Goal: Task Accomplishment & Management: Manage account settings

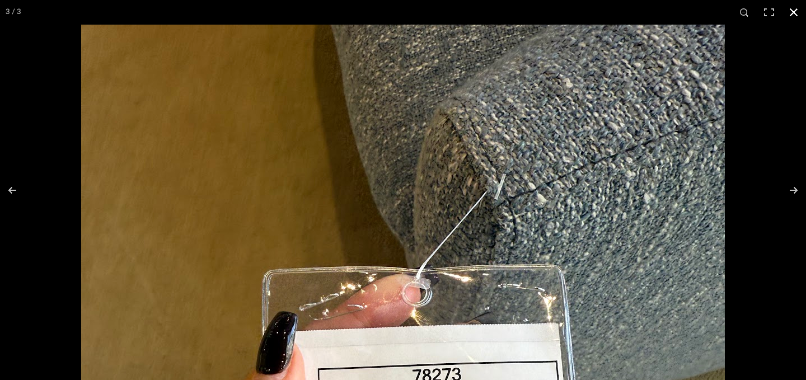
click at [795, 14] on button at bounding box center [793, 12] width 25 height 25
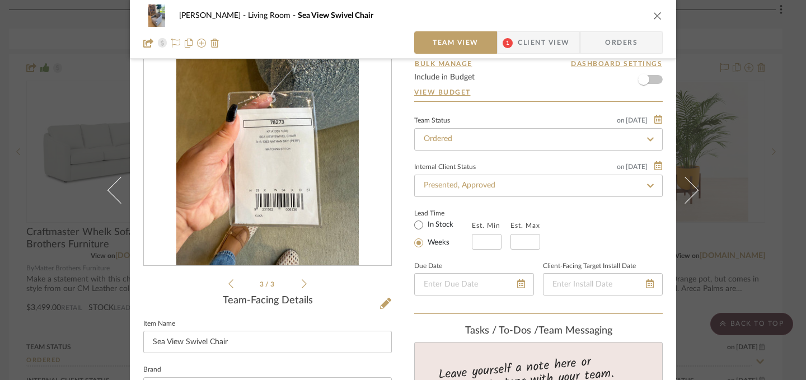
click at [655, 14] on icon "close" at bounding box center [657, 15] width 9 height 9
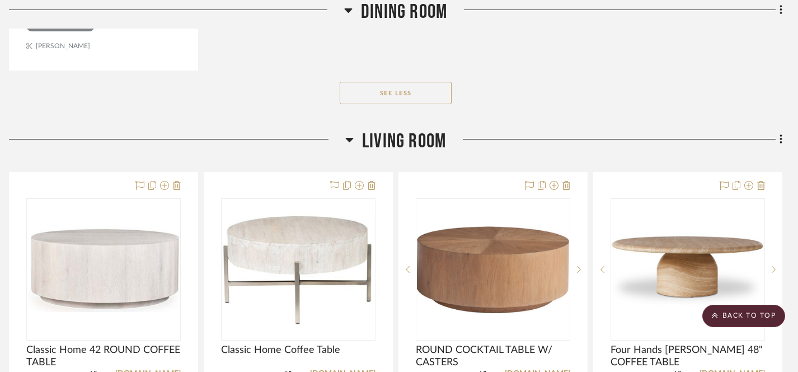
scroll to position [1198, 8]
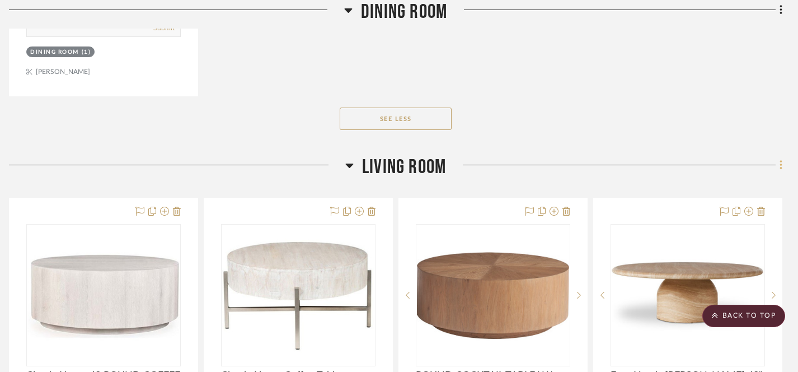
click at [779, 163] on icon at bounding box center [780, 165] width 3 height 12
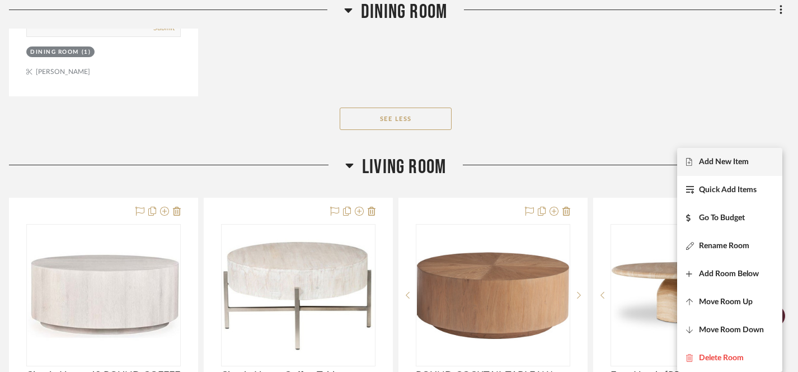
click at [718, 162] on span "Add New Item" at bounding box center [724, 162] width 50 height 10
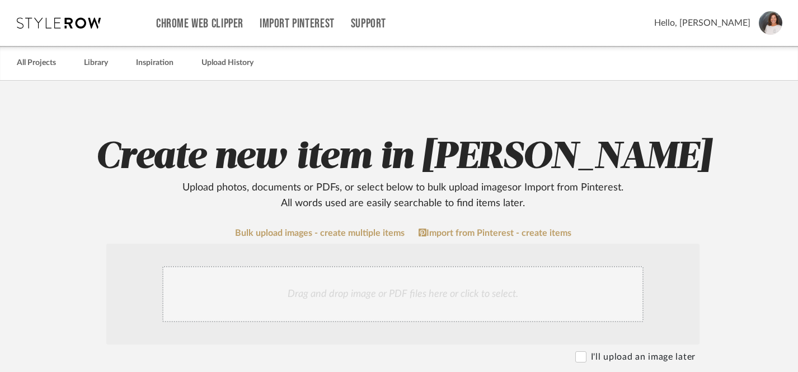
click at [337, 295] on div "Drag and drop image or PDF files here or click to select." at bounding box center [402, 294] width 481 height 56
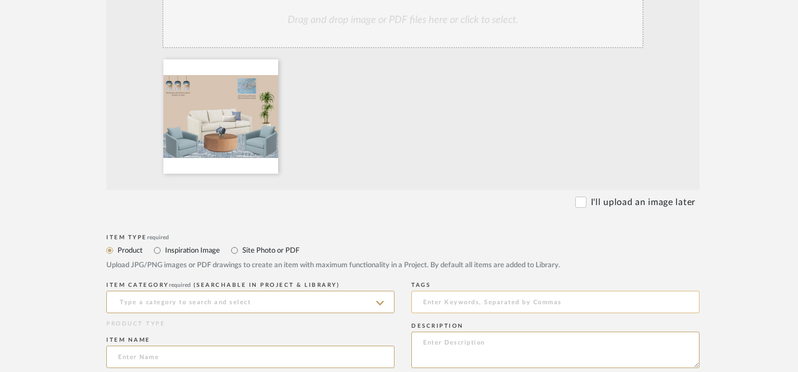
scroll to position [278, 0]
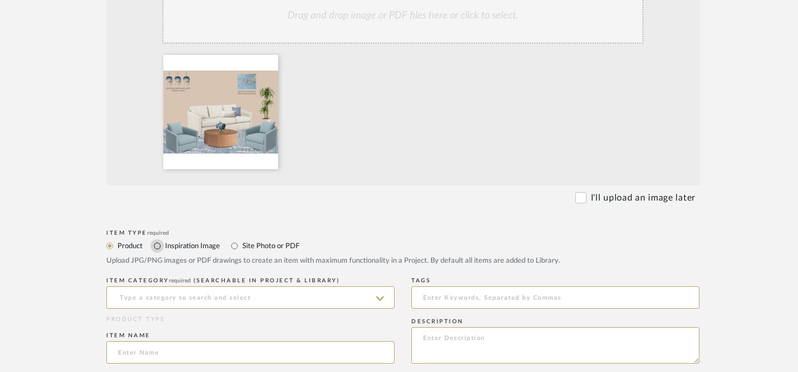
click at [160, 244] on input "Inspiration Image" at bounding box center [157, 245] width 13 height 13
radio input "true"
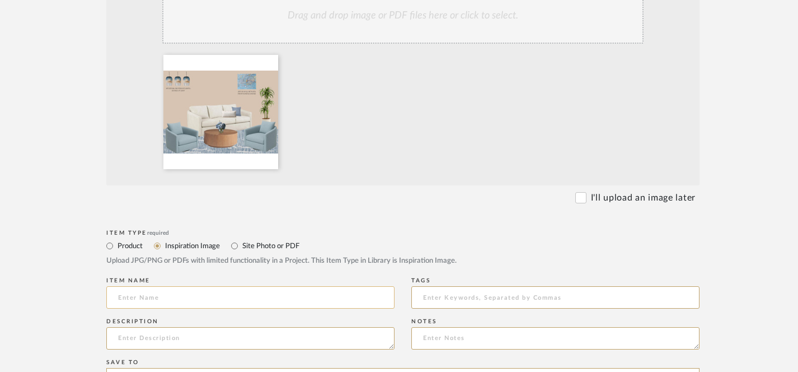
click at [172, 302] on input at bounding box center [250, 297] width 288 height 22
type input "Option #1 (coffee table & rug)"
click at [162, 340] on textarea at bounding box center [250, 338] width 288 height 22
type textarea "T"
type textarea "S"
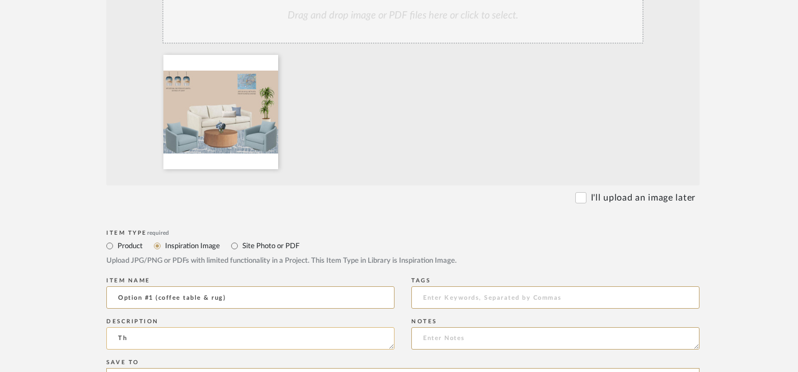
type textarea "T"
drag, startPoint x: 119, startPoint y: 298, endPoint x: 244, endPoint y: 298, distance: 125.9
click at [244, 298] on input "Option #1 (coffee table & rug)" at bounding box center [250, 297] width 288 height 22
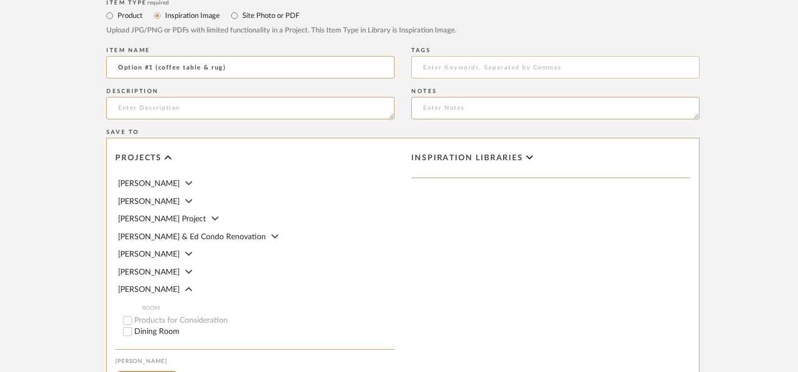
scroll to position [597, 0]
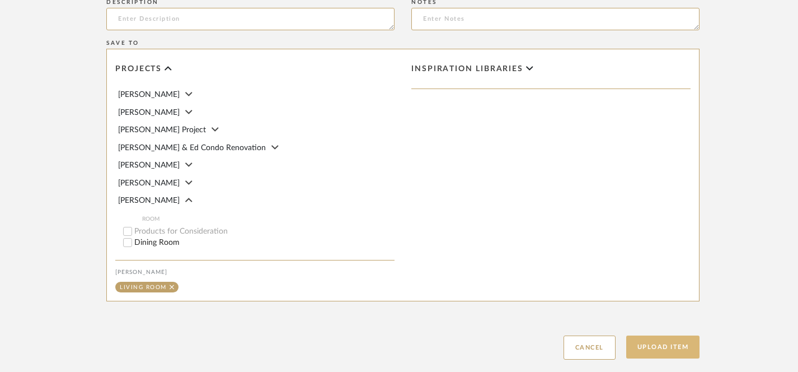
click at [655, 346] on button "Upload Item" at bounding box center [663, 346] width 74 height 23
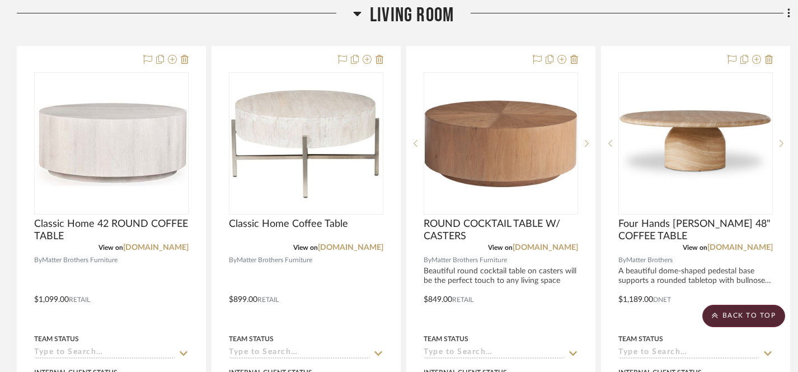
scroll to position [857, 0]
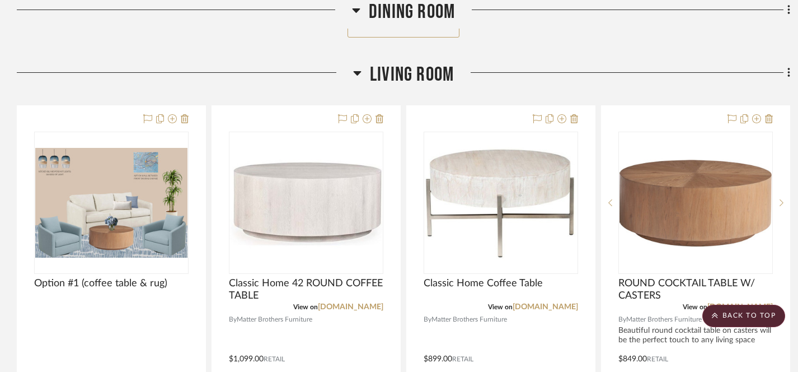
scroll to position [805, 0]
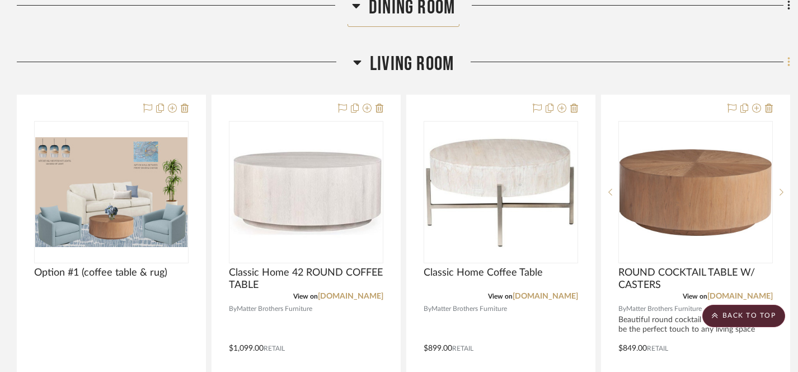
click at [787, 64] on icon at bounding box center [788, 62] width 3 height 12
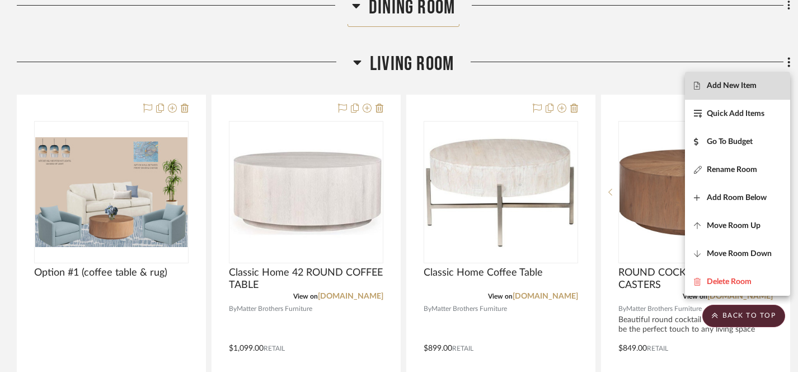
click at [728, 86] on span "Add New Item" at bounding box center [732, 86] width 50 height 10
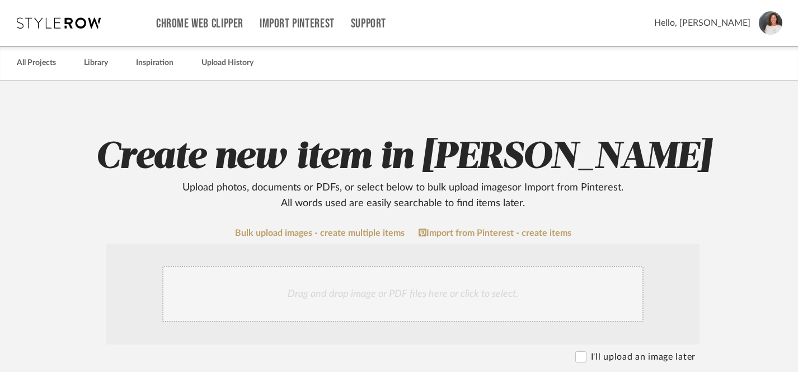
click at [381, 288] on div "Drag and drop image or PDF files here or click to select." at bounding box center [402, 294] width 481 height 56
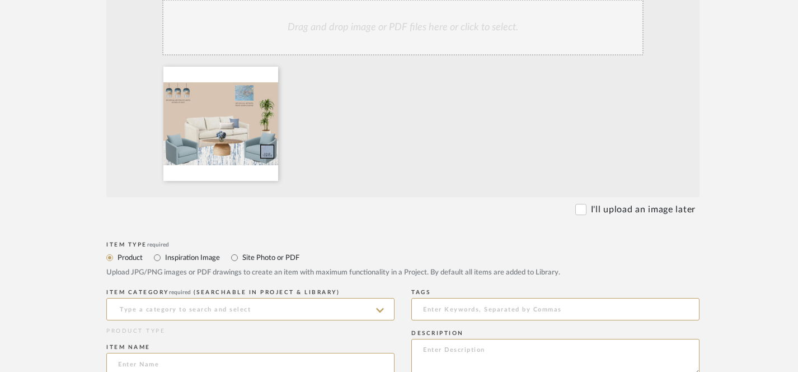
scroll to position [408, 0]
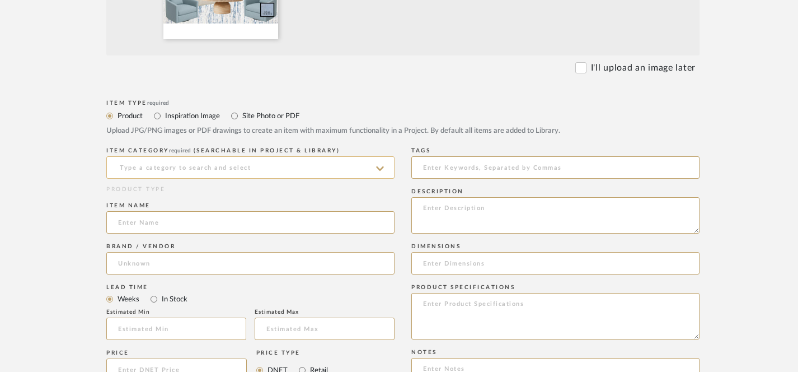
click at [206, 168] on input at bounding box center [250, 167] width 288 height 22
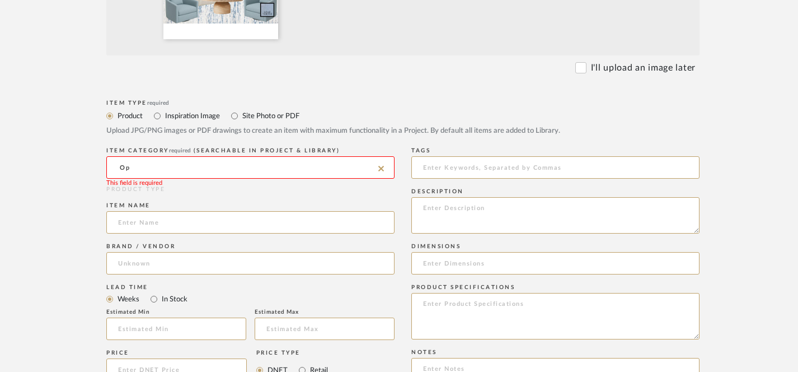
type input "O"
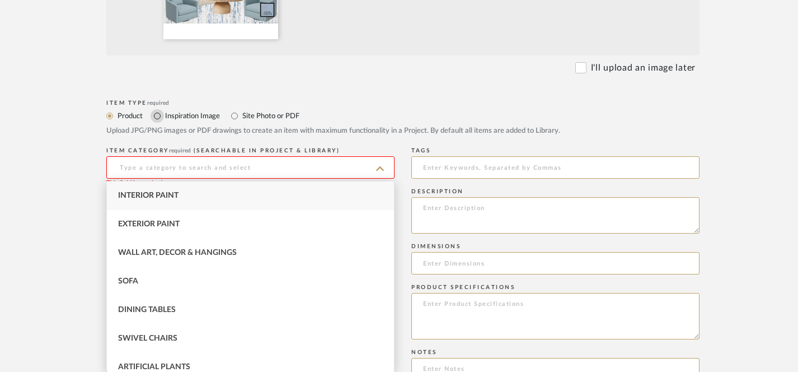
click at [158, 115] on input "Inspiration Image" at bounding box center [157, 115] width 13 height 13
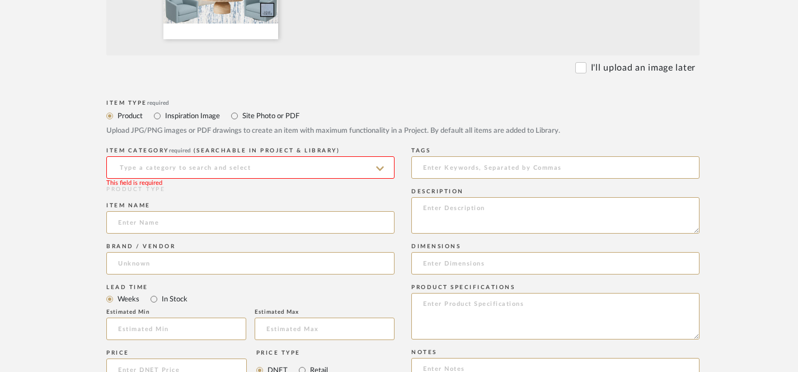
click at [163, 170] on input at bounding box center [250, 167] width 288 height 22
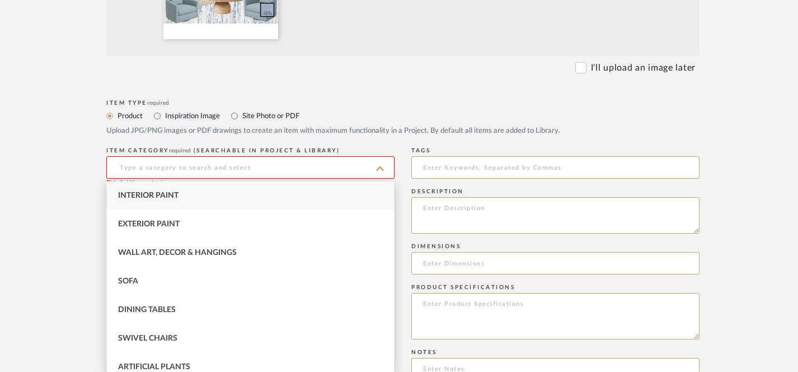
paste input "Option #1 (coffee table & rug)"
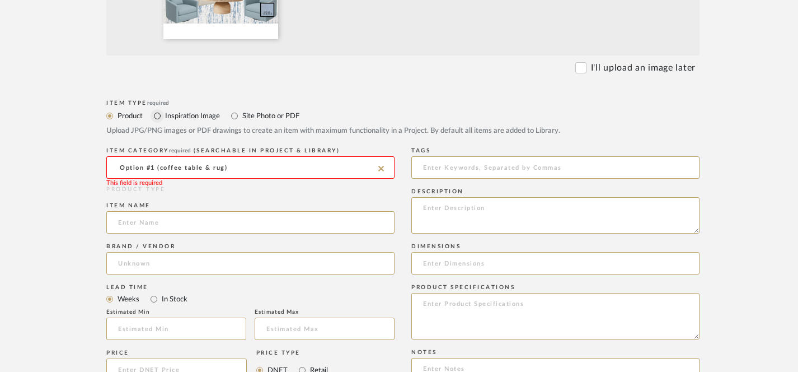
type input "Option #1 (coffee table & rug)"
click at [156, 115] on input "Inspiration Image" at bounding box center [157, 115] width 13 height 13
click at [154, 115] on input "Inspiration Image" at bounding box center [157, 115] width 13 height 13
radio input "true"
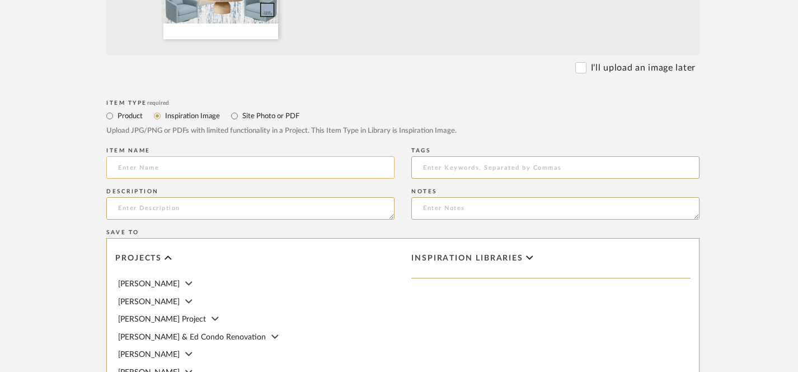
click at [134, 167] on input at bounding box center [250, 167] width 288 height 22
paste input "Option #1 (coffee table & rug)"
click at [152, 170] on input "Option #1 (coffee table & rug)" at bounding box center [250, 167] width 288 height 22
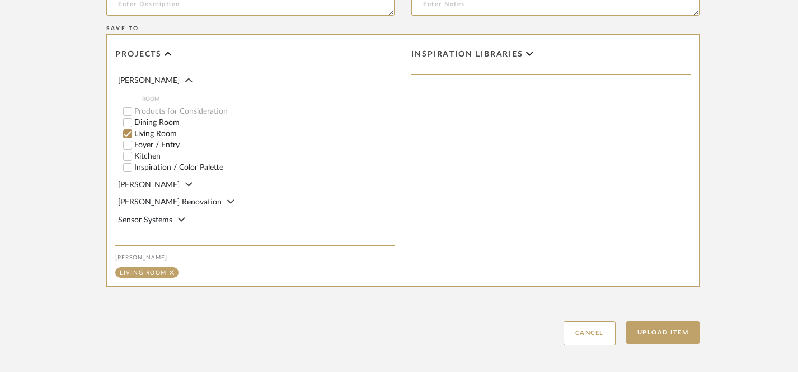
scroll to position [613, 0]
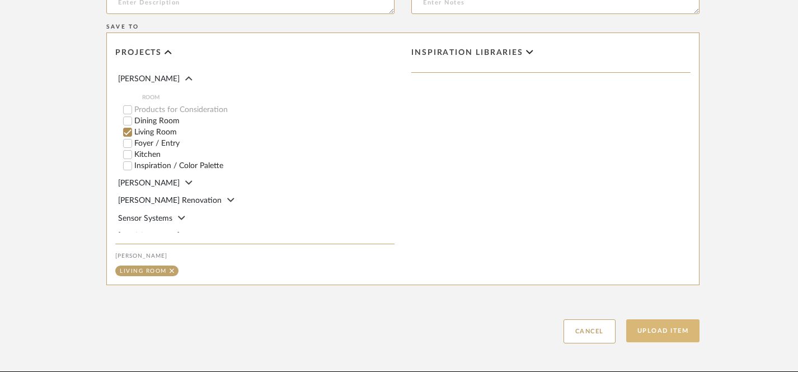
type input "Option #2 (coffee table & rug)"
click at [660, 334] on button "Upload Item" at bounding box center [663, 330] width 74 height 23
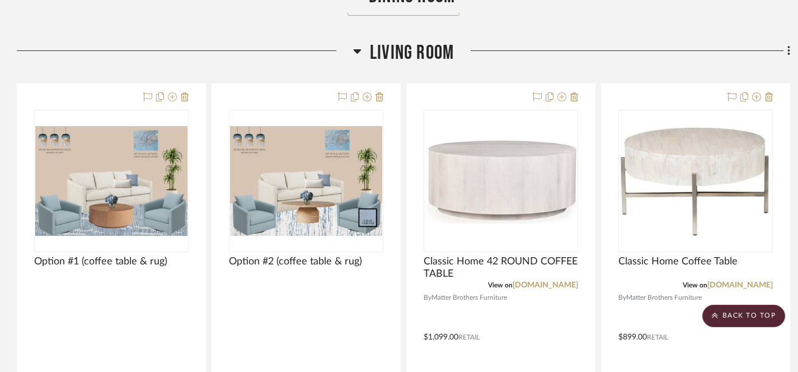
scroll to position [815, 0]
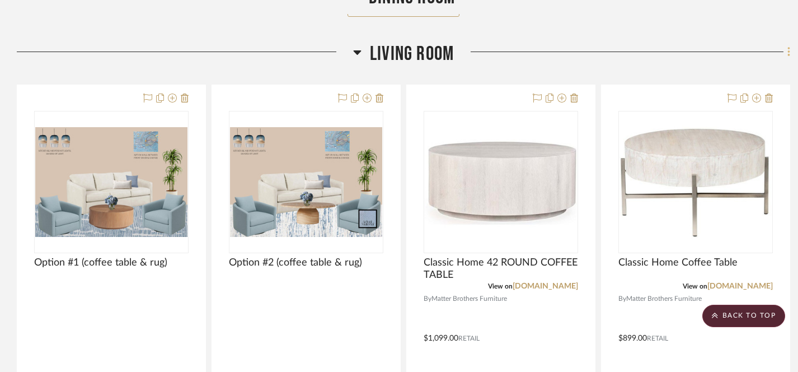
click at [786, 53] on fa-icon at bounding box center [786, 53] width 7 height 18
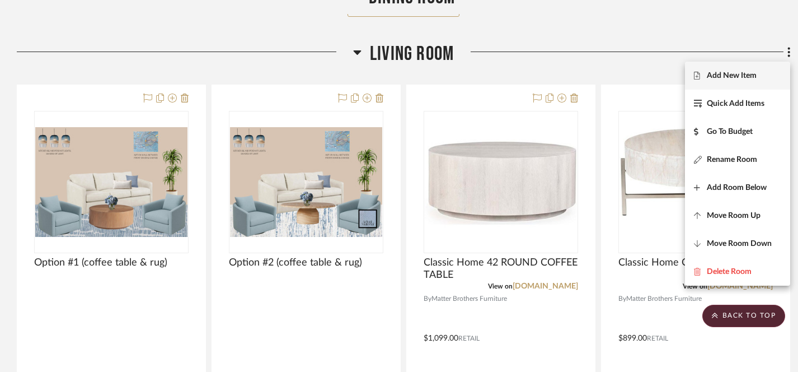
click at [727, 77] on span "Add New Item" at bounding box center [732, 76] width 50 height 10
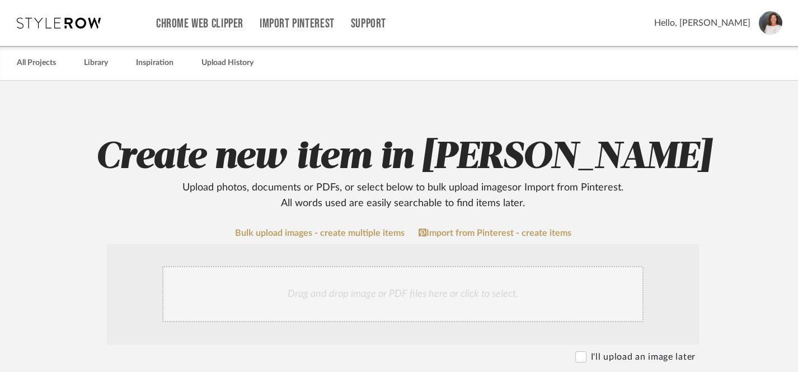
click at [466, 291] on div "Drag and drop image or PDF files here or click to select." at bounding box center [402, 294] width 481 height 56
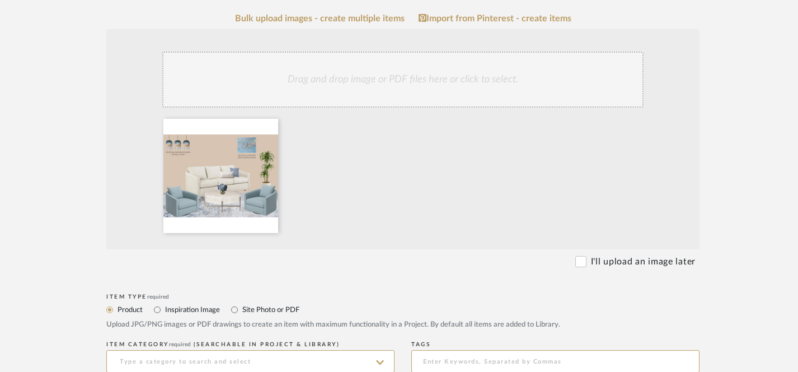
scroll to position [218, 0]
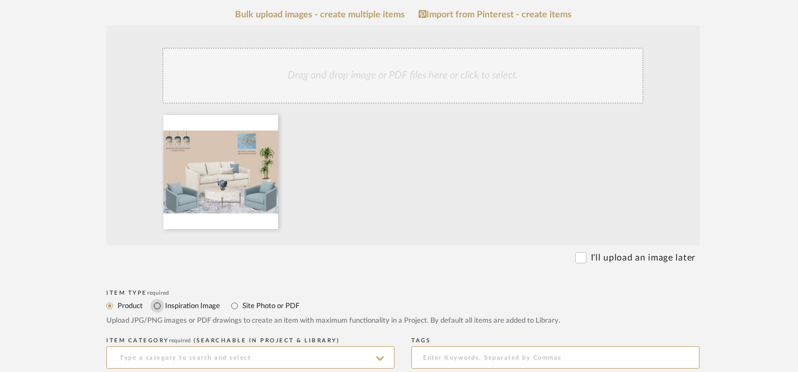
click at [157, 306] on input "Inspiration Image" at bounding box center [157, 305] width 13 height 13
radio input "true"
click at [198, 352] on input at bounding box center [250, 357] width 288 height 22
paste input "Option #1 (coffee table & rug)"
click at [151, 359] on input "Option #1 (coffee table & rug)" at bounding box center [250, 357] width 288 height 22
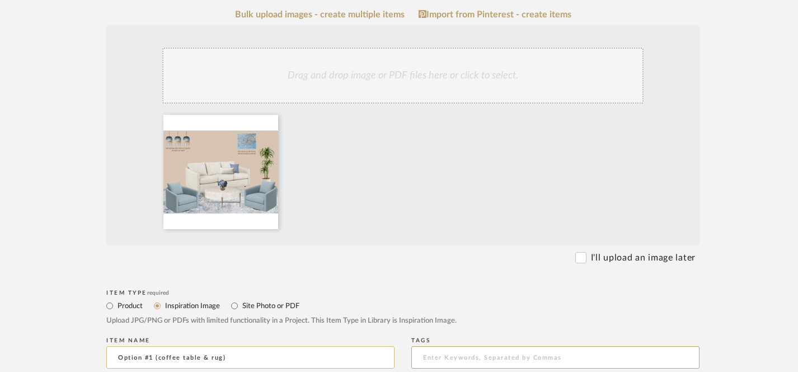
click at [153, 360] on input "Option #1 (coffee table & rug)" at bounding box center [250, 357] width 288 height 22
click at [158, 359] on input "Option #3 (coffee table & rug)" at bounding box center [250, 357] width 288 height 22
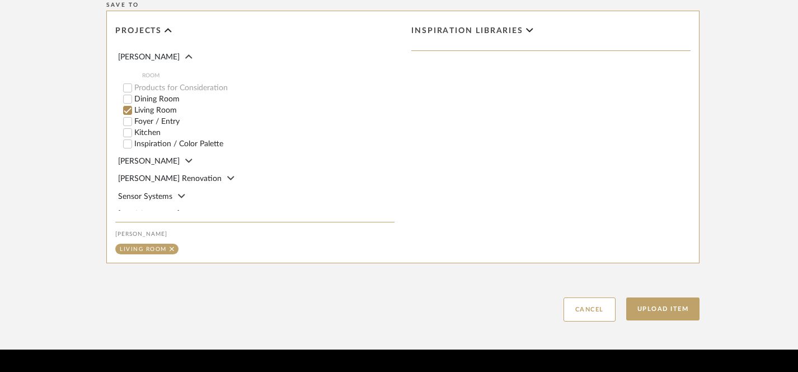
scroll to position [647, 0]
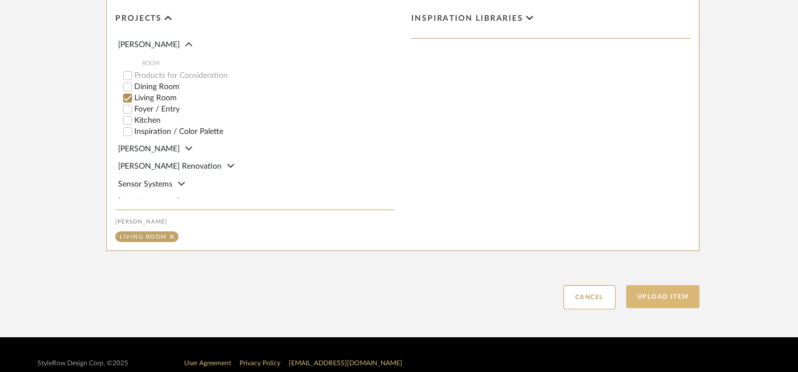
type input "Option #3 (coffee table & rug)"
click at [670, 295] on button "Upload Item" at bounding box center [663, 296] width 74 height 23
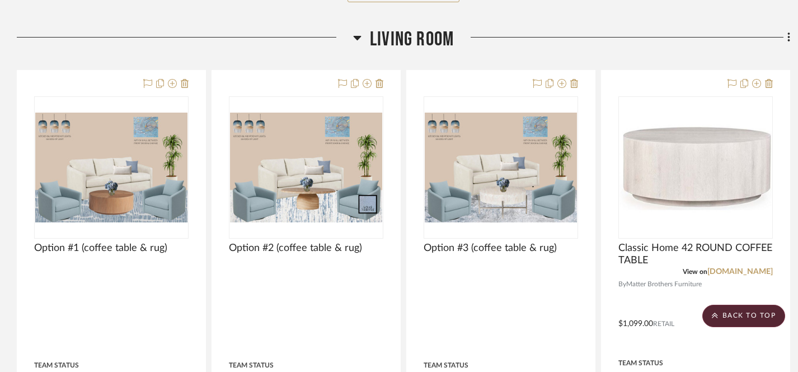
scroll to position [824, 0]
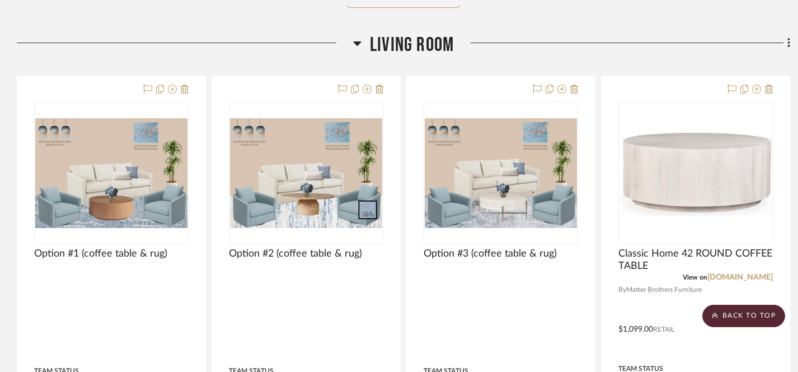
click at [788, 45] on icon at bounding box center [788, 43] width 2 height 10
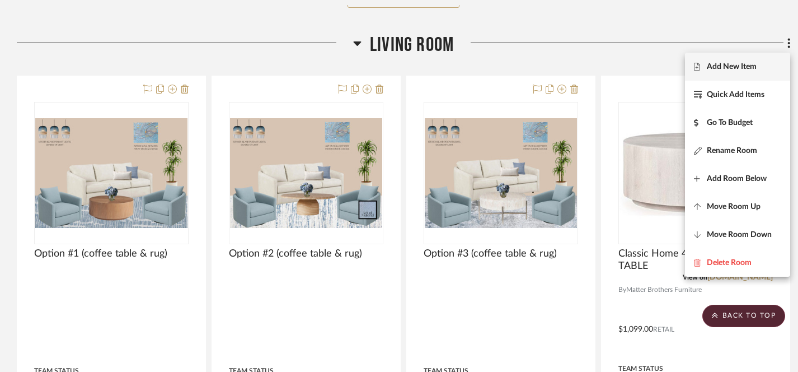
click at [711, 68] on span "Add New Item" at bounding box center [732, 67] width 50 height 10
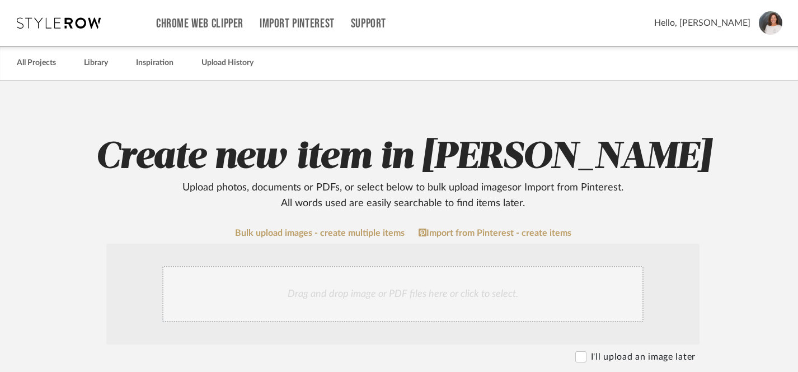
click at [356, 291] on div "Drag and drop image or PDF files here or click to select." at bounding box center [402, 294] width 481 height 56
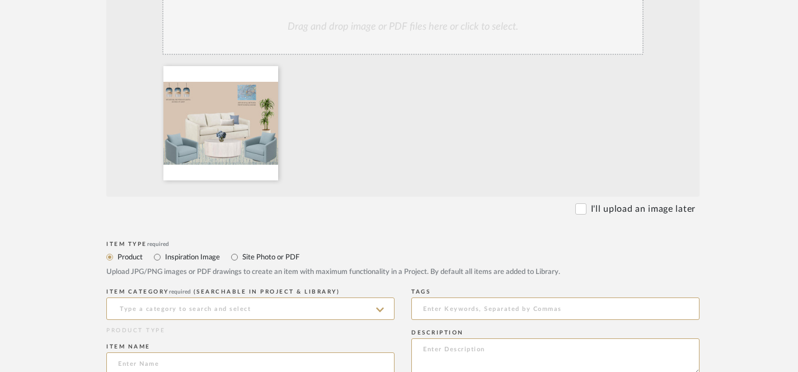
scroll to position [272, 0]
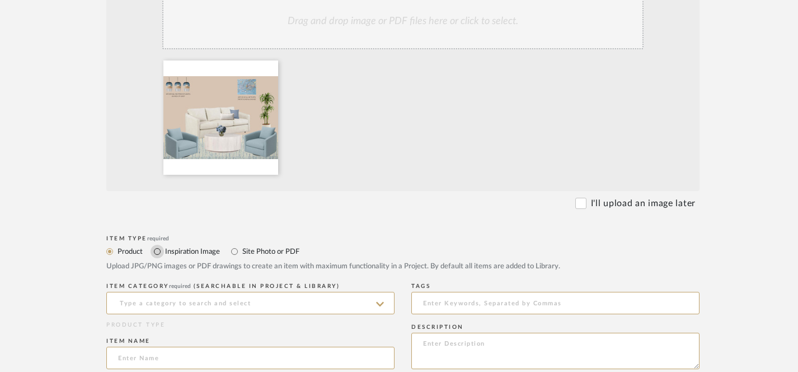
click at [158, 252] on input "Inspiration Image" at bounding box center [157, 250] width 13 height 13
radio input "true"
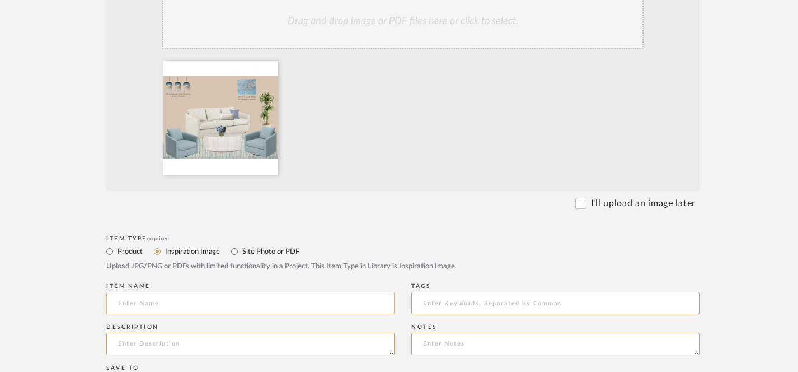
click at [190, 305] on input at bounding box center [250, 302] width 288 height 22
paste input "Option #1 (coffee table & rug)"
click at [152, 304] on input "Option #1 (coffee table & rug)" at bounding box center [250, 302] width 288 height 22
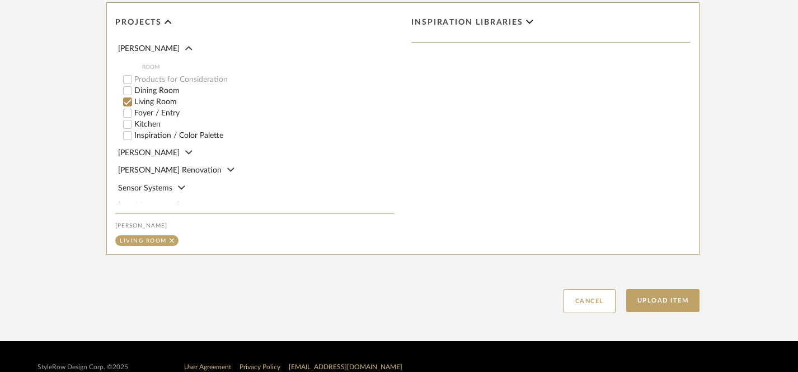
scroll to position [649, 0]
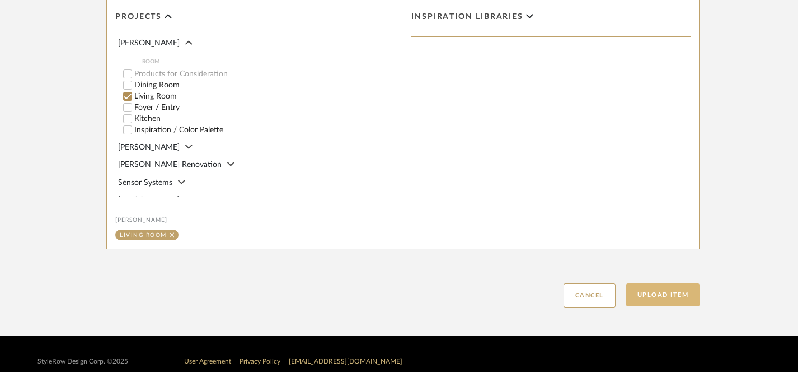
type input "Option #4 (coffee table & rug)"
click at [659, 295] on button "Upload Item" at bounding box center [663, 294] width 74 height 23
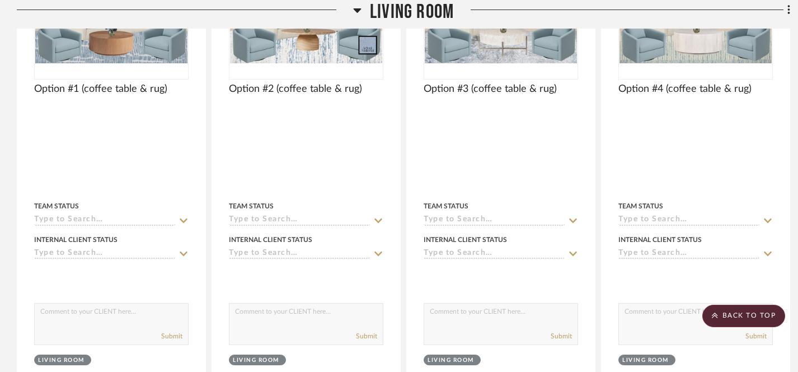
scroll to position [998, 0]
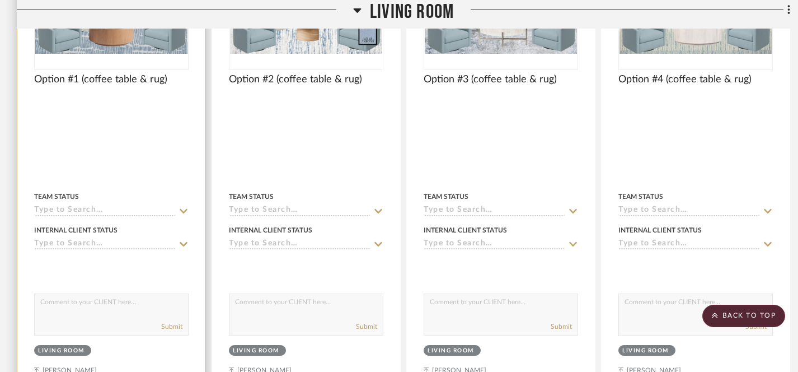
click at [184, 243] on icon at bounding box center [183, 243] width 10 height 9
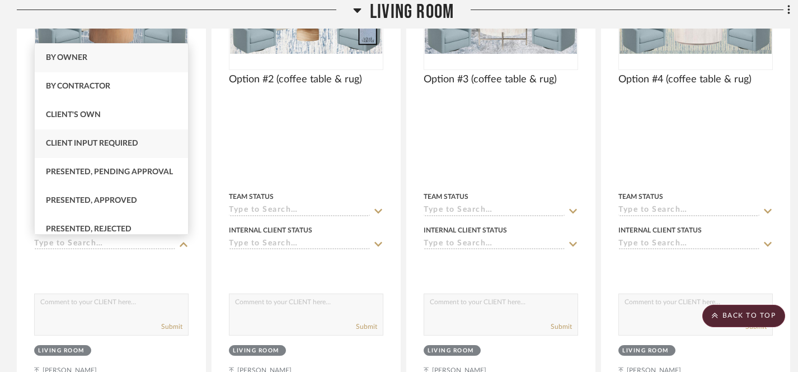
click at [138, 147] on span "Client Input Required" at bounding box center [92, 143] width 92 height 8
type input "[DATE]"
type input "Client Input Required"
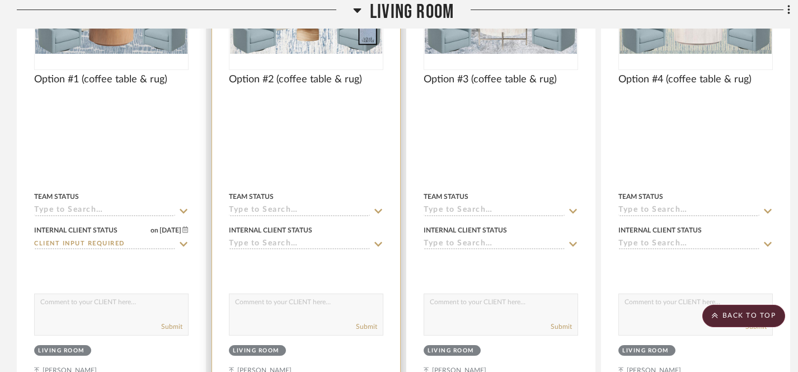
click at [380, 243] on icon at bounding box center [378, 244] width 8 height 4
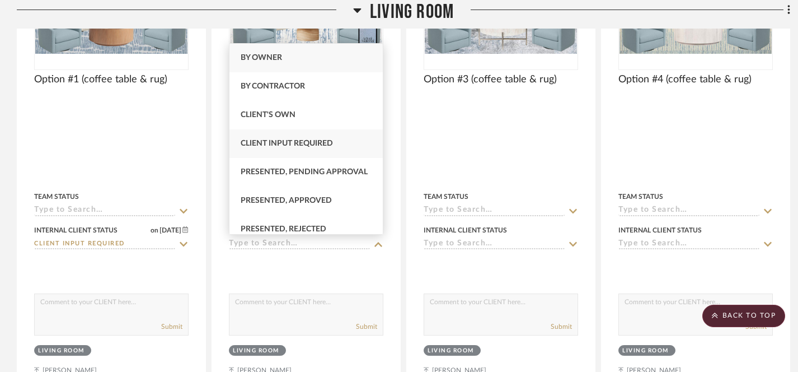
click at [340, 148] on div "Client Input Required" at bounding box center [305, 143] width 153 height 29
type input "[DATE]"
type input "Client Input Required"
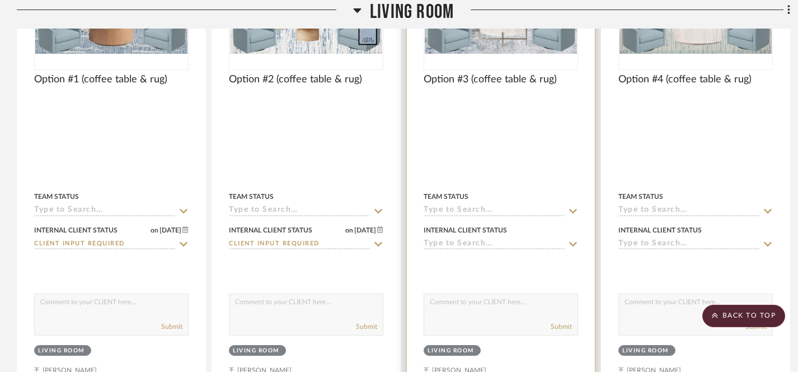
click at [571, 243] on icon at bounding box center [573, 244] width 8 height 4
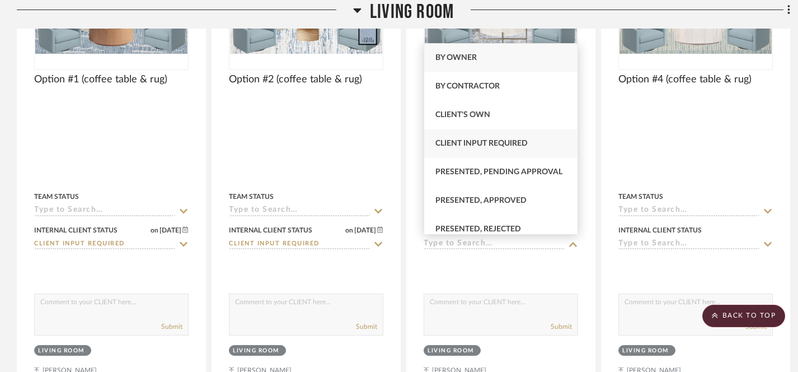
click at [516, 143] on span "Client Input Required" at bounding box center [481, 143] width 92 height 8
type input "[DATE]"
type input "Client Input Required"
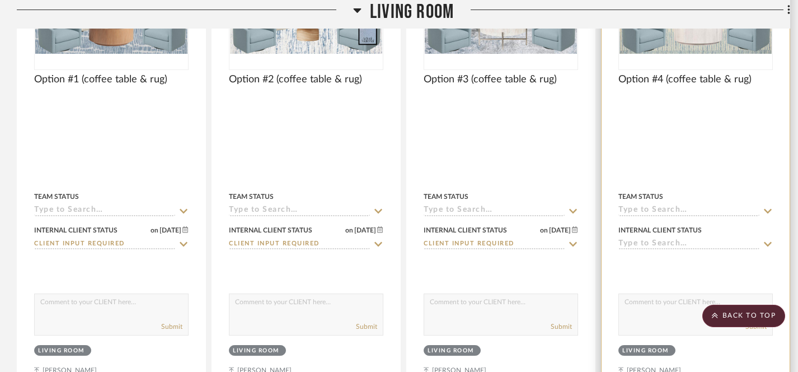
click at [765, 244] on icon at bounding box center [768, 243] width 10 height 9
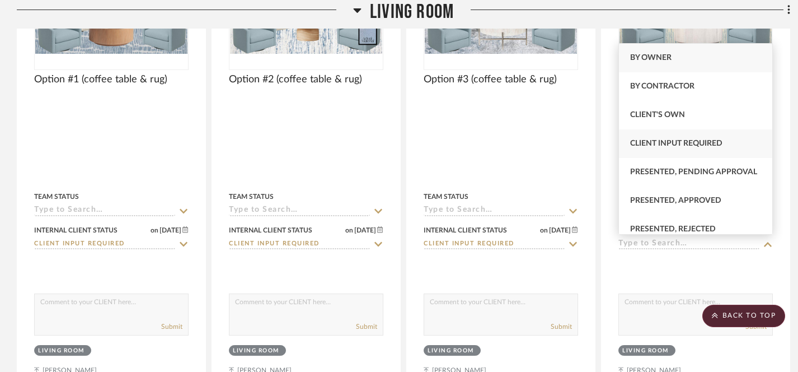
click at [686, 142] on span "Client Input Required" at bounding box center [676, 143] width 92 height 8
type input "[DATE]"
type input "Client Input Required"
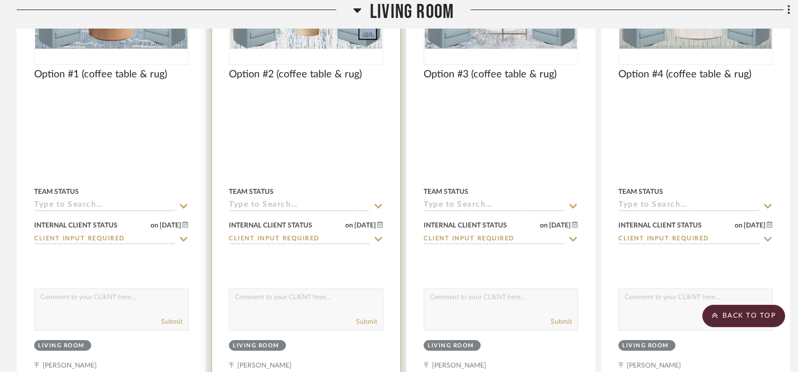
scroll to position [1013, 0]
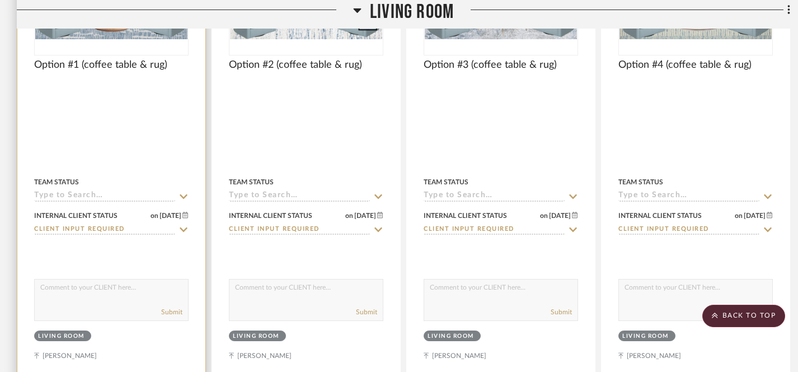
click at [113, 295] on textarea at bounding box center [111, 289] width 153 height 21
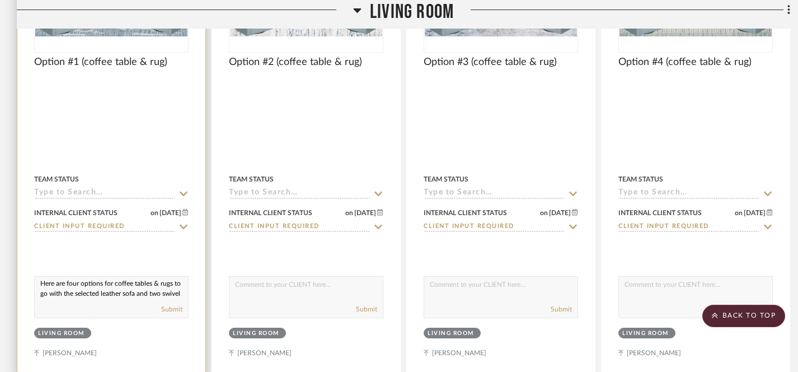
scroll to position [0, 0]
click at [116, 286] on textarea "Here are four options for coffee tables & rugs to go with the selected leather …" at bounding box center [111, 286] width 153 height 21
click at [158, 286] on textarea "Here are four options for a coffee tables & rugs to go with the selected leathe…" at bounding box center [111, 286] width 153 height 21
click at [51, 295] on textarea "Here are four options for a coffee table & rugs to go with the selected leather…" at bounding box center [111, 286] width 153 height 21
click at [162, 285] on textarea "Here are four options for a coffee table & rug to go with the selected leather …" at bounding box center [111, 286] width 153 height 21
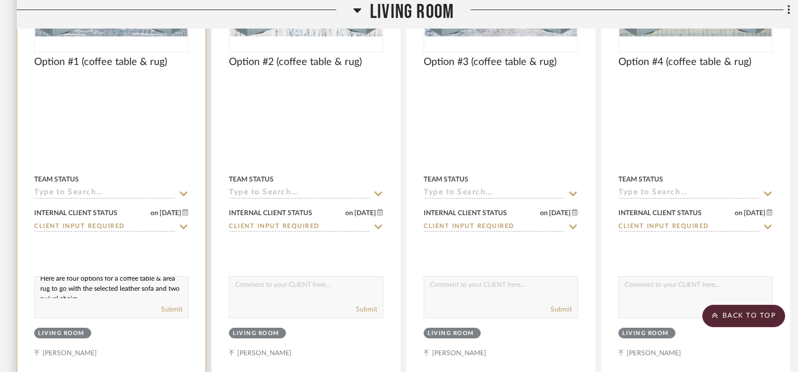
scroll to position [15, 0]
click at [108, 283] on textarea "Here are four options for a coffee table & area rug to go with the selected lea…" at bounding box center [111, 286] width 153 height 21
click at [140, 294] on textarea "Here are four options for a coffee table & area rug to go with the previously s…" at bounding box center [111, 286] width 153 height 21
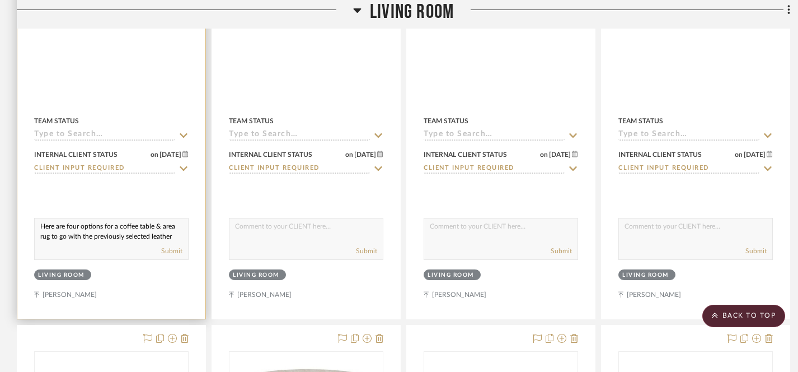
scroll to position [15, 0]
type textarea "Here are four options for a coffee table & area rug to go with the previously s…"
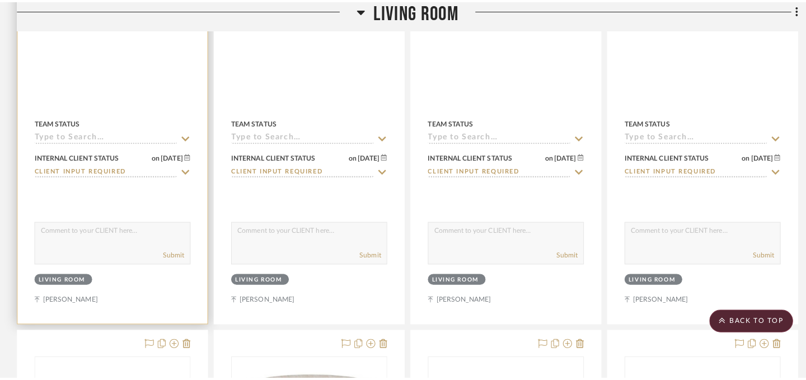
scroll to position [0, 0]
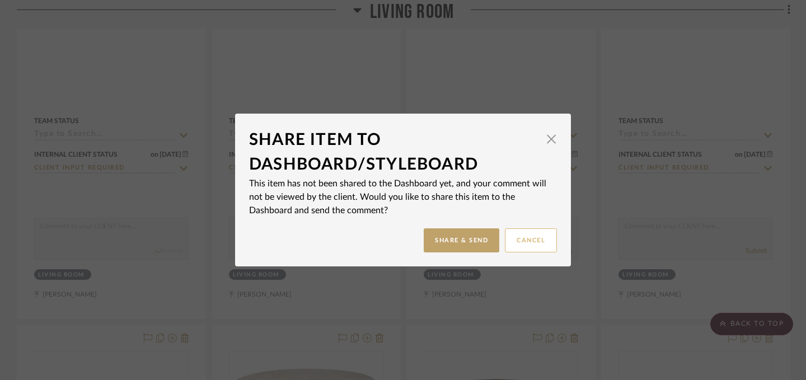
click at [532, 247] on button "Cancel" at bounding box center [531, 240] width 52 height 24
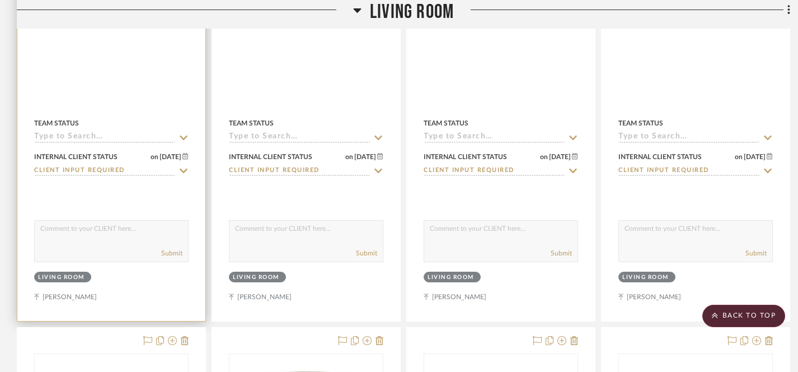
scroll to position [1075, 0]
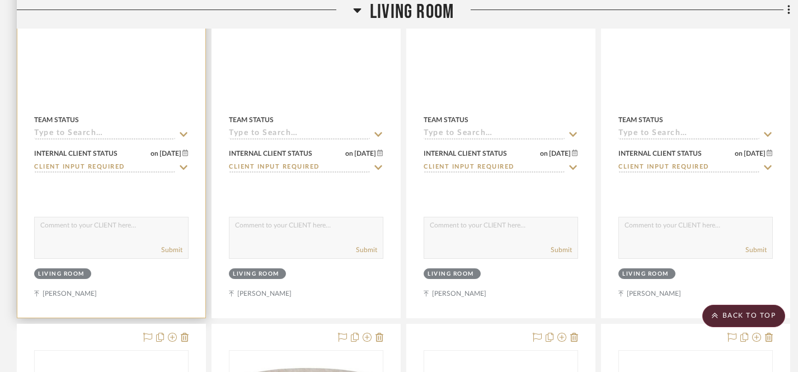
click at [112, 237] on textarea at bounding box center [111, 227] width 153 height 21
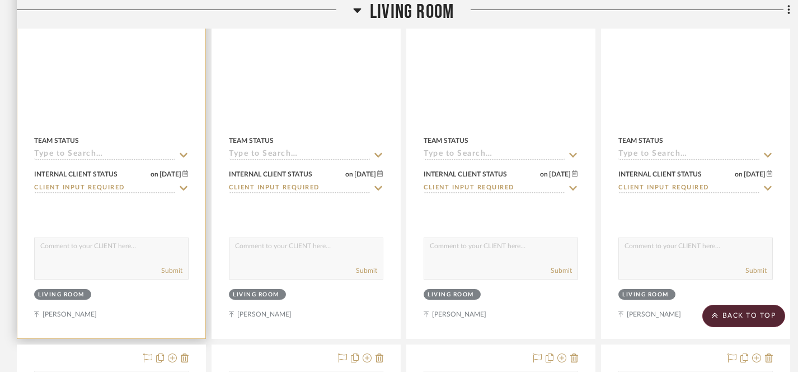
scroll to position [1056, 0]
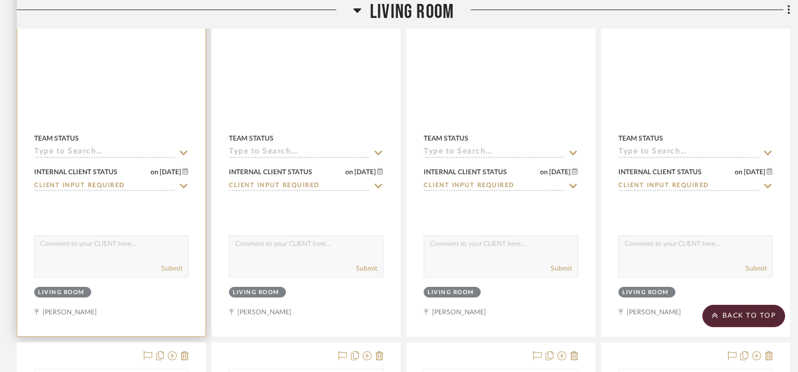
click at [110, 247] on textarea at bounding box center [111, 246] width 153 height 21
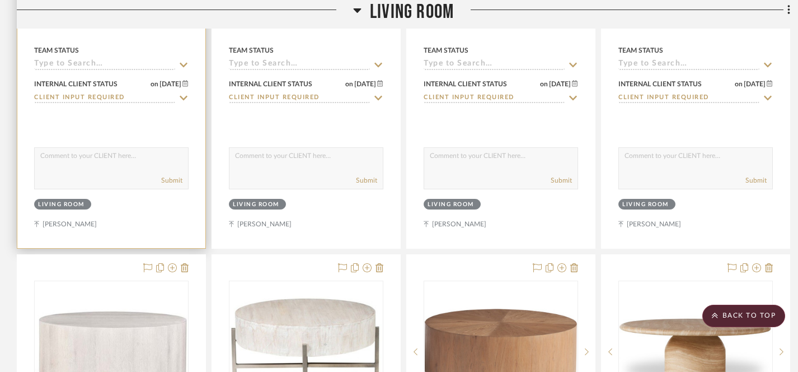
scroll to position [1181, 0]
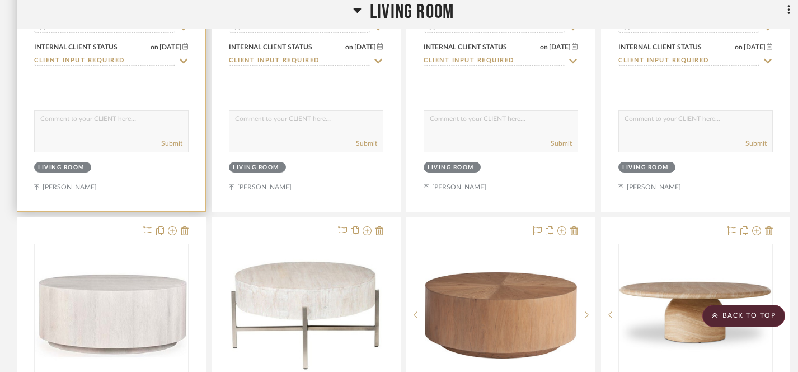
click at [110, 128] on textarea at bounding box center [111, 121] width 153 height 21
click at [141, 119] on textarea "We have uploaded four options for added a coffee table and rug with the already…" at bounding box center [111, 121] width 153 height 21
click at [167, 126] on textarea "We have uploaded four options for added a coffee table and rug with the already…" at bounding box center [111, 121] width 153 height 21
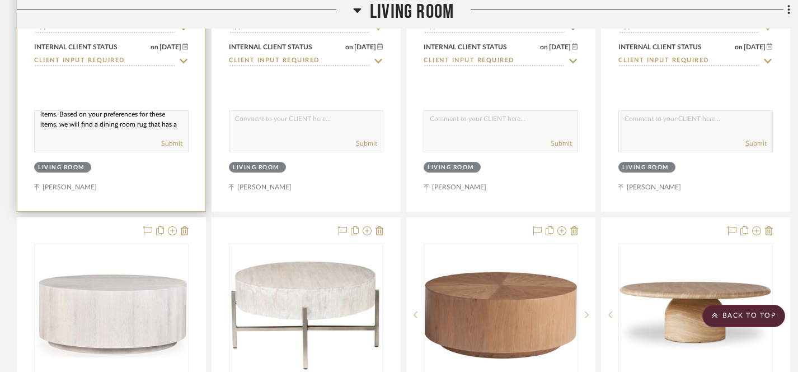
scroll to position [31, 0]
click at [109, 130] on textarea "We have uploaded four options for added a coffee table and rug with the already…" at bounding box center [111, 121] width 153 height 21
drag, startPoint x: 109, startPoint y: 130, endPoint x: 48, endPoint y: 111, distance: 63.2
click at [48, 111] on textarea "We have uploaded four options for added a coffee table and rug with the already…" at bounding box center [111, 121] width 153 height 21
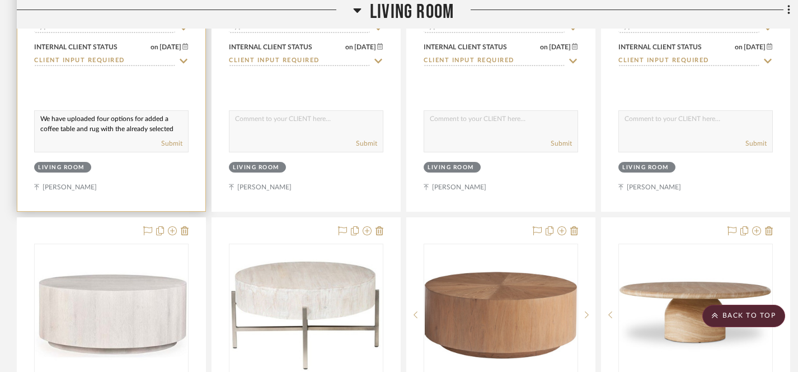
paste textarea "’ve added four new options that include a coffee table and rug to coordinate wi…"
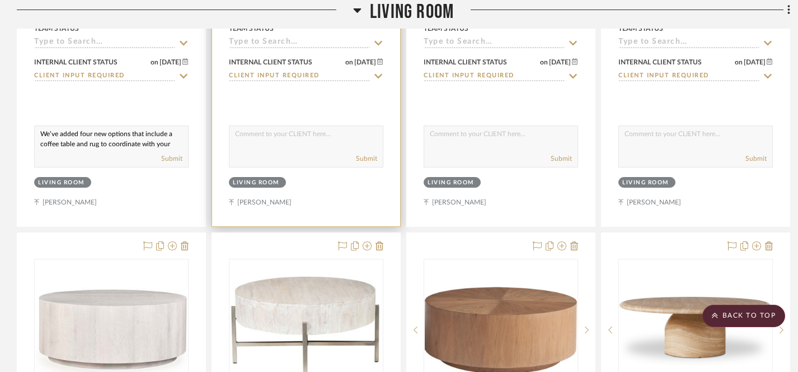
type textarea "We’ve added four new options that include a coffee table and rug to coordinate …"
click at [242, 132] on textarea at bounding box center [305, 136] width 153 height 21
paste textarea "We’ve added four new options that include a coffee table and rug to coordinate …"
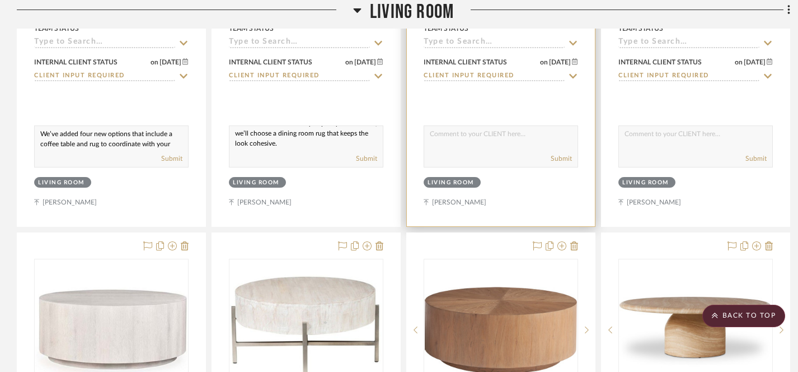
type textarea "We’ve added four new options that include a coffee table and rug to coordinate …"
click at [431, 134] on textarea at bounding box center [500, 136] width 153 height 21
paste textarea "We’ve added four new options that include a coffee table and rug to coordinate …"
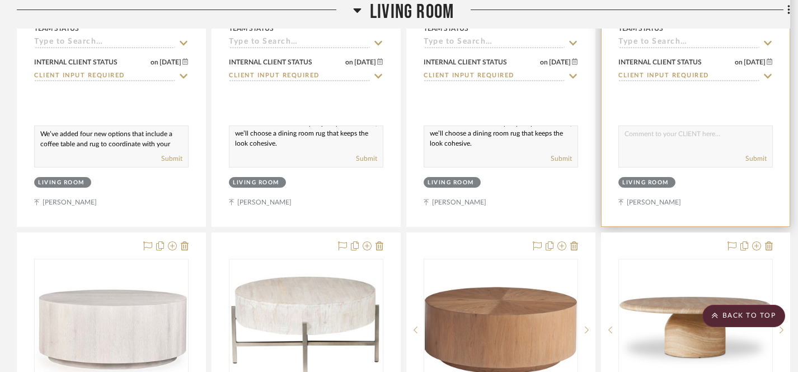
type textarea "We’ve added four new options that include a coffee table and rug to coordinate …"
click at [632, 133] on textarea at bounding box center [695, 136] width 153 height 21
paste textarea "We’ve added four new options that include a coffee table and rug to coordinate …"
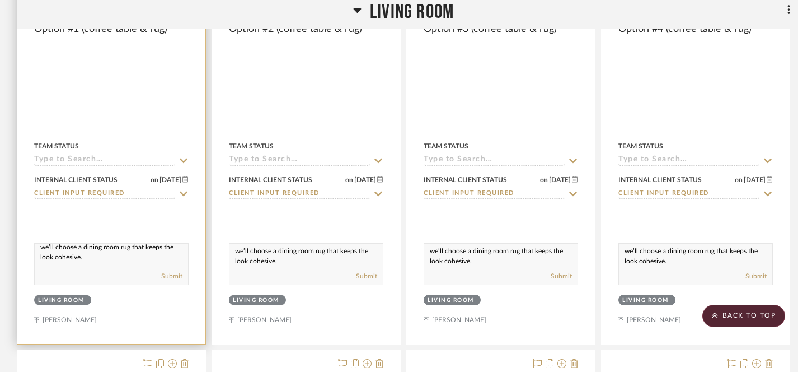
scroll to position [1049, 0]
type textarea "We’ve added four new options that include a coffee table and rug to coordinate …"
click at [126, 259] on textarea "We’ve added four new options that include a coffee table and rug to coordinate …" at bounding box center [111, 253] width 153 height 21
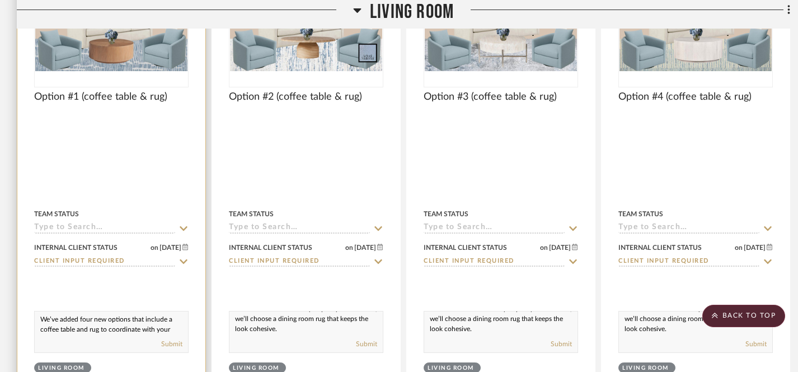
scroll to position [980, 0]
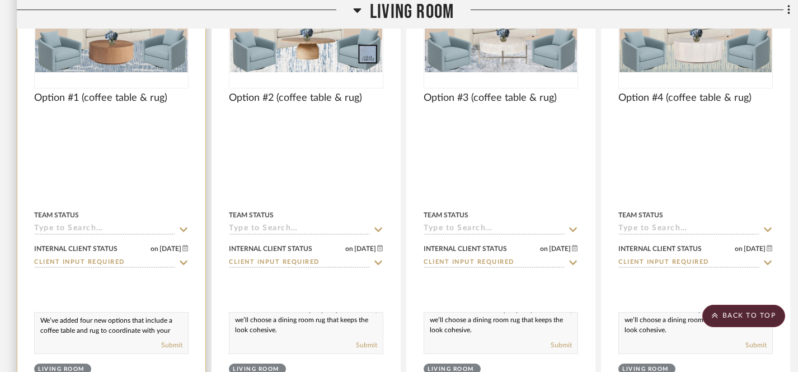
click at [41, 319] on textarea "We’ve added four new options that include a coffee table and rug to coordinate …" at bounding box center [111, 322] width 153 height 21
drag, startPoint x: 41, startPoint y: 319, endPoint x: 137, endPoint y: 335, distance: 97.4
click at [137, 335] on div "We’ve added four new options that include a coffee table and rug to coordinate …" at bounding box center [111, 333] width 154 height 42
paste textarea "featuring a coffee table and rug to coordinate with your current selections. On…"
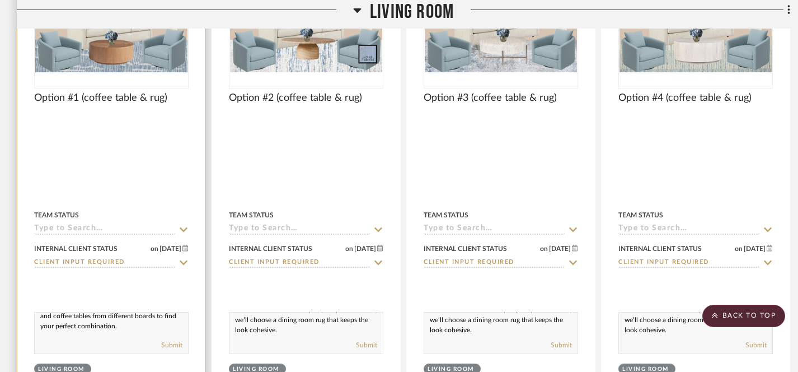
scroll to position [71, 0]
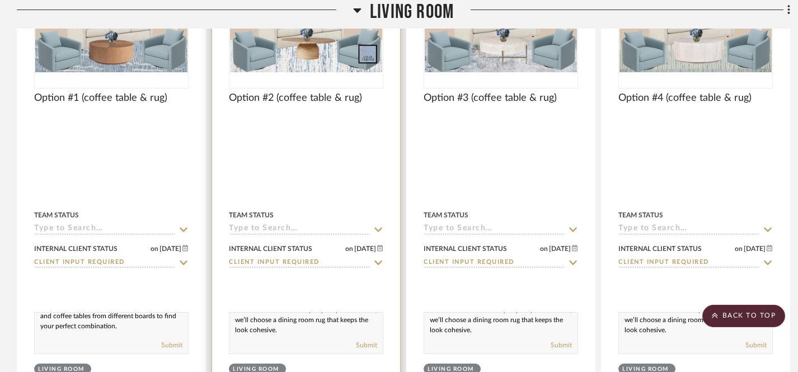
type textarea "We’ve added four new options featuring a coffee table and rug to coordinate wit…"
click at [309, 332] on textarea "We’ve added four new options that include a coffee table and rug to coordinate …" at bounding box center [305, 322] width 153 height 21
drag, startPoint x: 309, startPoint y: 331, endPoint x: 228, endPoint y: 314, distance: 82.4
click at [229, 314] on div "We’ve added four new options that include a coffee table and rug to coordinate …" at bounding box center [306, 333] width 154 height 42
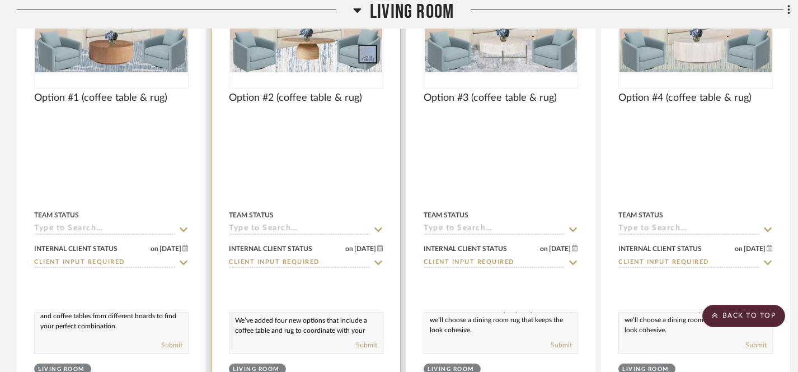
paste textarea "featuring a coffee table and rug to coordinate with your current selections. On…"
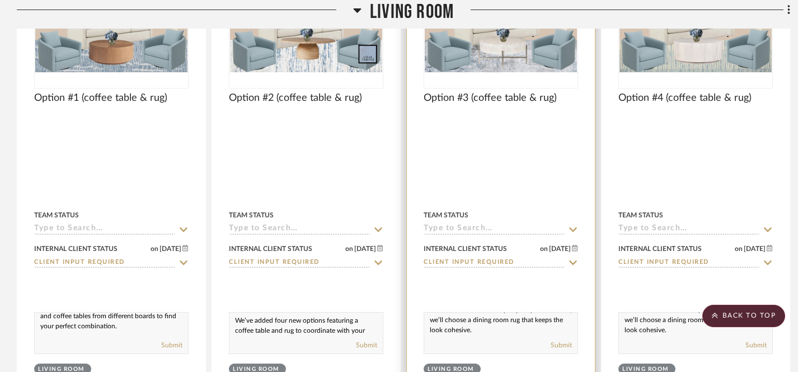
scroll to position [71, 0]
type textarea "We’ve added four new options featuring a coffee table and rug to coordinate wit…"
click at [505, 331] on textarea "We’ve added four new options that include a coffee table and rug to coordinate …" at bounding box center [500, 322] width 153 height 21
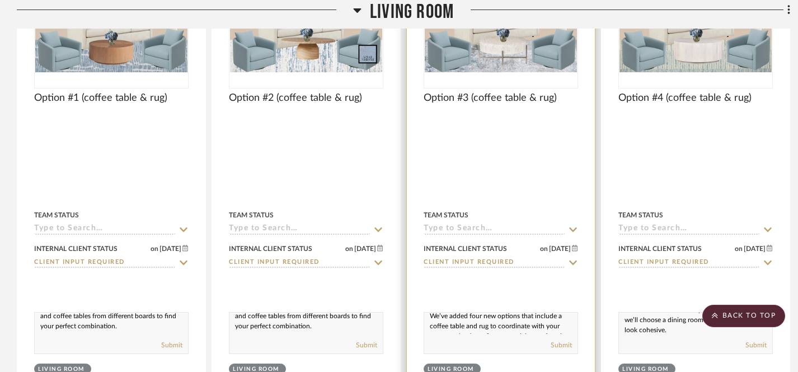
scroll to position [0, 0]
drag, startPoint x: 505, startPoint y: 331, endPoint x: 419, endPoint y: 311, distance: 88.5
click at [419, 311] on project-item-tile "Option #3 (coffee table & rug) Team Status Internal Client Status on 10/12/2025…" at bounding box center [500, 166] width 189 height 493
paste textarea "featuring a coffee table and rug to coordinate with your current selections. On…"
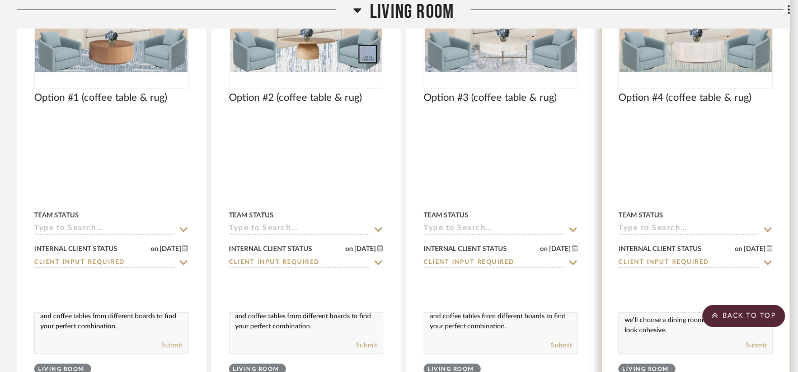
type textarea "We’ve added four new options featuring a coffee table and rug to coordinate wit…"
click at [696, 331] on textarea "We’ve added four new options that include a coffee table and rug to coordinate …" at bounding box center [695, 322] width 153 height 21
drag, startPoint x: 696, startPoint y: 331, endPoint x: 614, endPoint y: 306, distance: 85.3
click at [614, 306] on project-item-tile "Option #4 (coffee table & rug) Team Status Internal Client Status on 10/12/2025…" at bounding box center [695, 166] width 189 height 493
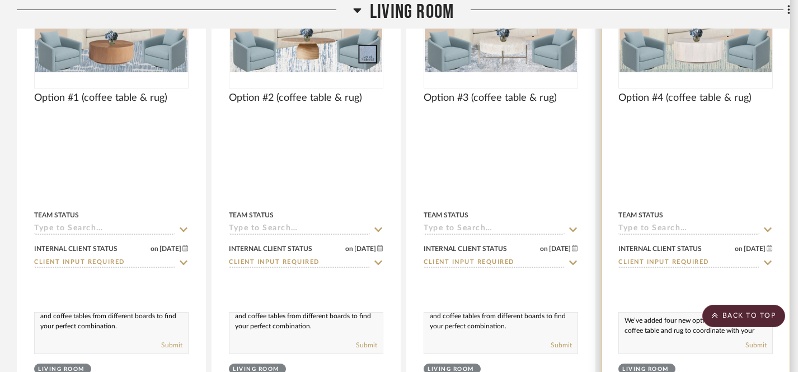
paste textarea "featuring a coffee table and rug to coordinate with your current selections. On…"
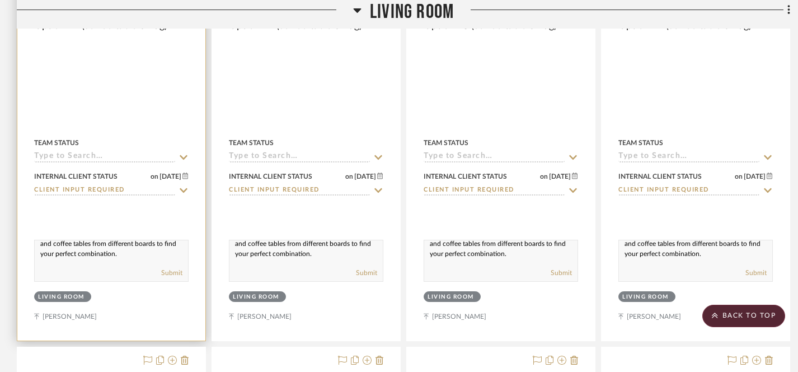
scroll to position [1055, 0]
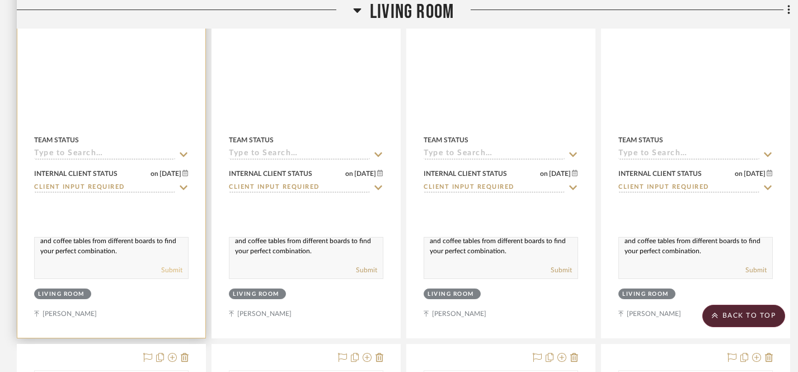
type textarea "We’ve added four new options featuring a coffee table and rug to coordinate wit…"
click at [172, 271] on button "Submit" at bounding box center [171, 270] width 21 height 10
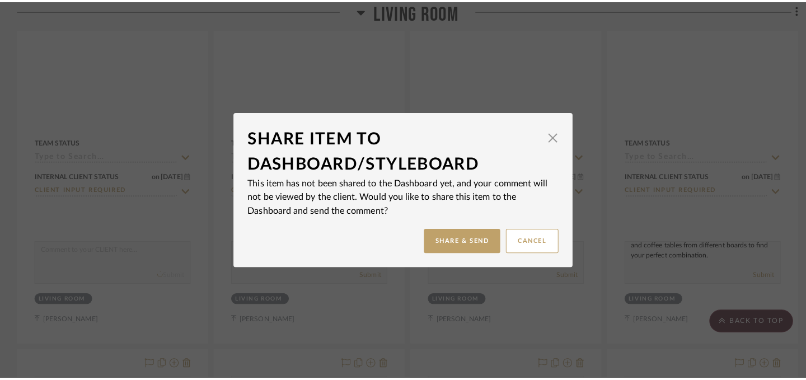
scroll to position [0, 0]
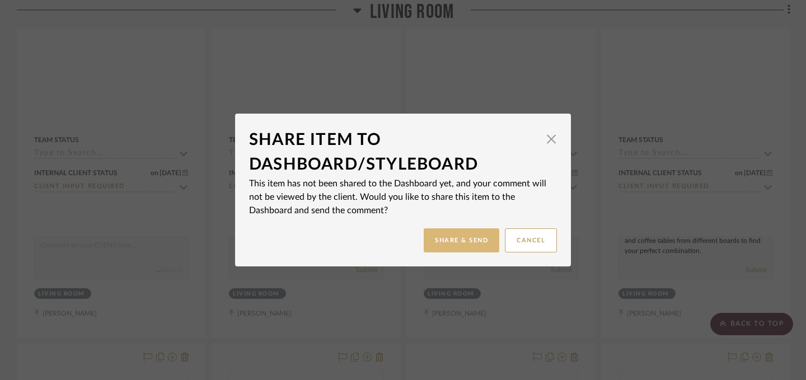
click at [460, 245] on button "Share & Send" at bounding box center [462, 240] width 76 height 24
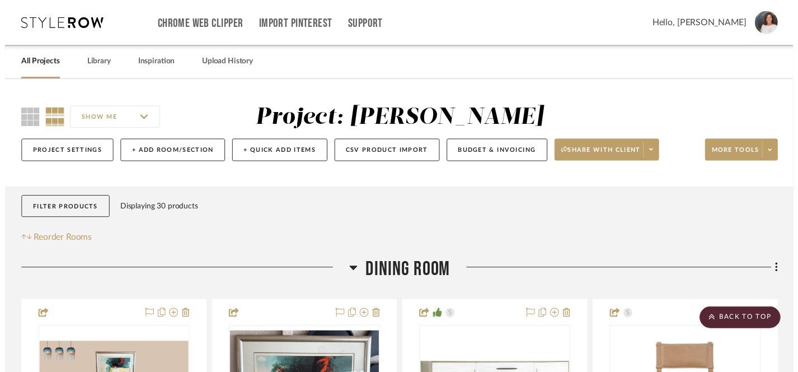
scroll to position [1055, 0]
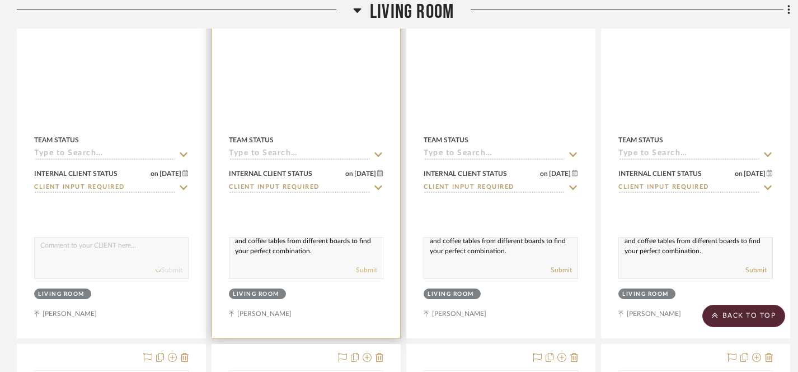
click at [364, 270] on button "Submit" at bounding box center [366, 270] width 21 height 10
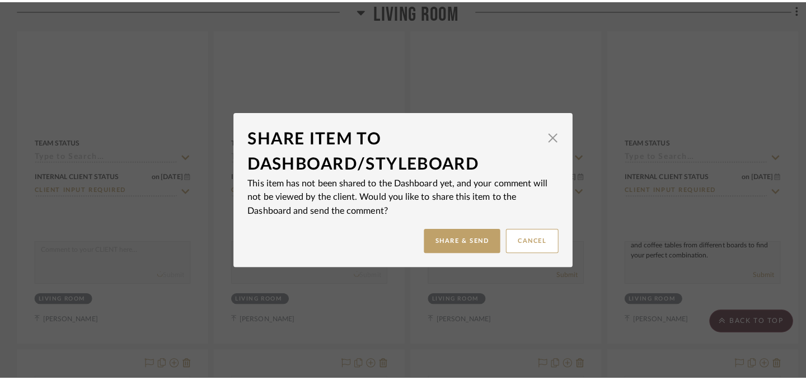
scroll to position [0, 0]
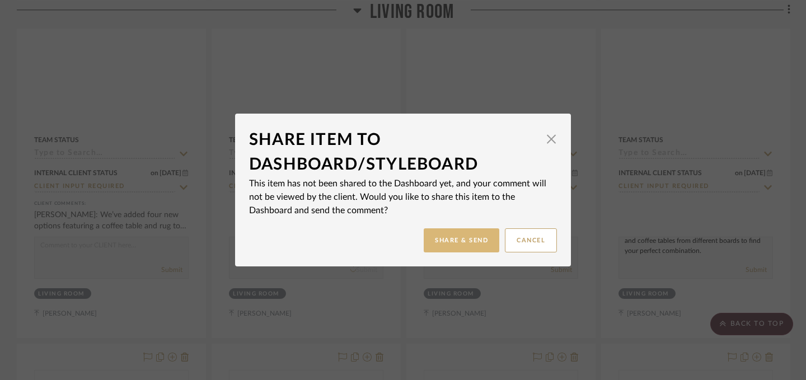
click at [448, 242] on button "Share & Send" at bounding box center [462, 240] width 76 height 24
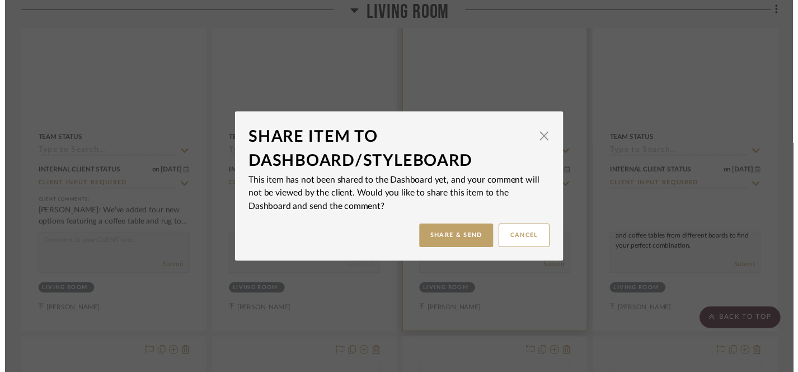
scroll to position [1055, 0]
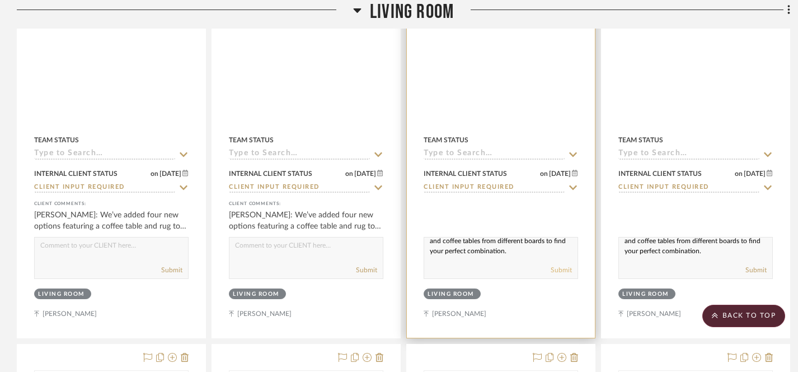
click at [564, 269] on button "Submit" at bounding box center [561, 270] width 21 height 10
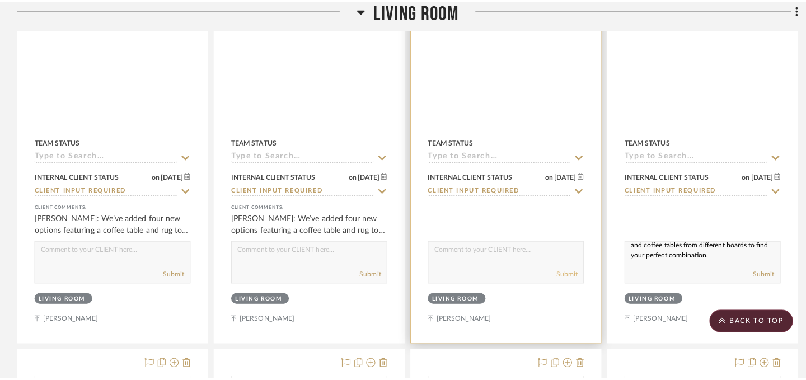
scroll to position [0, 0]
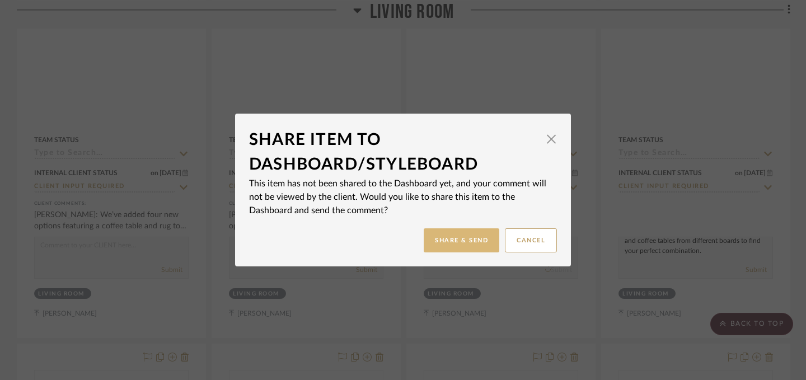
click at [450, 240] on button "Share & Send" at bounding box center [462, 240] width 76 height 24
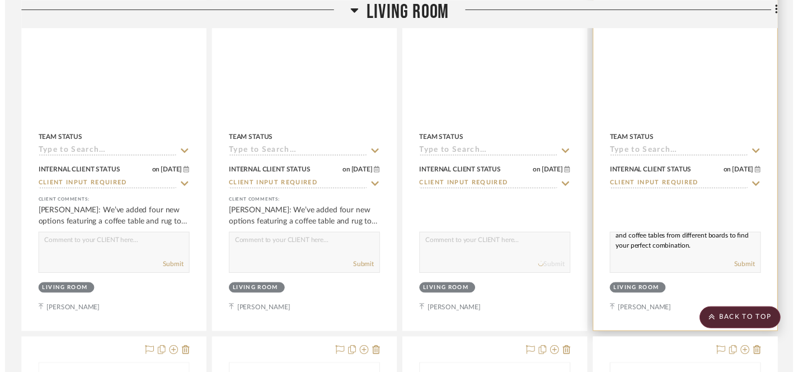
scroll to position [1055, 0]
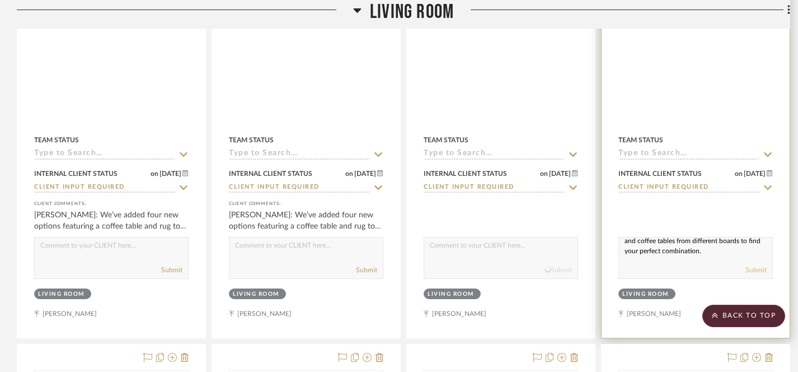
click at [759, 269] on button "Submit" at bounding box center [755, 270] width 21 height 10
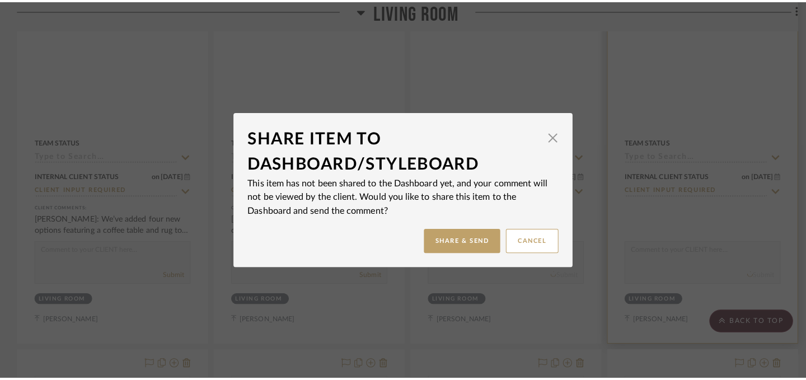
scroll to position [0, 0]
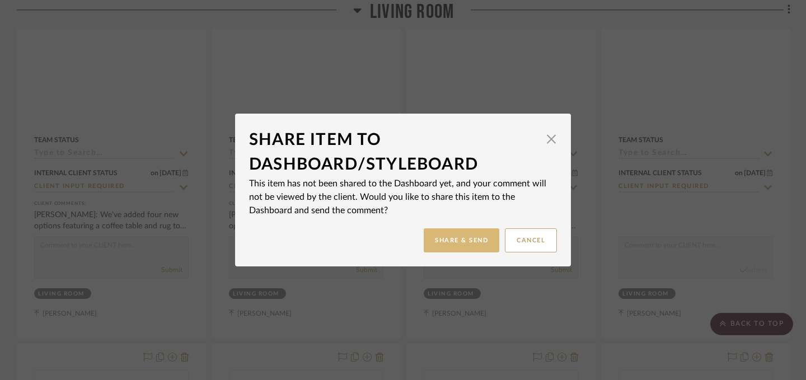
click at [450, 241] on button "Share & Send" at bounding box center [462, 240] width 76 height 24
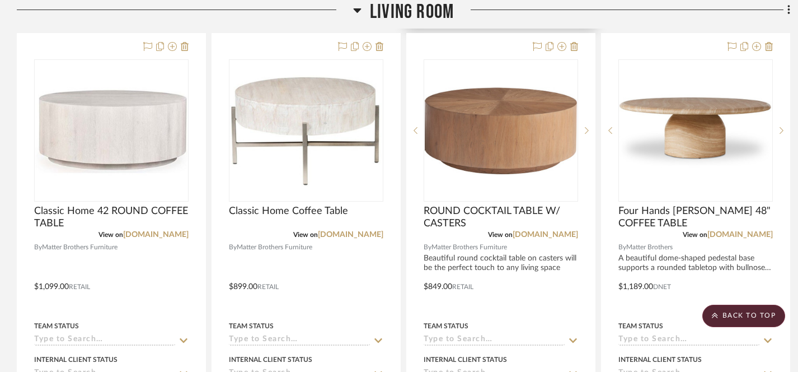
scroll to position [1422, 0]
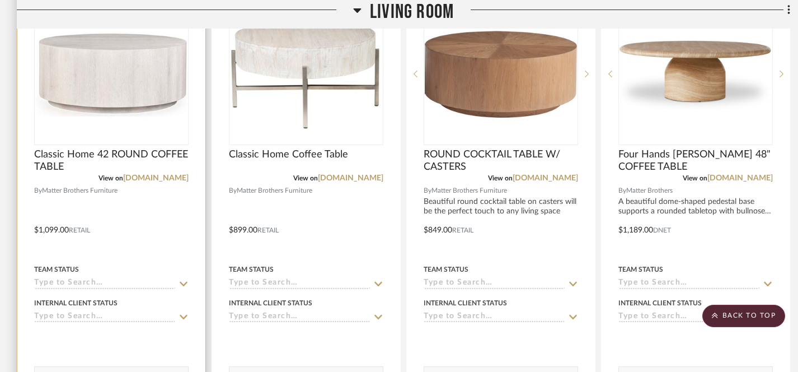
click at [181, 313] on icon at bounding box center [183, 316] width 10 height 9
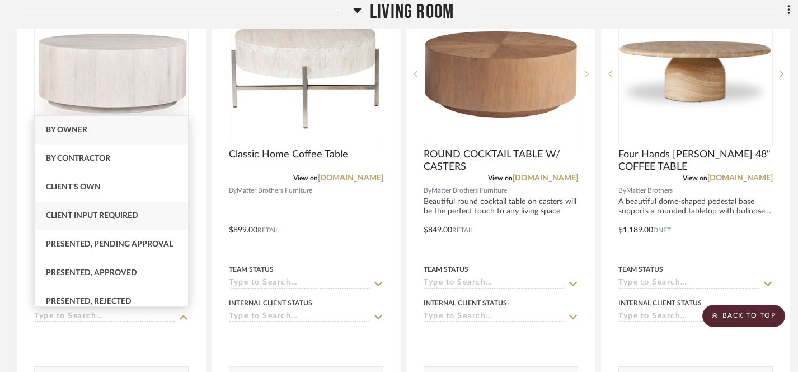
click at [92, 215] on span "Client Input Required" at bounding box center [92, 215] width 92 height 8
type input "[DATE]"
type input "Client Input Required"
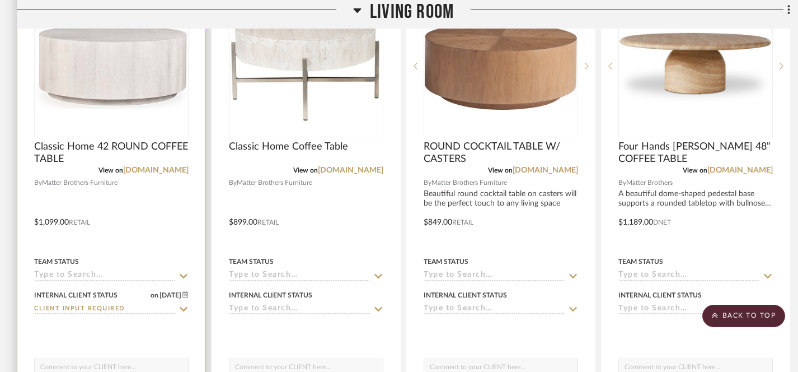
scroll to position [1440, 0]
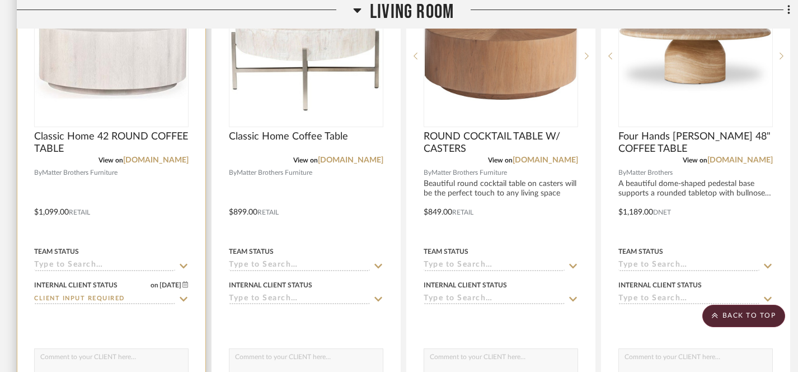
click at [115, 356] on textarea at bounding box center [111, 359] width 153 height 21
type textarea "c"
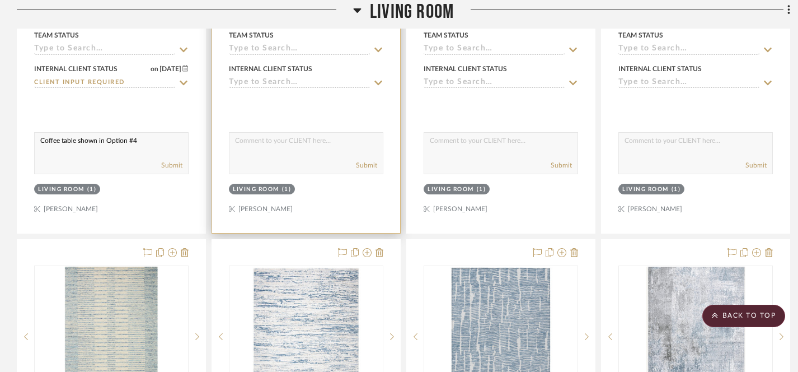
scroll to position [1596, 0]
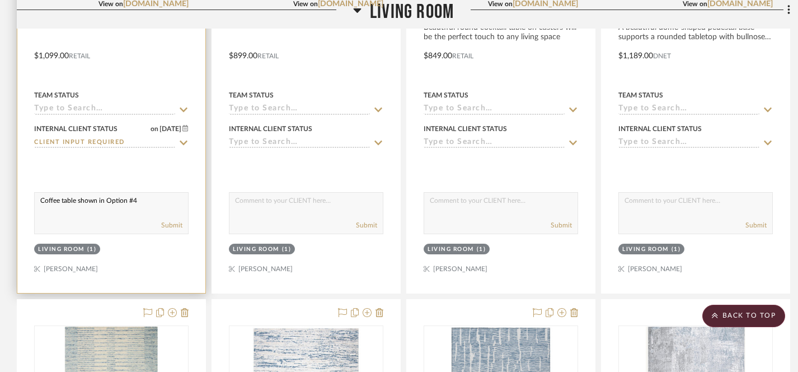
click at [139, 202] on textarea "Coffee table shown in Option #4" at bounding box center [111, 202] width 153 height 21
drag, startPoint x: 138, startPoint y: 202, endPoint x: 37, endPoint y: 199, distance: 100.7
click at [37, 199] on textarea "Coffee table shown in Option #4" at bounding box center [111, 202] width 153 height 21
type textarea "Coffee table shown in Option #4"
click at [163, 225] on button "Submit" at bounding box center [171, 225] width 21 height 10
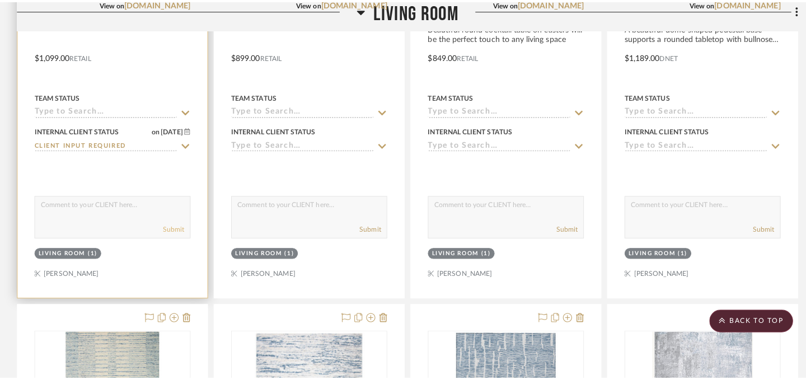
scroll to position [0, 0]
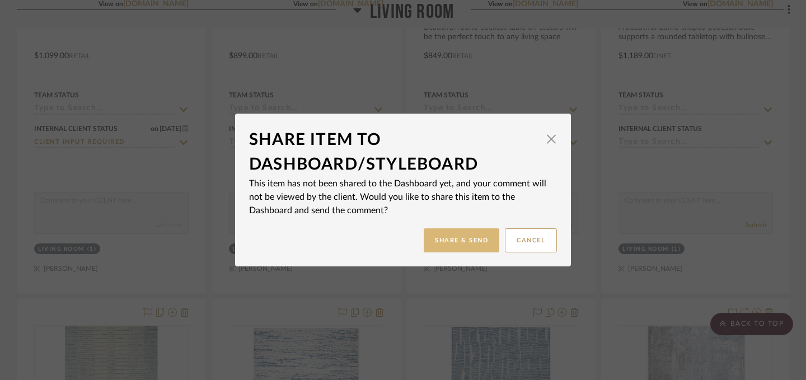
click at [453, 238] on button "Share & Send" at bounding box center [462, 240] width 76 height 24
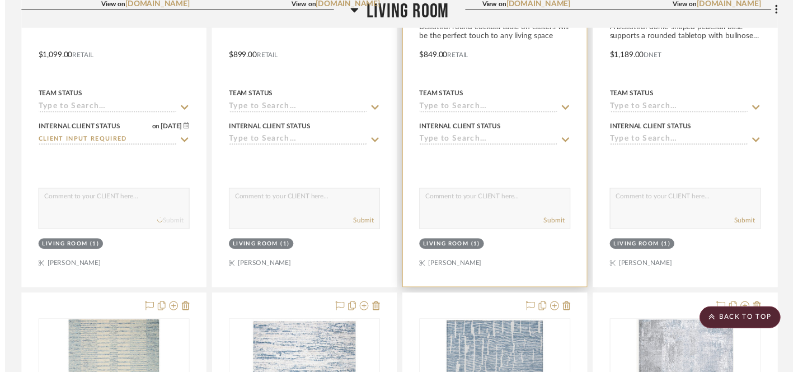
scroll to position [1596, 0]
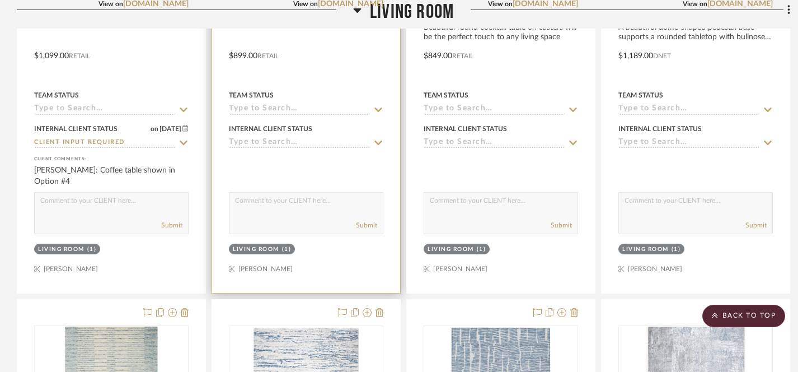
click at [378, 139] on icon at bounding box center [378, 142] width 10 height 9
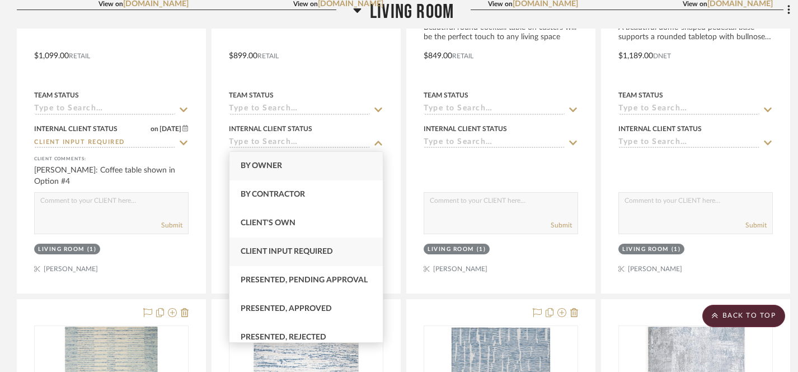
click at [289, 250] on span "Client Input Required" at bounding box center [287, 251] width 92 height 8
type input "[DATE]"
type input "Client Input Required"
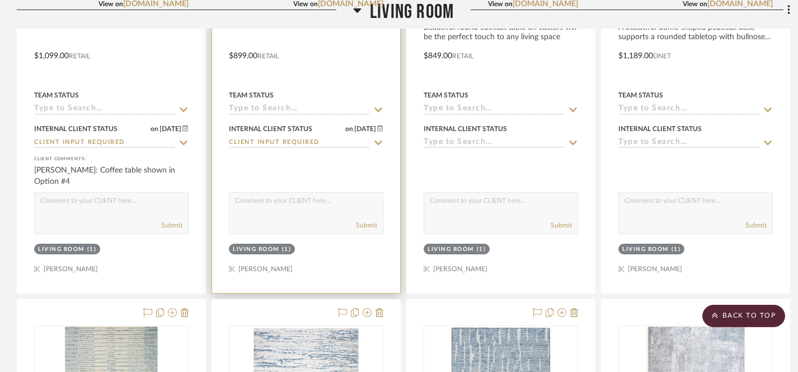
click at [278, 205] on textarea at bounding box center [305, 202] width 153 height 21
paste textarea "Coffee table shown in Option #4"
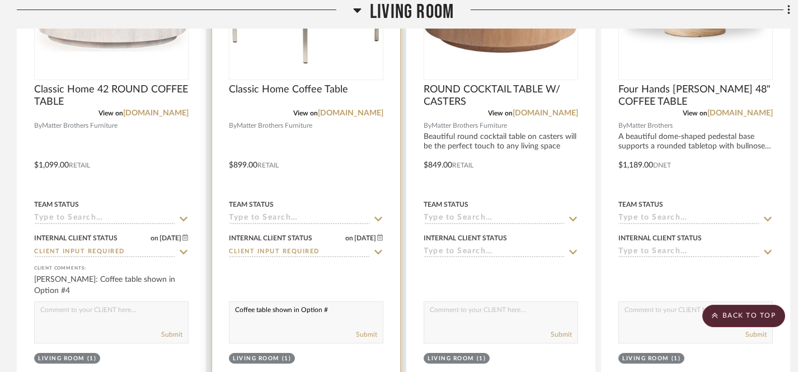
scroll to position [1533, 0]
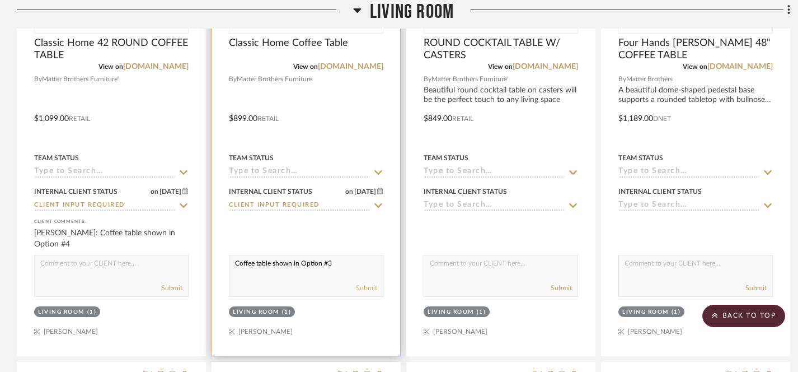
type textarea "Coffee table shown in Option #3"
click at [368, 287] on button "Submit" at bounding box center [366, 288] width 21 height 10
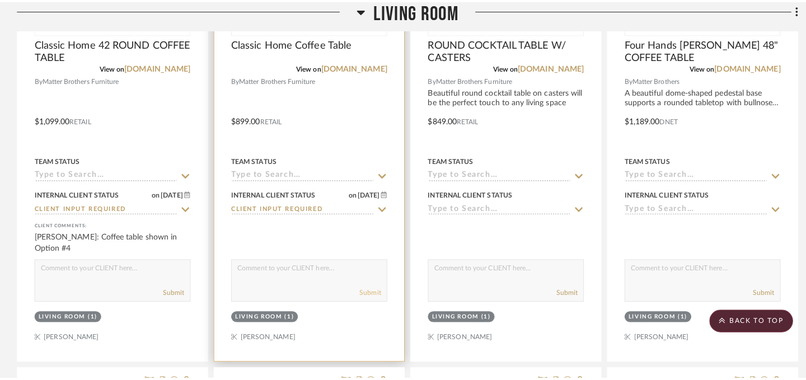
scroll to position [0, 0]
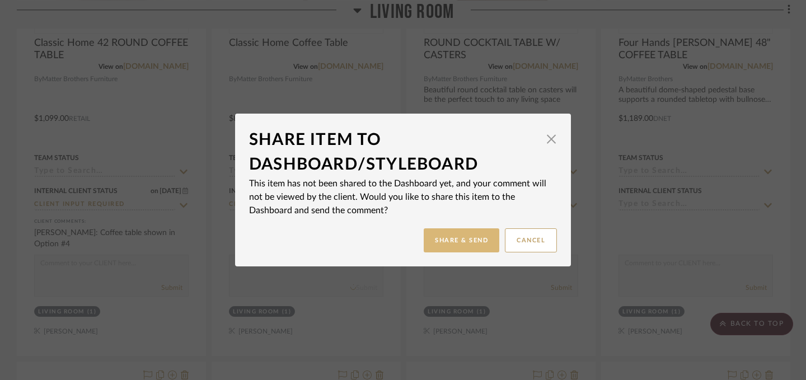
click at [453, 243] on button "Share & Send" at bounding box center [462, 240] width 76 height 24
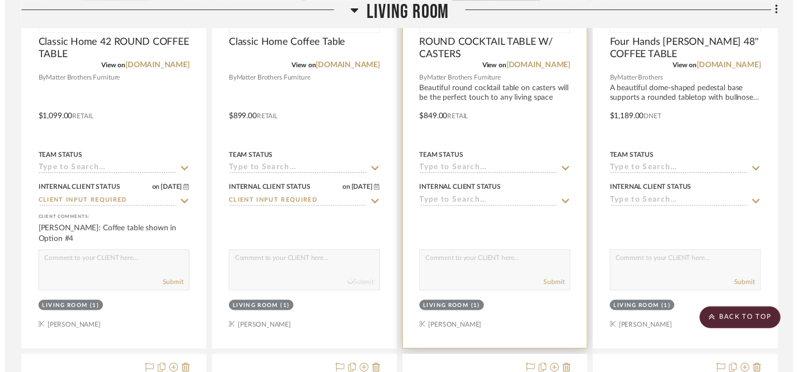
scroll to position [1533, 0]
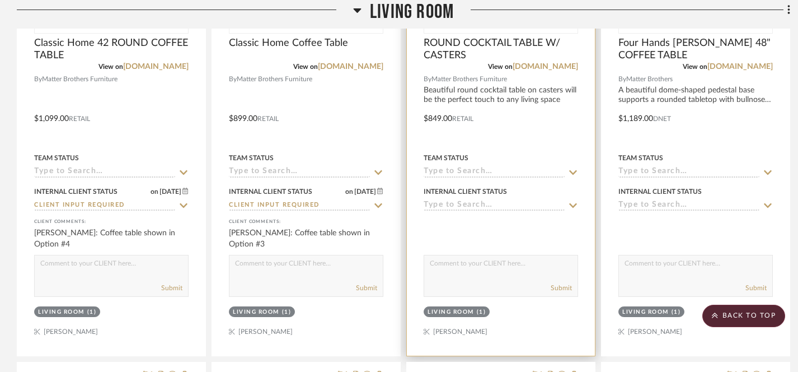
click at [571, 204] on icon at bounding box center [573, 205] width 8 height 4
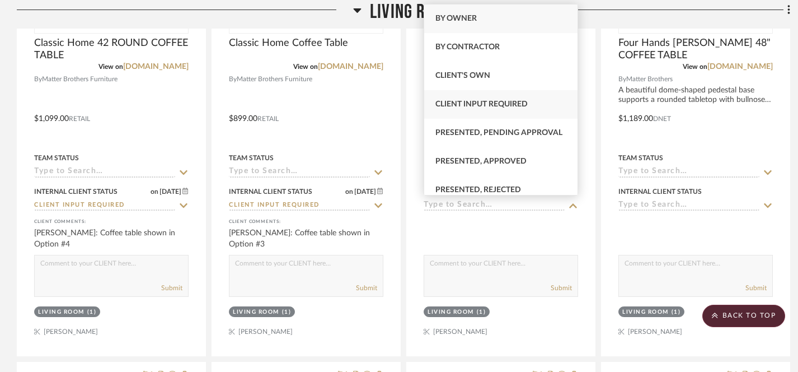
click at [452, 105] on span "Client Input Required" at bounding box center [481, 104] width 92 height 8
type input "[DATE]"
type input "Client Input Required"
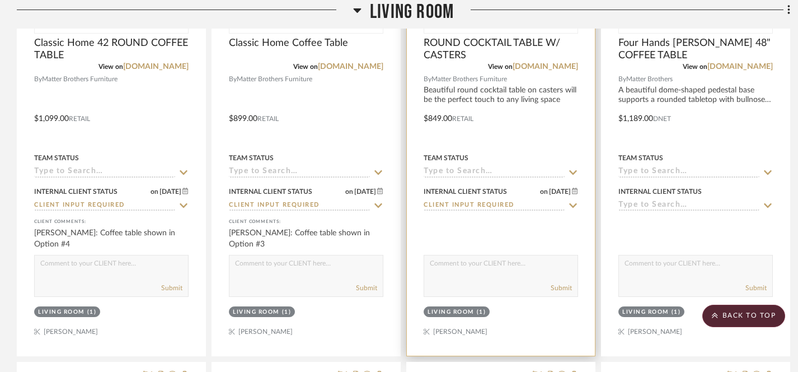
click at [469, 264] on textarea at bounding box center [500, 265] width 153 height 21
paste textarea "Coffee table shown in Option #4"
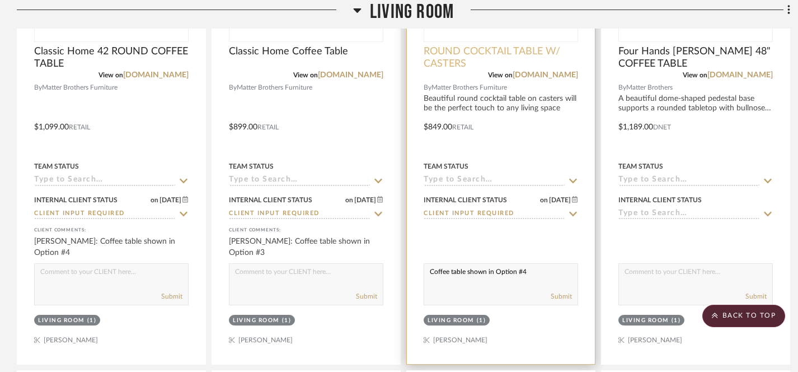
scroll to position [1534, 0]
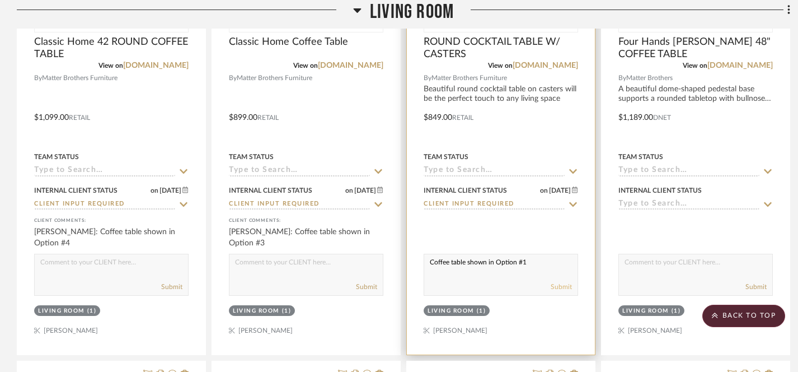
type textarea "Coffee table shown in Option #1"
click at [563, 285] on button "Submit" at bounding box center [561, 286] width 21 height 10
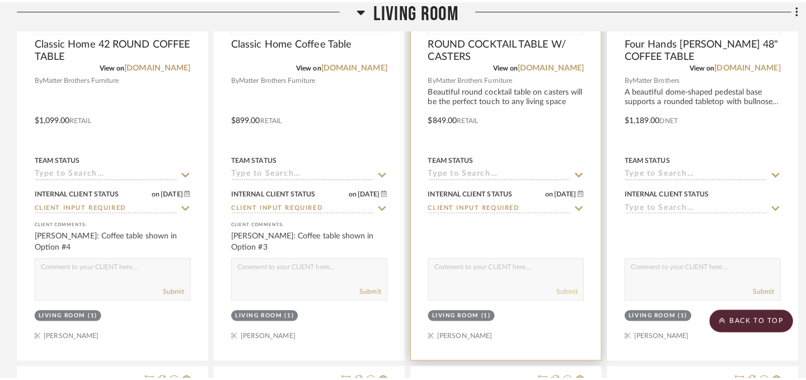
scroll to position [0, 0]
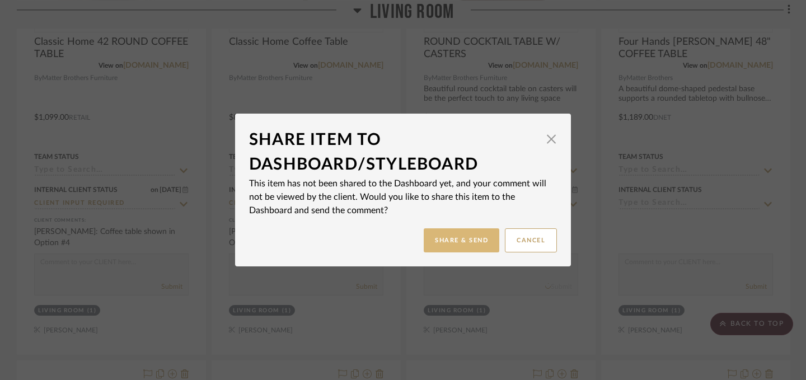
click at [450, 241] on button "Share & Send" at bounding box center [462, 240] width 76 height 24
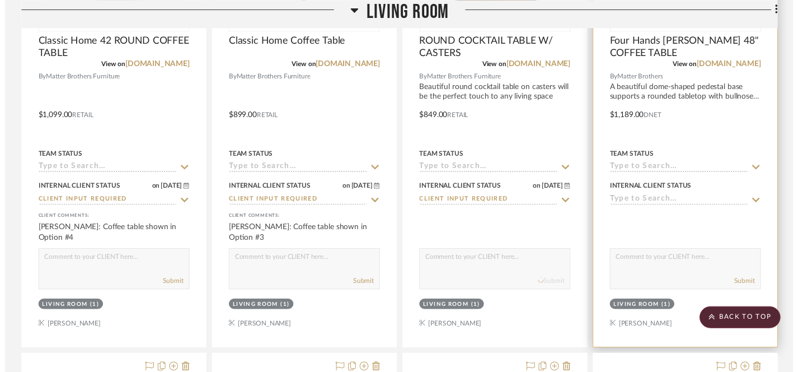
scroll to position [1534, 0]
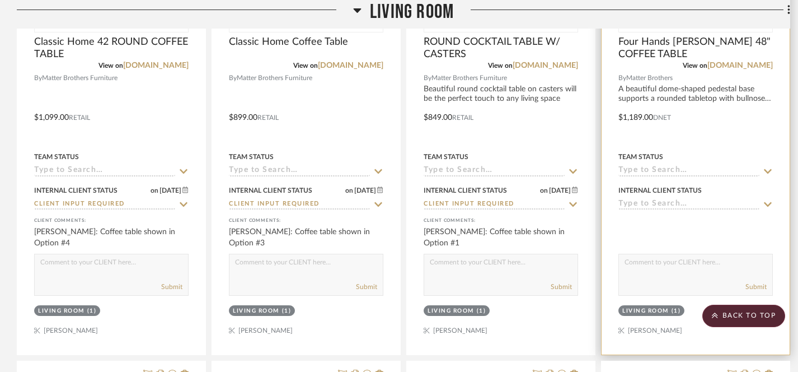
click at [768, 201] on icon at bounding box center [768, 204] width 10 height 9
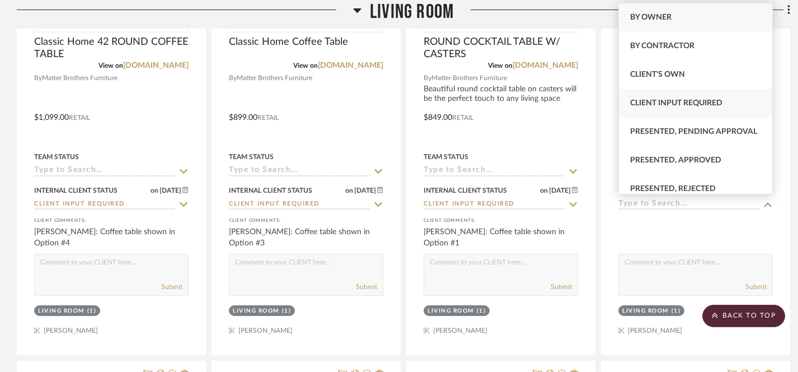
click at [647, 102] on span "Client Input Required" at bounding box center [676, 103] width 92 height 8
type input "[DATE]"
type input "Client Input Required"
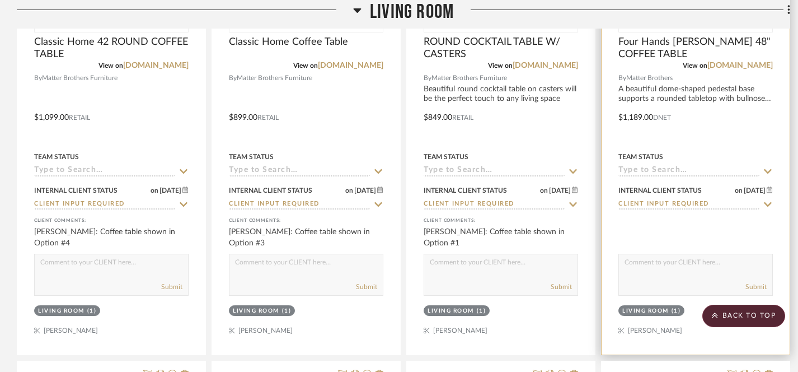
click at [646, 273] on textarea at bounding box center [695, 264] width 153 height 21
paste textarea "Coffee table shown in Option #4"
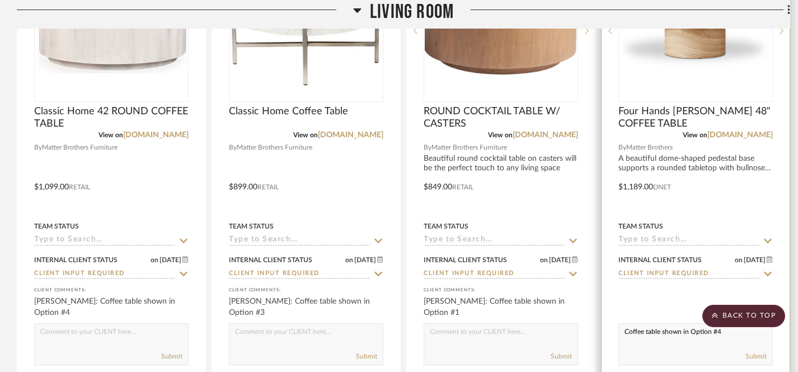
scroll to position [1466, 0]
type textarea "Coffee table shown in Option #2"
click at [759, 352] on button "Submit" at bounding box center [755, 355] width 21 height 10
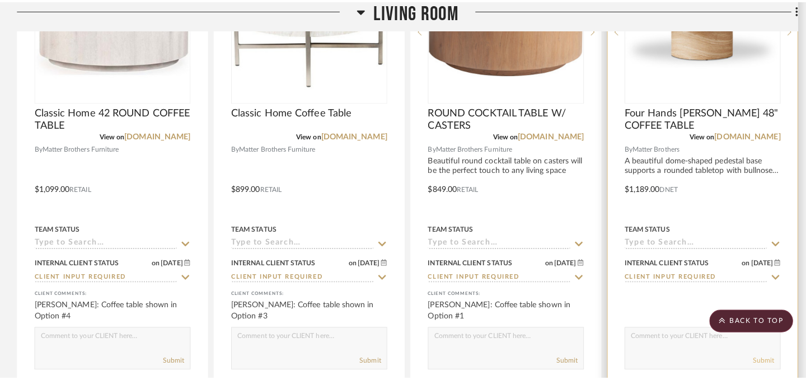
scroll to position [0, 0]
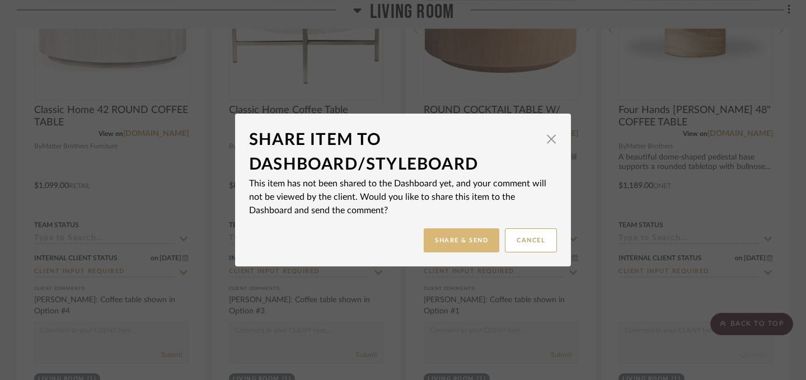
click at [443, 242] on button "Share & Send" at bounding box center [462, 240] width 76 height 24
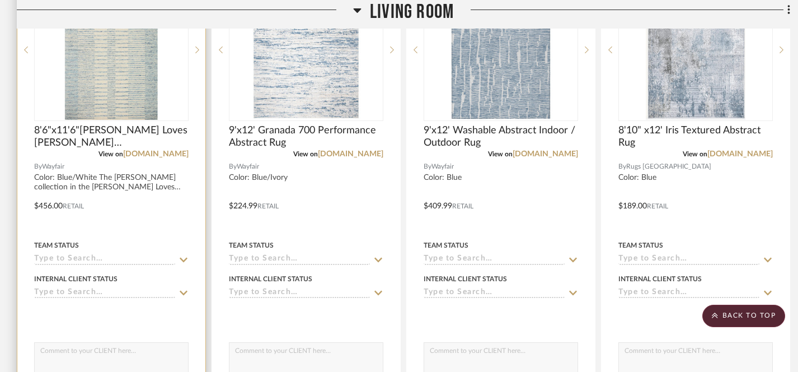
scroll to position [1946, 0]
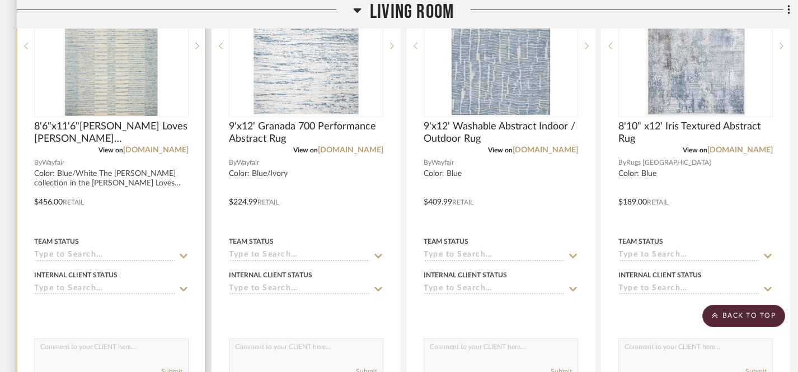
click at [184, 285] on icon at bounding box center [183, 288] width 10 height 9
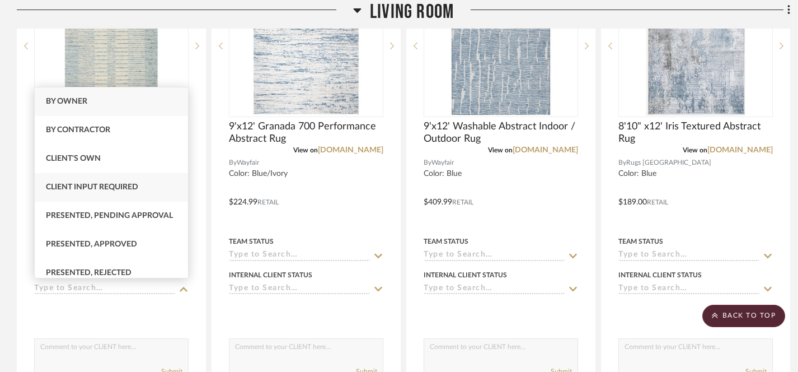
click at [73, 184] on span "Client Input Required" at bounding box center [92, 187] width 92 height 8
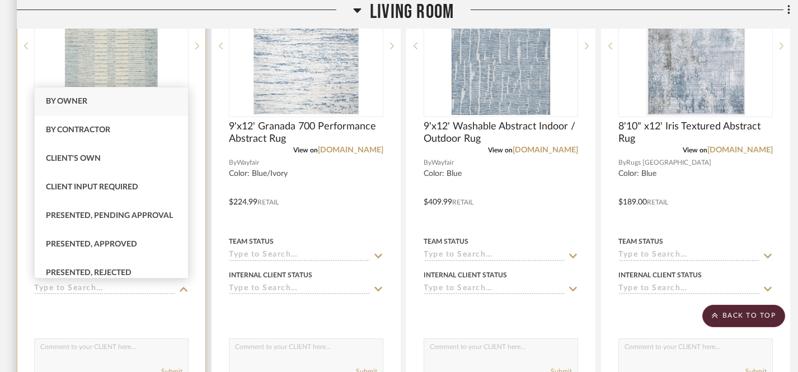
type input "[DATE]"
type input "Client Input Required"
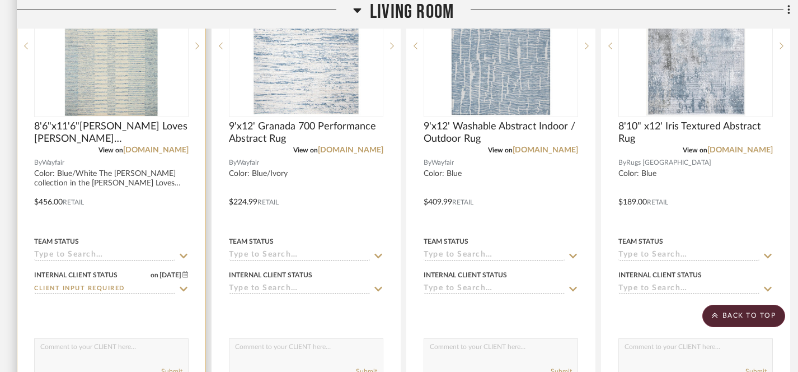
click at [74, 349] on textarea at bounding box center [111, 348] width 153 height 21
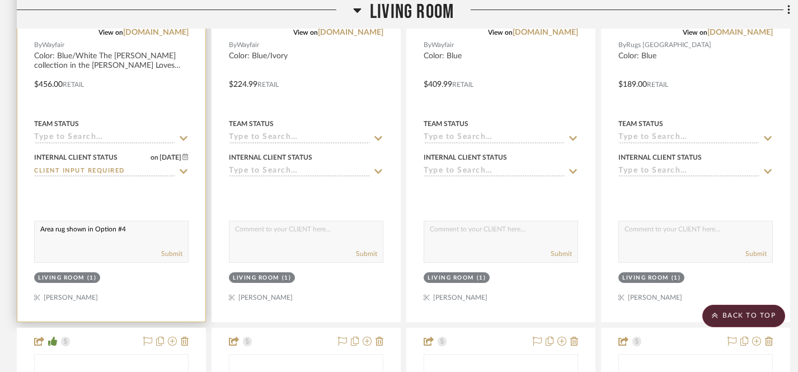
scroll to position [2067, 0]
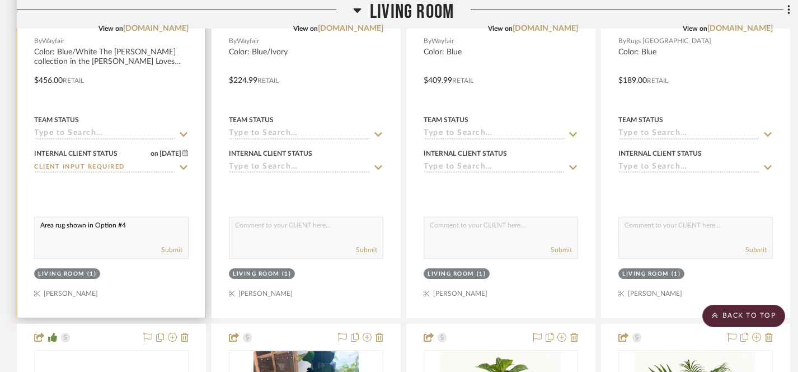
click at [39, 225] on textarea "Area rug shown in Option #4" at bounding box center [111, 227] width 153 height 21
drag, startPoint x: 39, startPoint y: 225, endPoint x: 164, endPoint y: 228, distance: 124.8
click at [164, 228] on textarea "Area rug shown in Option #4" at bounding box center [111, 227] width 153 height 21
type textarea "Area rug shown in Option #4"
click at [173, 249] on button "Submit" at bounding box center [171, 249] width 21 height 10
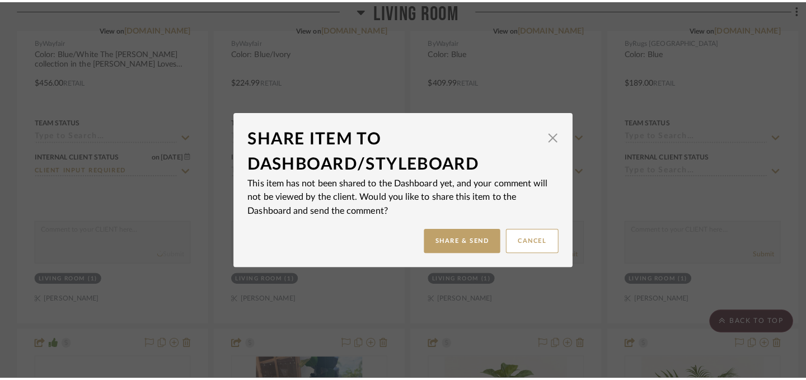
scroll to position [0, 0]
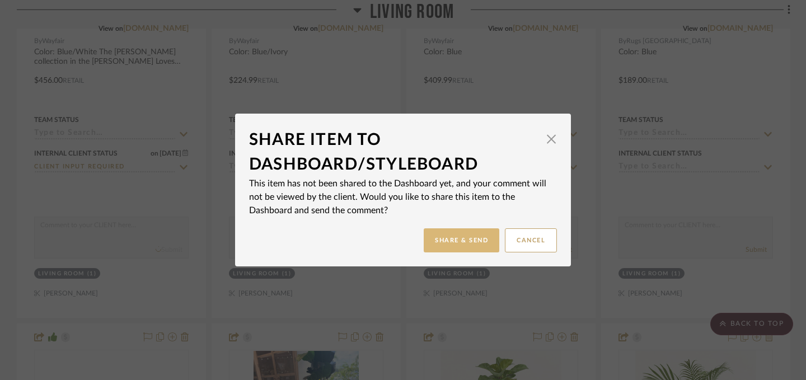
click at [468, 237] on button "Share & Send" at bounding box center [462, 240] width 76 height 24
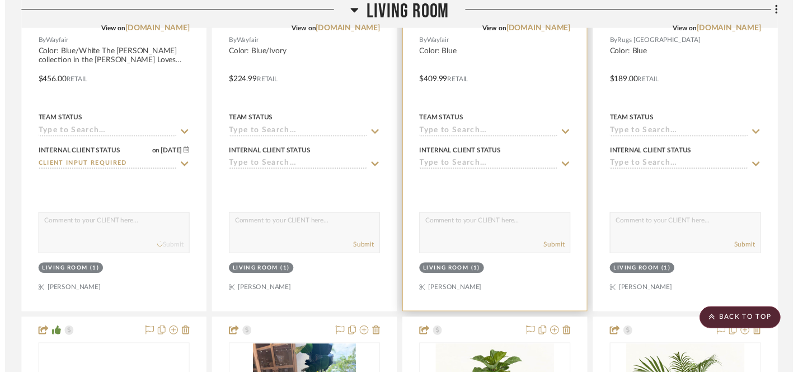
scroll to position [2067, 0]
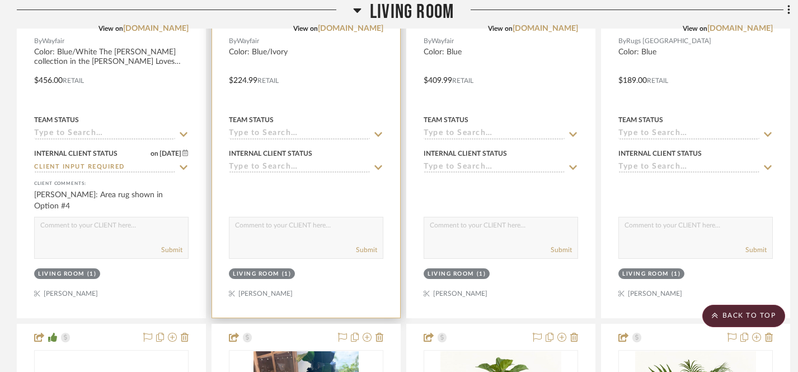
click at [379, 164] on icon at bounding box center [378, 167] width 10 height 9
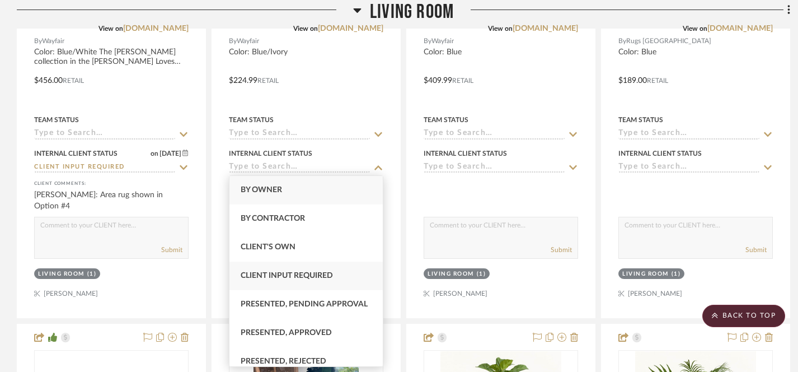
click at [280, 276] on span "Client Input Required" at bounding box center [287, 275] width 92 height 8
type input "[DATE]"
type input "Client Input Required"
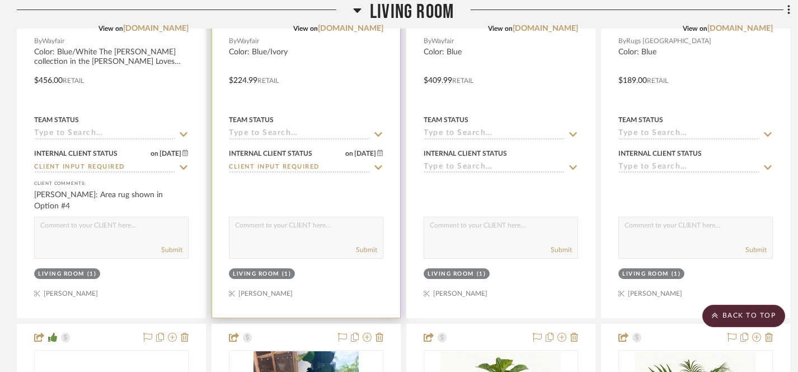
click at [300, 227] on textarea at bounding box center [305, 227] width 153 height 21
paste textarea "Area rug shown in Option #4"
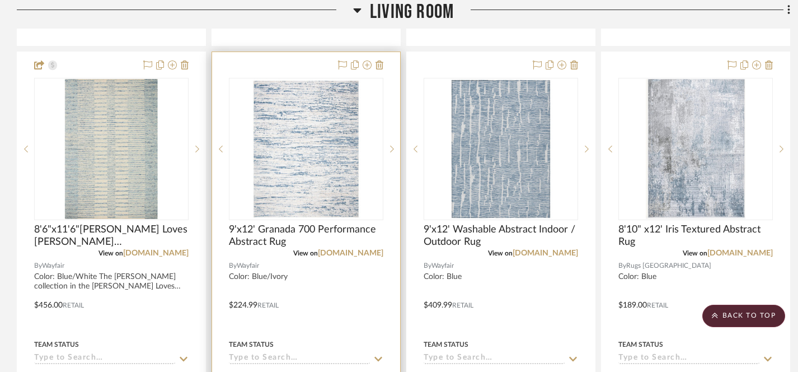
scroll to position [1966, 0]
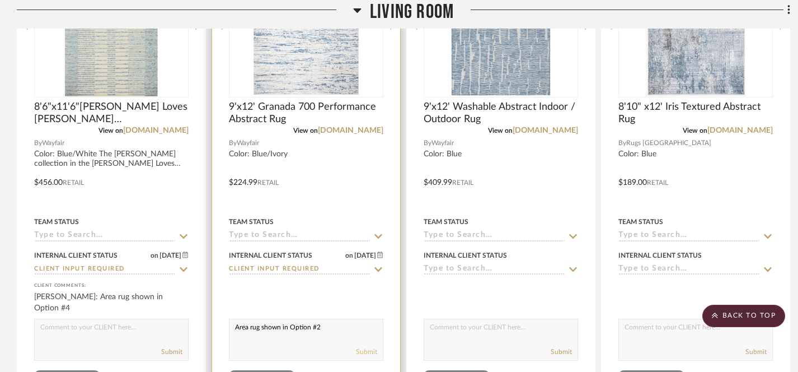
type textarea "Area rug shown in Option #2"
click at [368, 350] on button "Submit" at bounding box center [366, 351] width 21 height 10
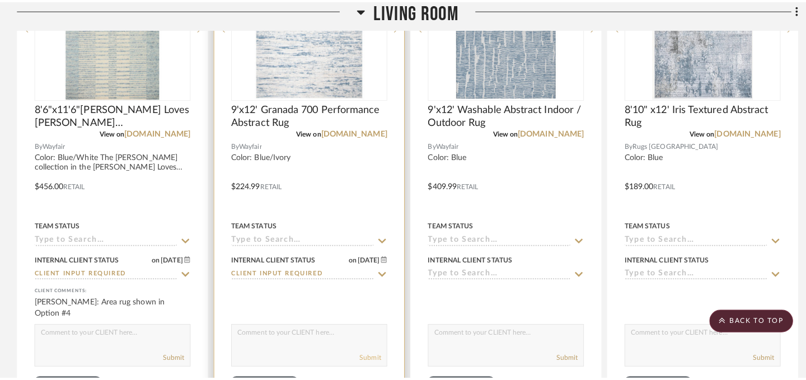
scroll to position [0, 0]
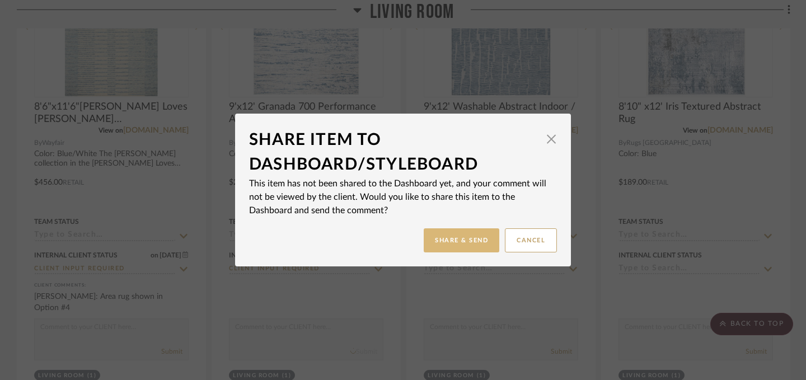
click at [449, 238] on button "Share & Send" at bounding box center [462, 240] width 76 height 24
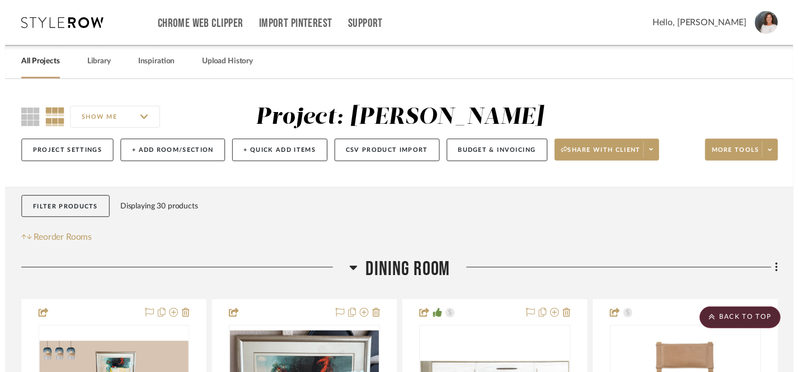
scroll to position [1966, 0]
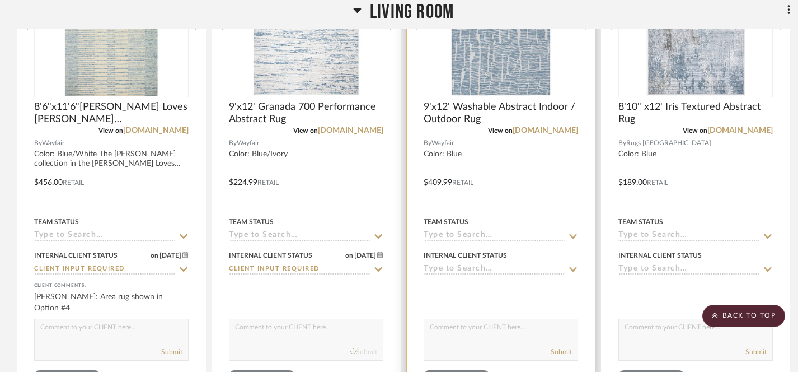
click at [575, 268] on icon at bounding box center [573, 269] width 8 height 4
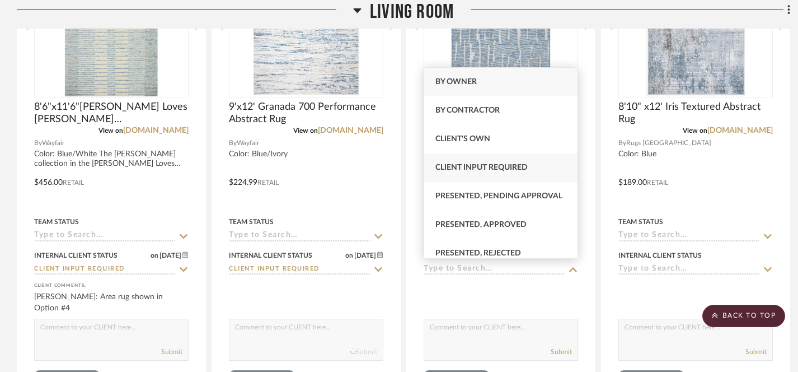
click at [491, 169] on span "Client Input Required" at bounding box center [481, 167] width 92 height 8
type input "[DATE]"
type input "Client Input Required"
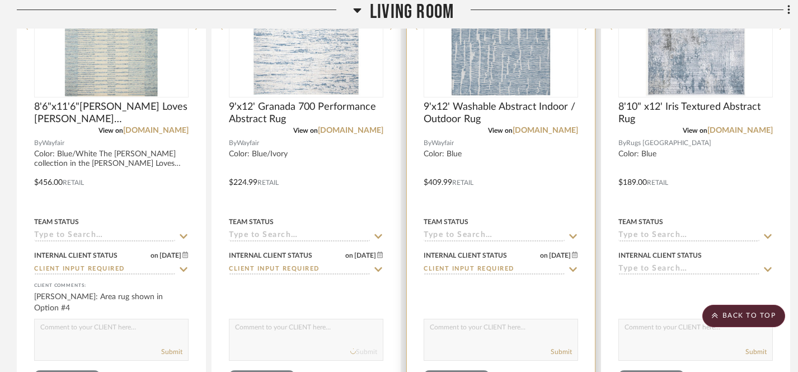
click at [499, 330] on textarea at bounding box center [500, 329] width 153 height 21
paste textarea "Area rug shown in Option #4"
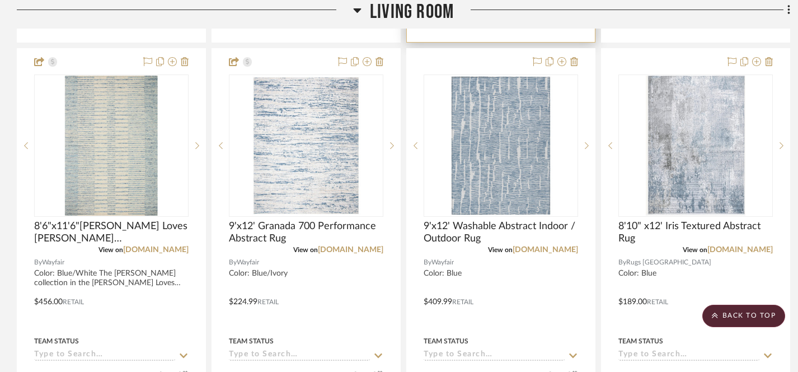
scroll to position [1950, 0]
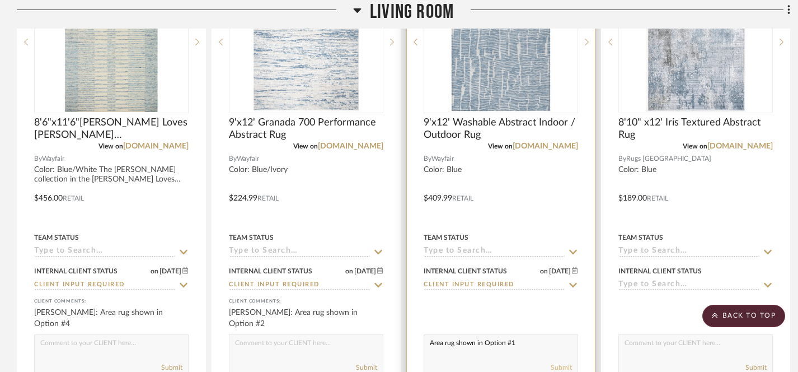
type textarea "Area rug shown in Option #1"
click at [565, 366] on button "Submit" at bounding box center [561, 367] width 21 height 10
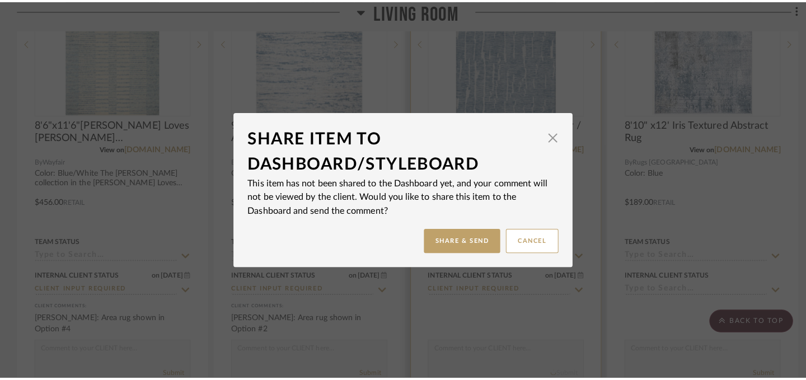
scroll to position [0, 0]
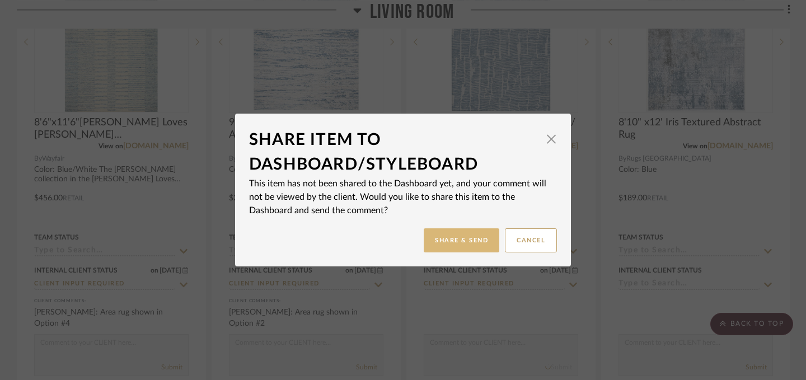
click at [465, 248] on button "Share & Send" at bounding box center [462, 240] width 76 height 24
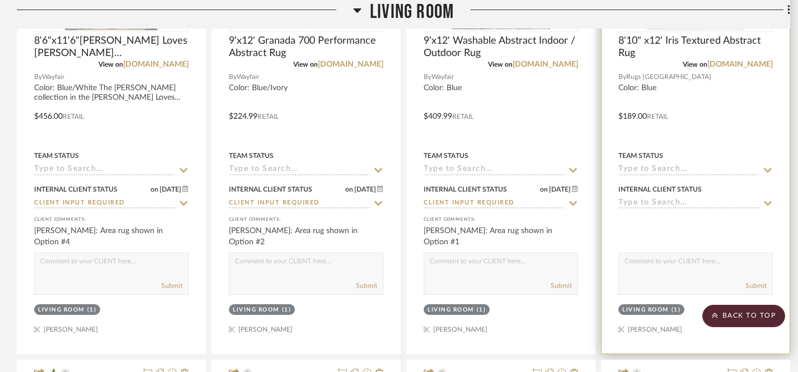
scroll to position [2033, 0]
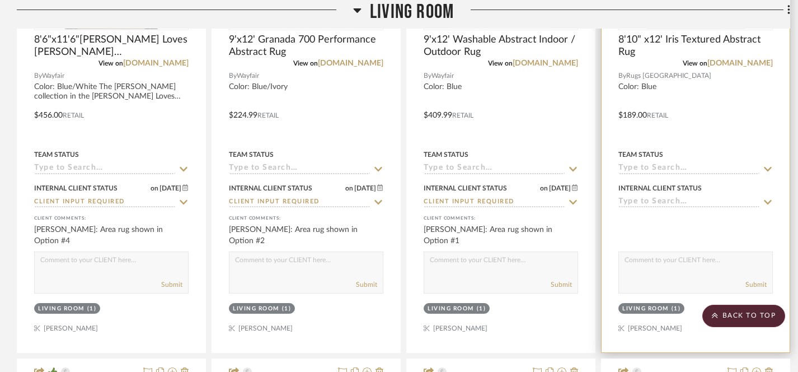
click at [768, 199] on icon at bounding box center [768, 202] width 10 height 9
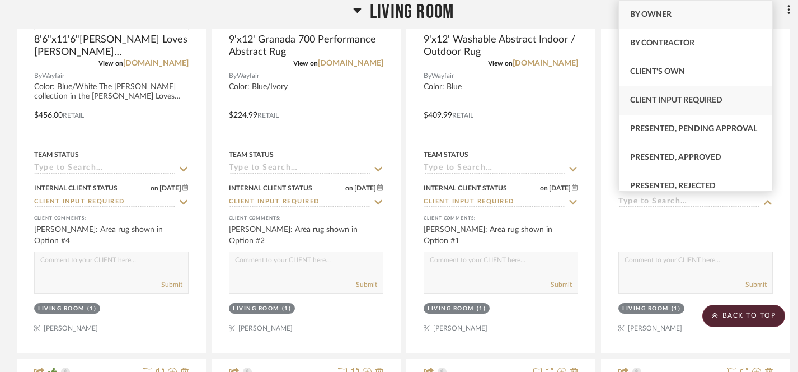
click at [645, 102] on span "Client Input Required" at bounding box center [676, 100] width 92 height 8
type input "[DATE]"
type input "Client Input Required"
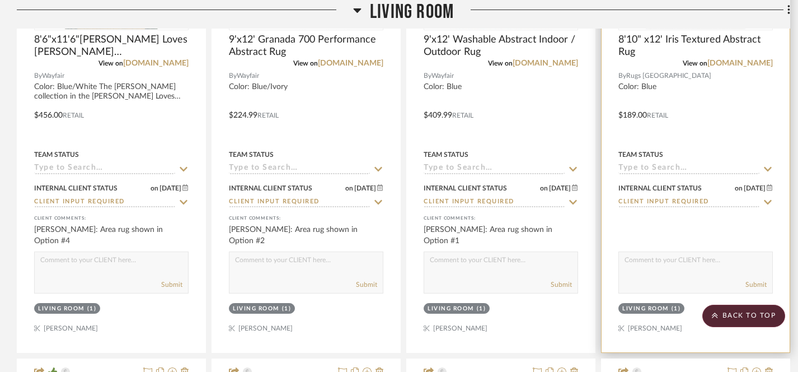
click at [648, 262] on textarea at bounding box center [695, 262] width 153 height 21
paste textarea "Area rug shown in Option #4"
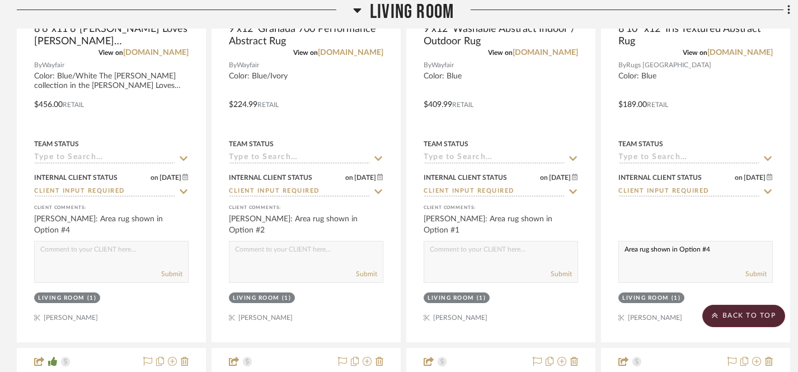
scroll to position [2044, 0]
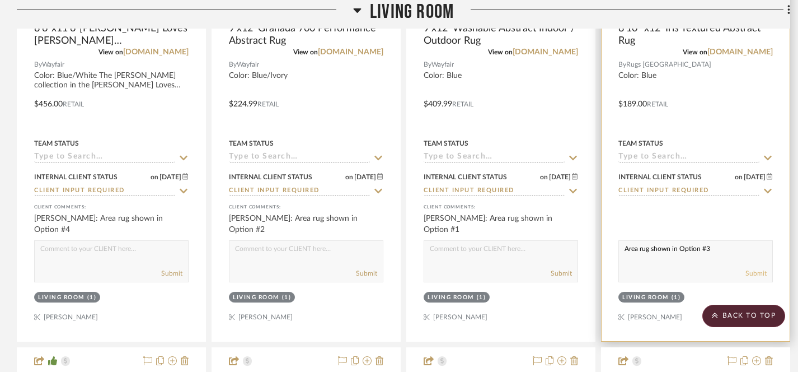
type textarea "Area rug shown in Option #3"
click at [758, 270] on button "Submit" at bounding box center [755, 273] width 21 height 10
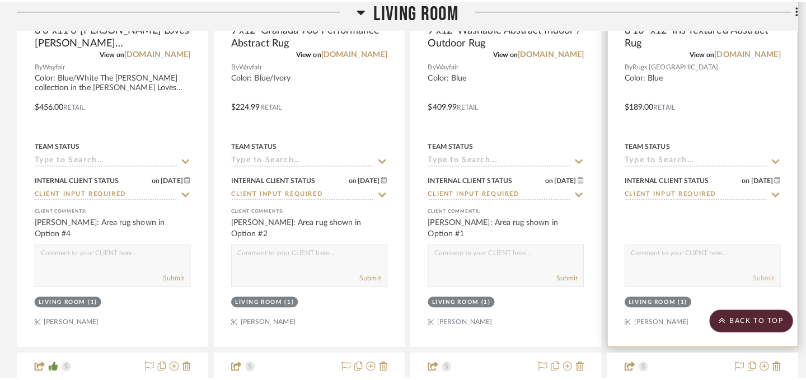
scroll to position [0, 0]
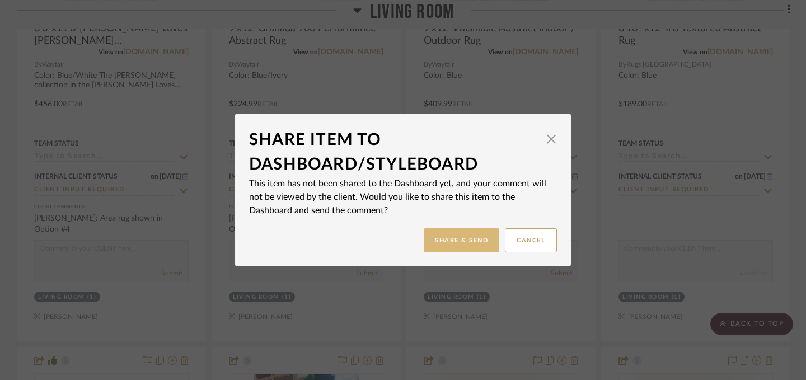
click at [460, 242] on button "Share & Send" at bounding box center [462, 240] width 76 height 24
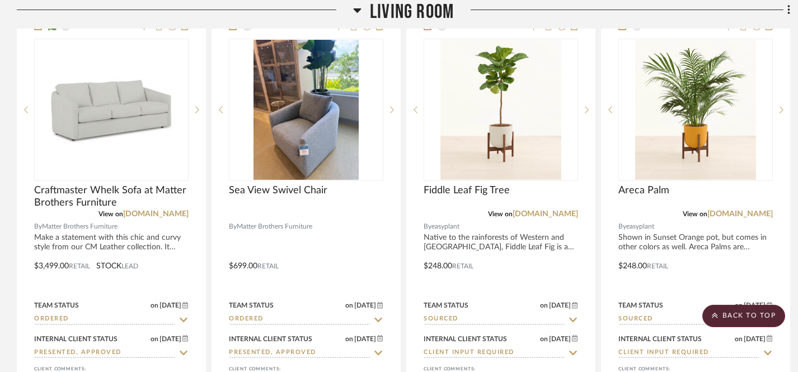
scroll to position [2380, 0]
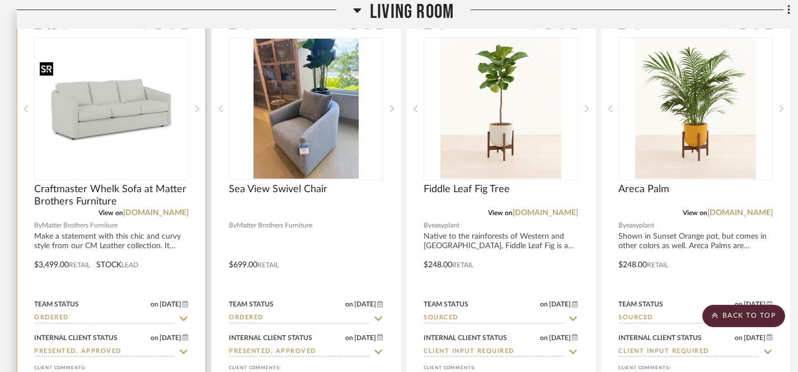
click at [102, 105] on img "0" at bounding box center [111, 109] width 152 height 98
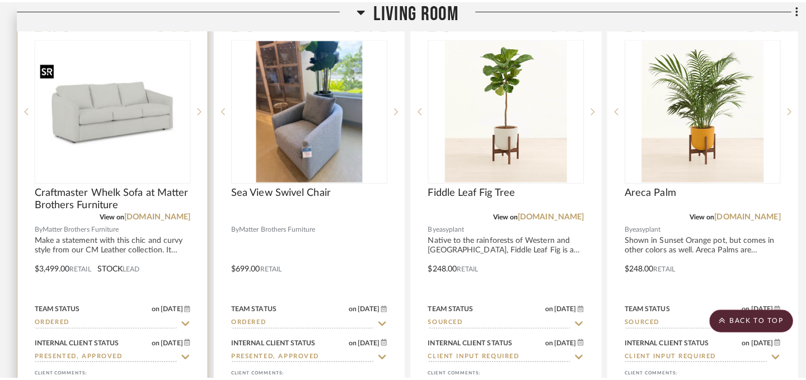
scroll to position [0, 0]
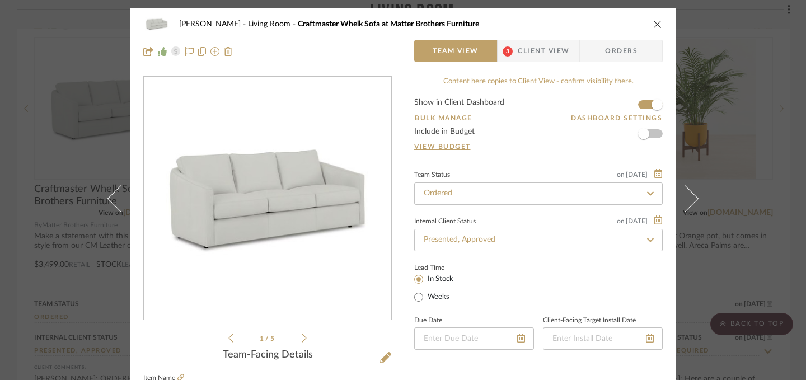
click at [302, 337] on icon at bounding box center [304, 338] width 5 height 10
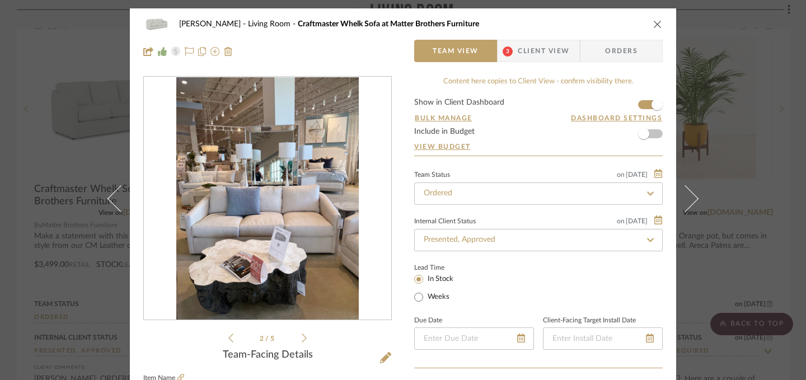
click at [302, 337] on icon at bounding box center [304, 338] width 5 height 10
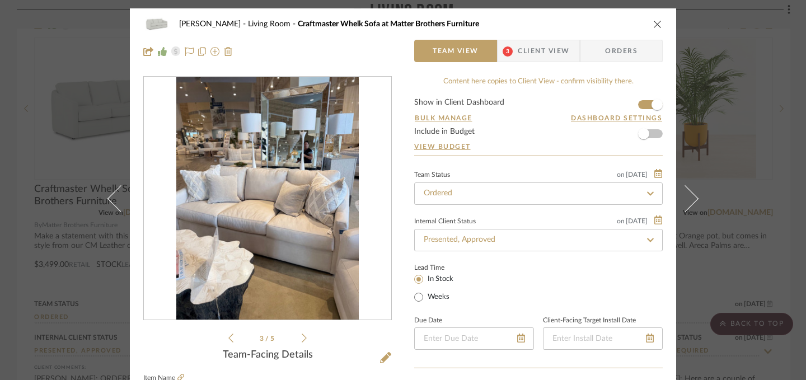
click at [302, 337] on icon at bounding box center [304, 338] width 5 height 10
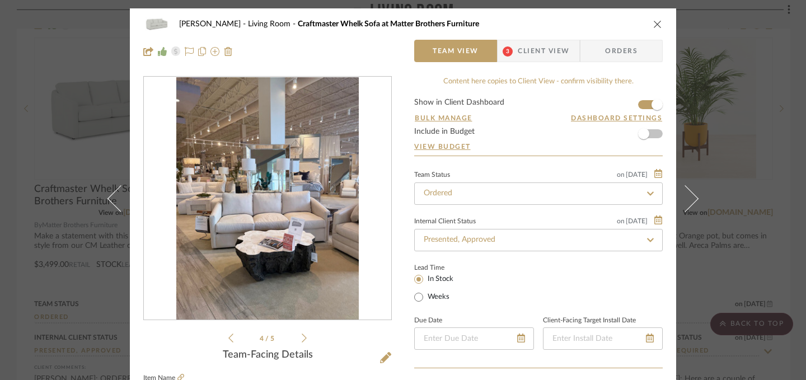
click at [302, 337] on icon at bounding box center [304, 338] width 5 height 10
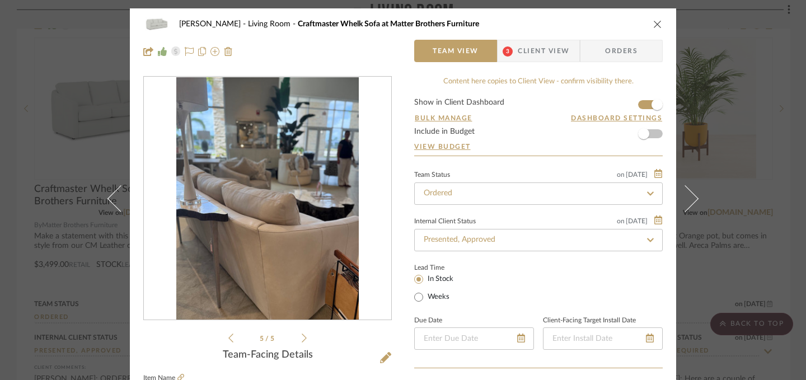
click at [302, 337] on icon at bounding box center [304, 338] width 5 height 10
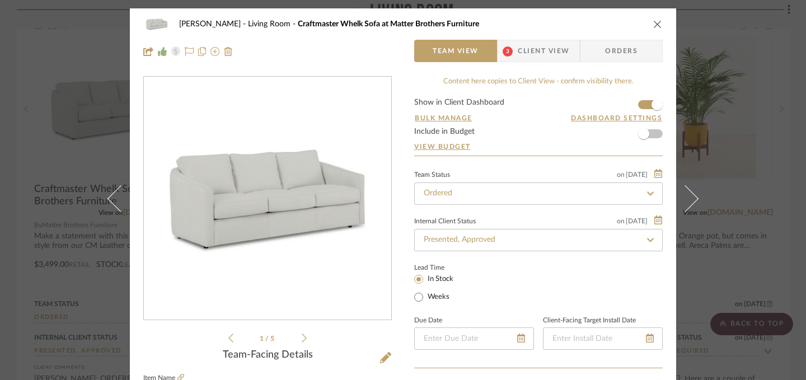
click at [653, 26] on icon "close" at bounding box center [657, 24] width 9 height 9
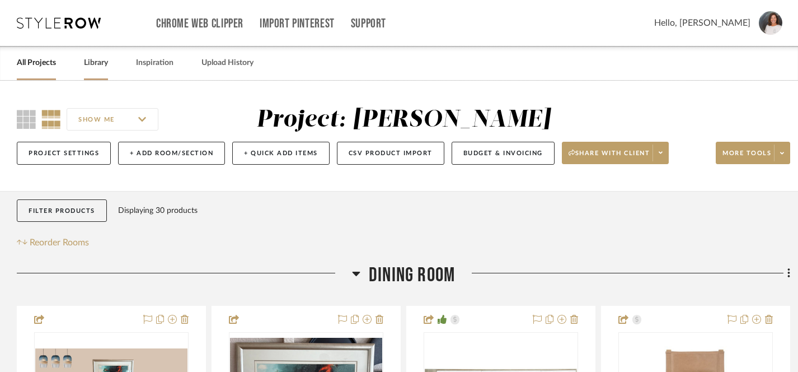
click at [90, 60] on link "Library" at bounding box center [96, 62] width 24 height 15
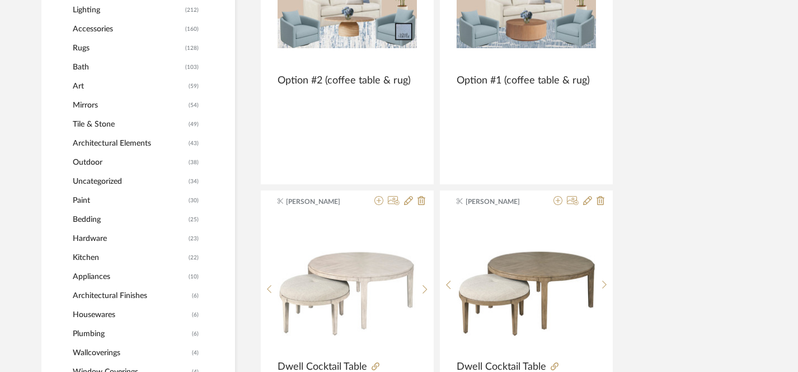
scroll to position [903, 0]
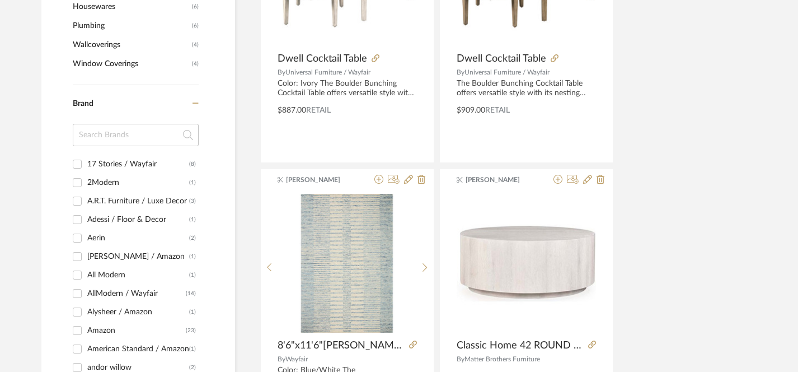
click at [112, 141] on input at bounding box center [136, 135] width 126 height 22
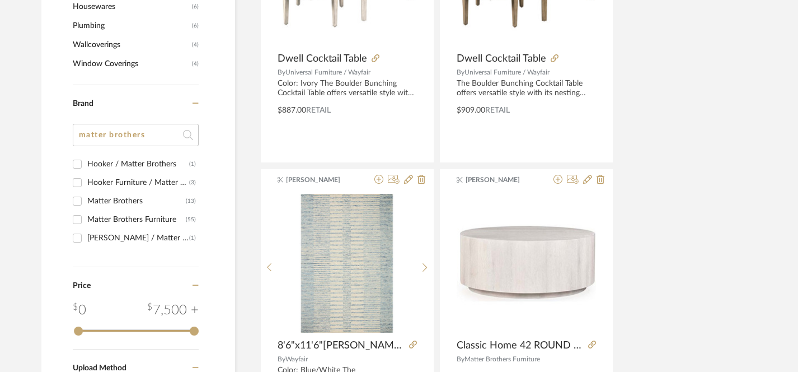
type input "matter brothers"
click at [76, 200] on input "Matter Brothers (13)" at bounding box center [77, 201] width 18 height 18
checkbox input "true"
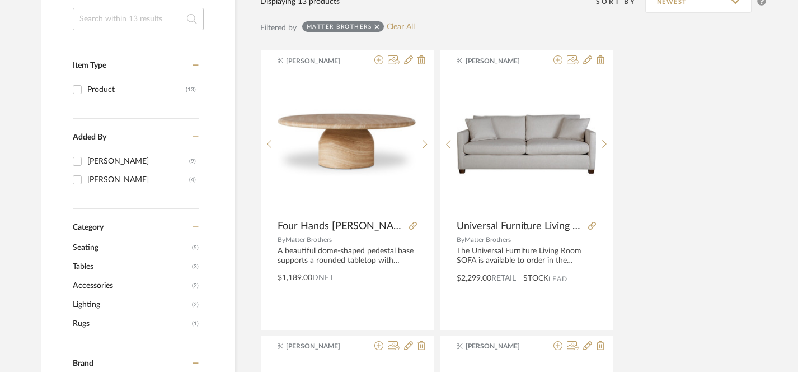
scroll to position [210, 0]
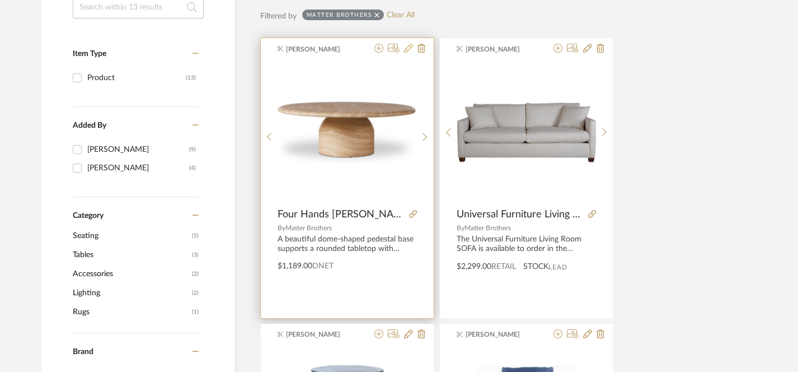
click at [407, 51] on icon at bounding box center [408, 48] width 9 height 9
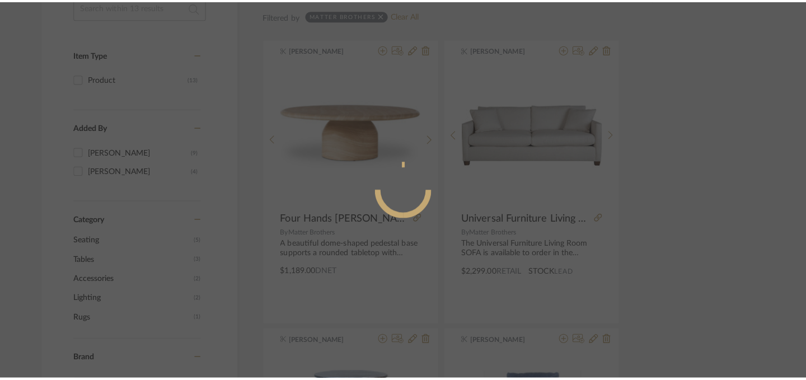
scroll to position [0, 0]
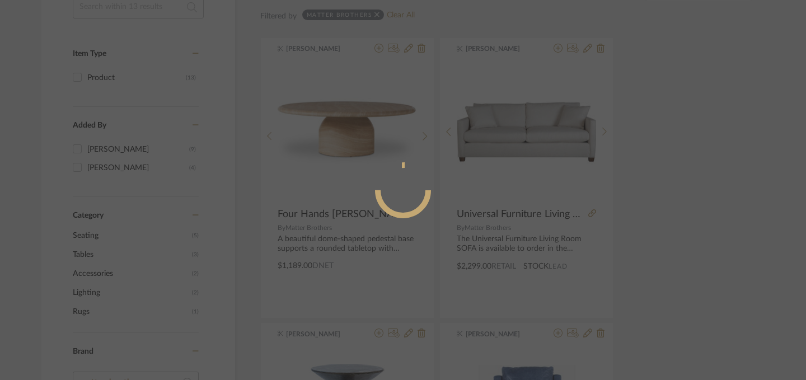
radio input "true"
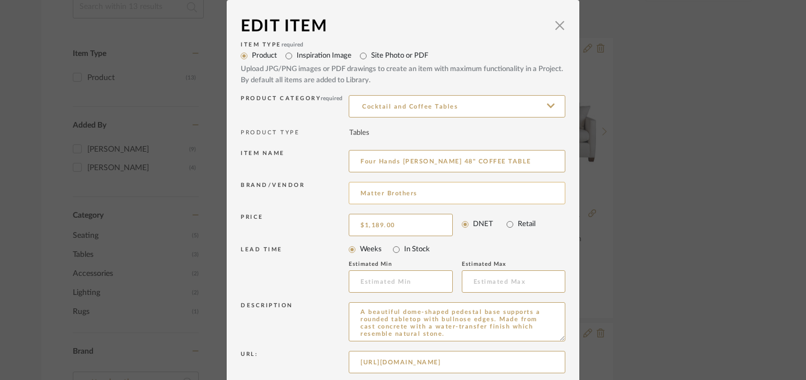
click at [416, 191] on input "Matter Brothers" at bounding box center [457, 193] width 217 height 22
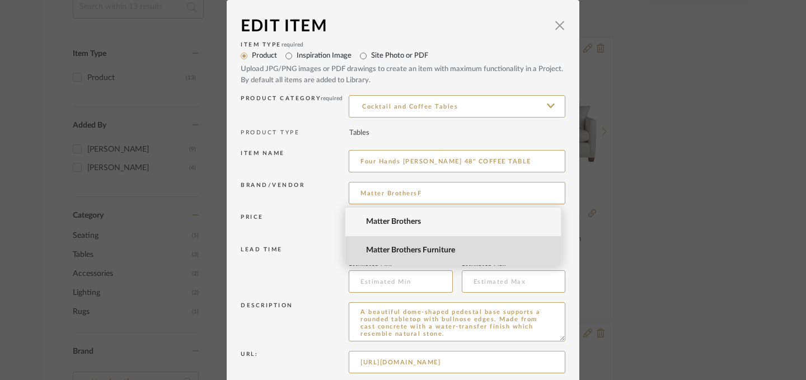
click at [408, 249] on span "Matter Brothers Furniture" at bounding box center [457, 251] width 183 height 10
type input "Matter Brothers Furniture"
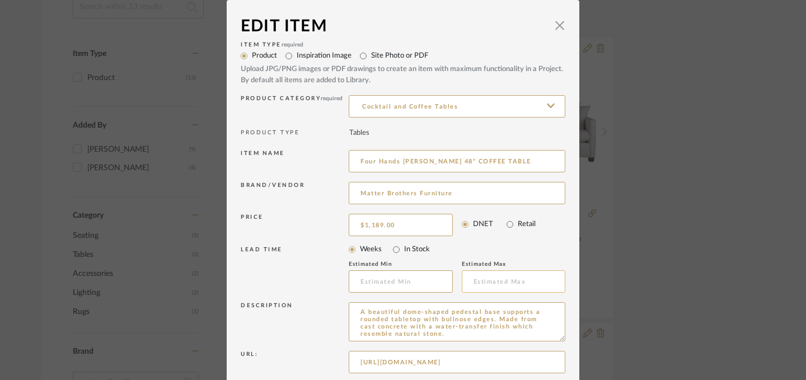
scroll to position [130, 0]
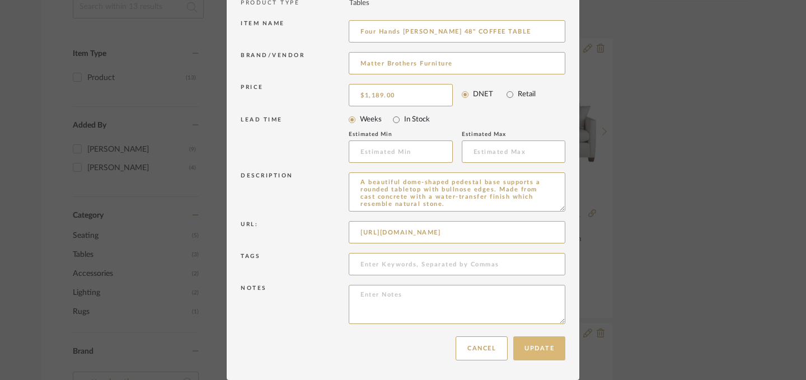
click at [530, 347] on button "Update" at bounding box center [539, 348] width 52 height 24
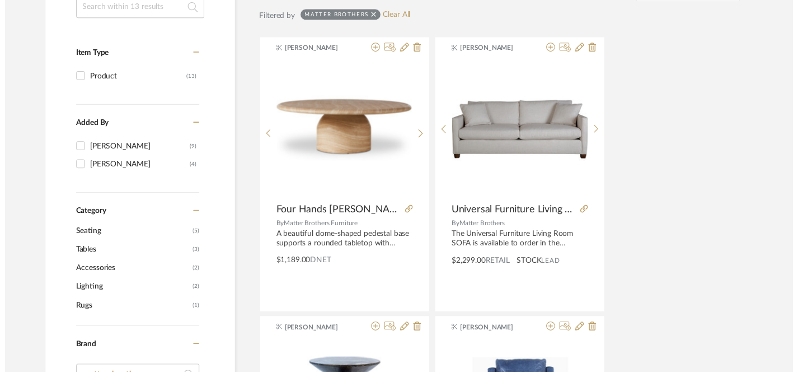
scroll to position [210, 0]
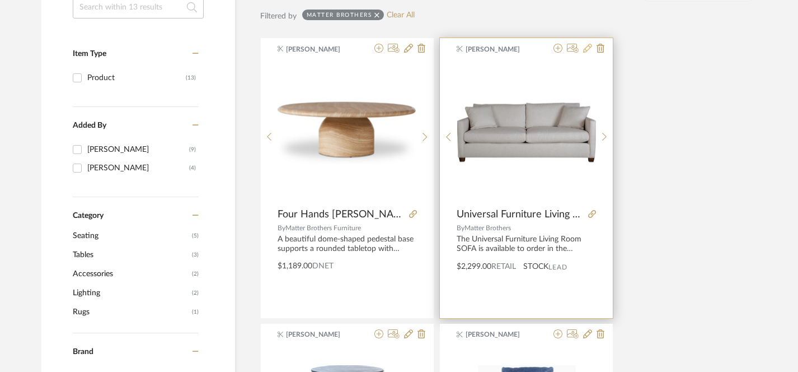
click at [586, 49] on icon at bounding box center [587, 48] width 9 height 9
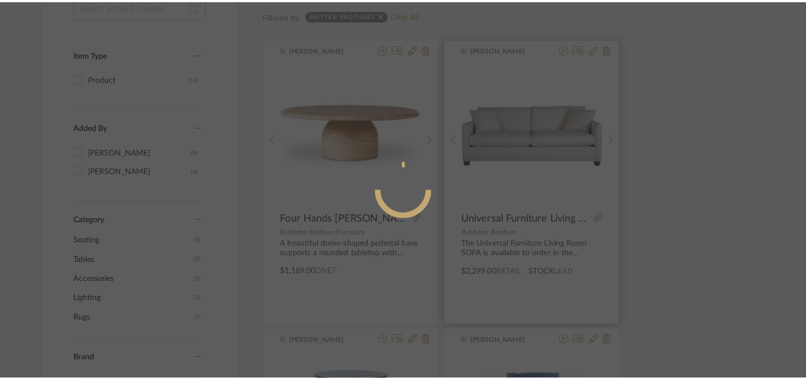
scroll to position [0, 0]
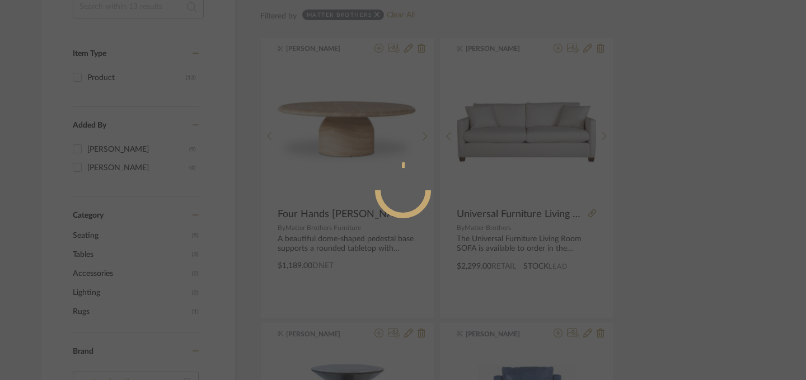
radio input "true"
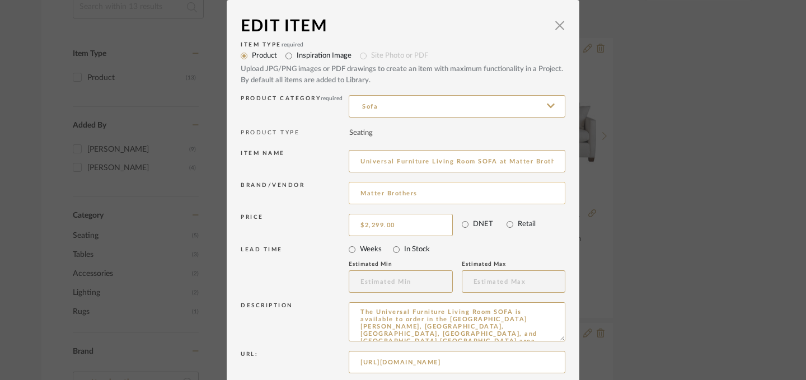
click at [435, 195] on input "Matter Brothers" at bounding box center [457, 193] width 217 height 22
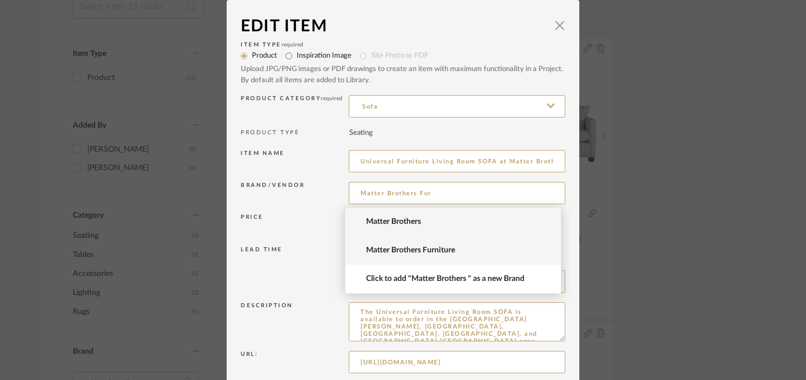
click at [409, 248] on span "Matter Brothers Furniture" at bounding box center [457, 251] width 183 height 10
type input "Matter Brothers Furniture"
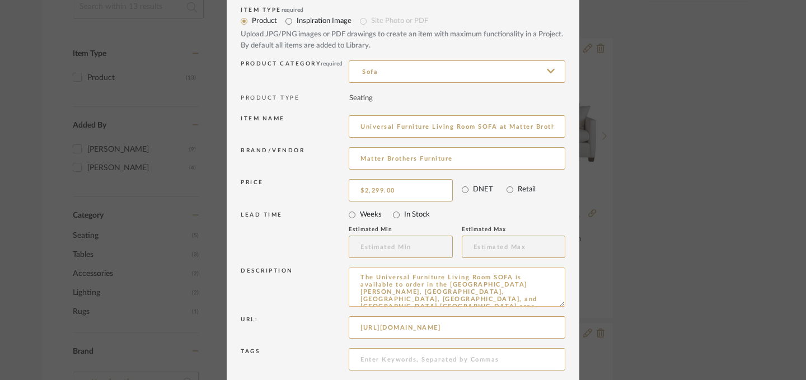
scroll to position [130, 0]
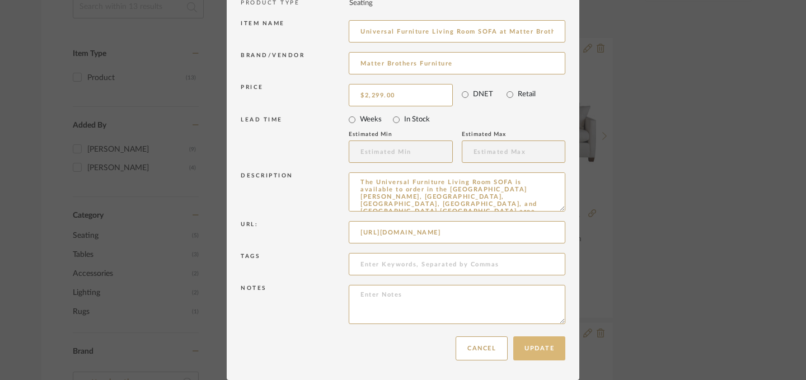
click at [535, 347] on button "Update" at bounding box center [539, 348] width 52 height 24
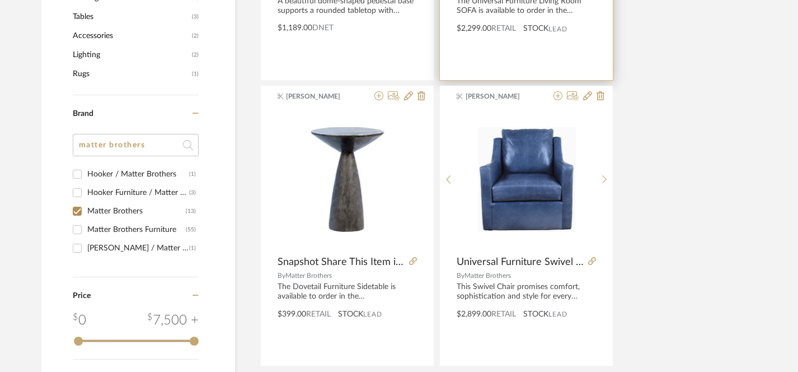
scroll to position [449, 0]
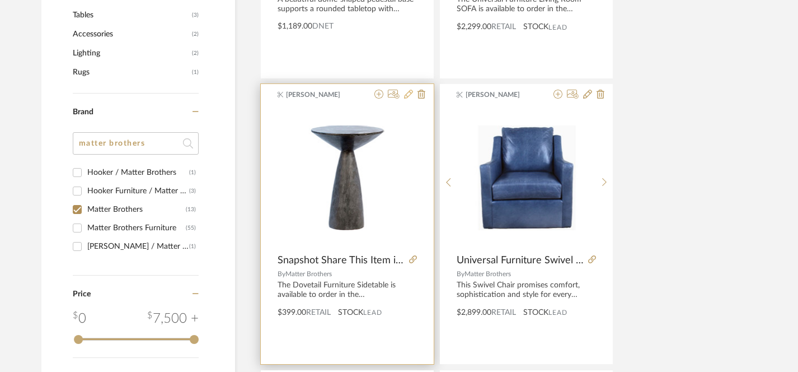
click at [406, 96] on icon at bounding box center [408, 94] width 9 height 9
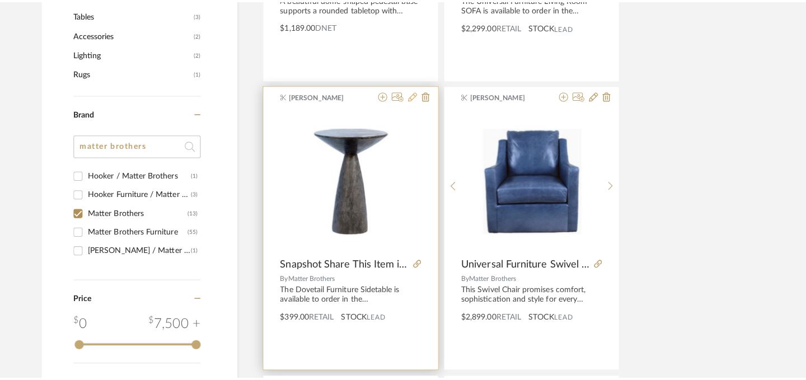
scroll to position [0, 0]
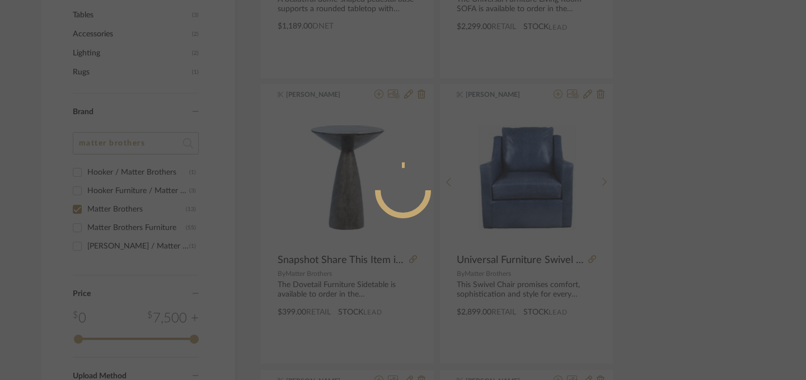
radio input "true"
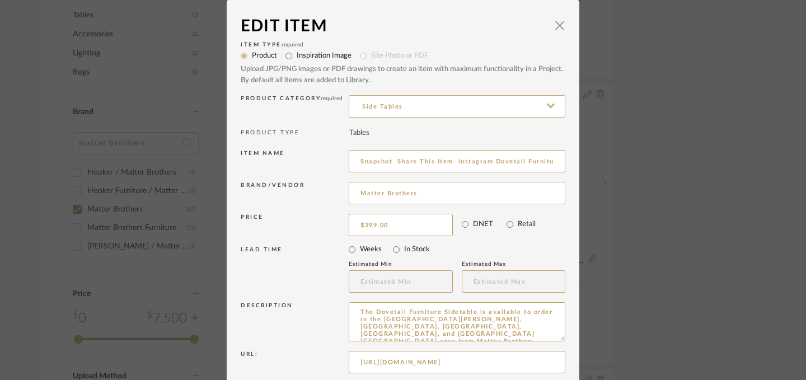
click at [419, 189] on input "Matter Brothers" at bounding box center [457, 193] width 217 height 22
click at [424, 195] on input "Matter Brothers" at bounding box center [457, 193] width 217 height 22
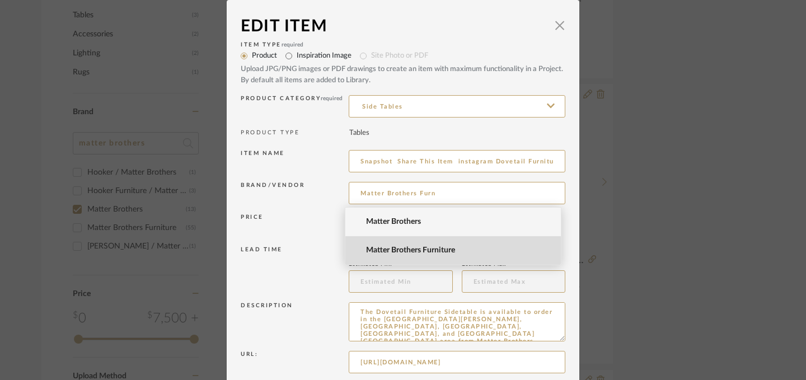
click at [407, 250] on span "Matter Brothers Furniture" at bounding box center [457, 251] width 183 height 10
type input "Matter Brothers Furniture"
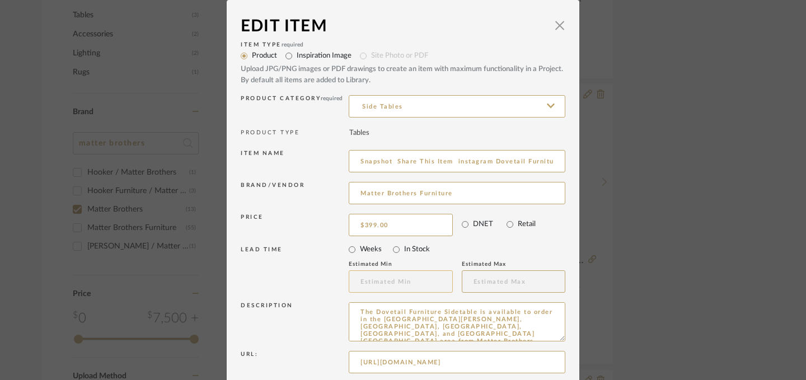
scroll to position [130, 0]
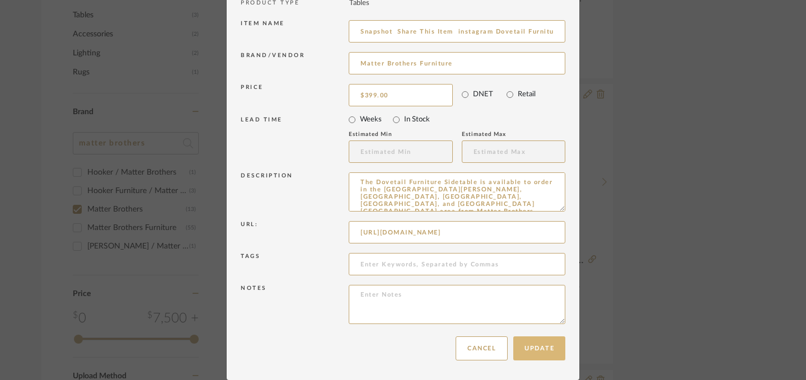
click at [538, 350] on button "Update" at bounding box center [539, 348] width 52 height 24
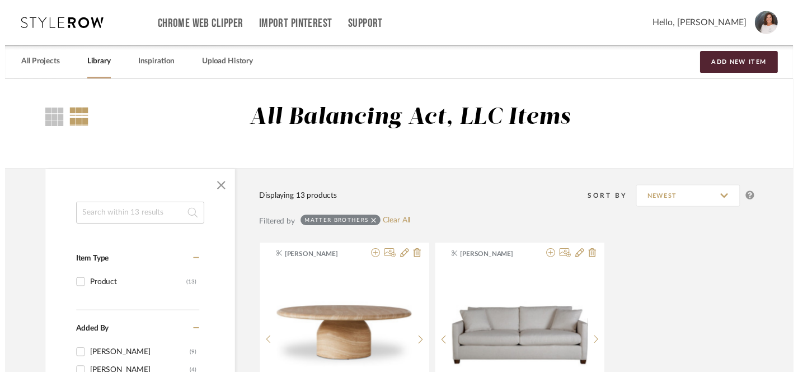
scroll to position [449, 0]
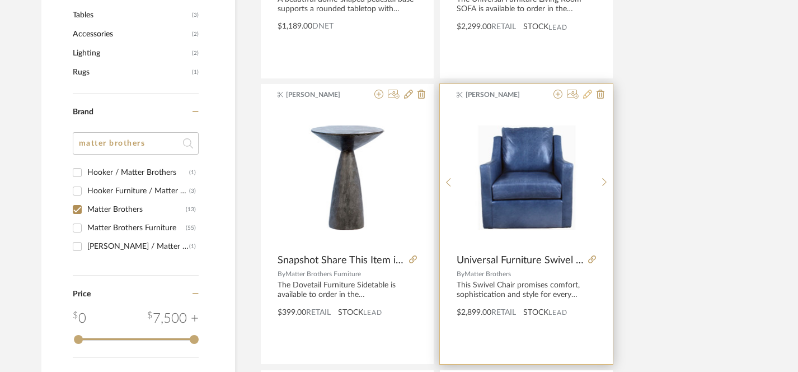
click at [585, 95] on icon at bounding box center [587, 94] width 9 height 9
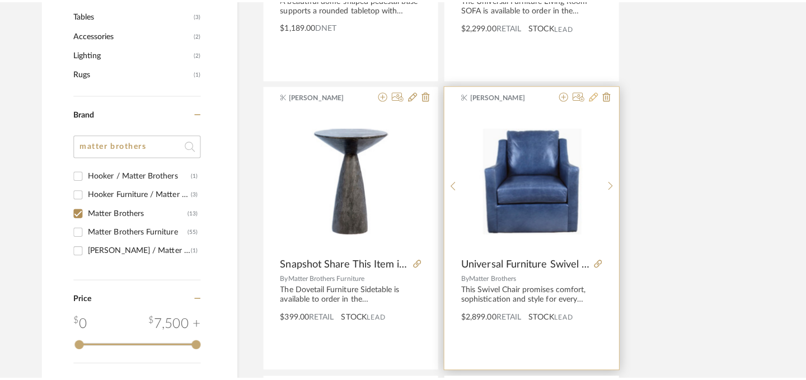
scroll to position [0, 0]
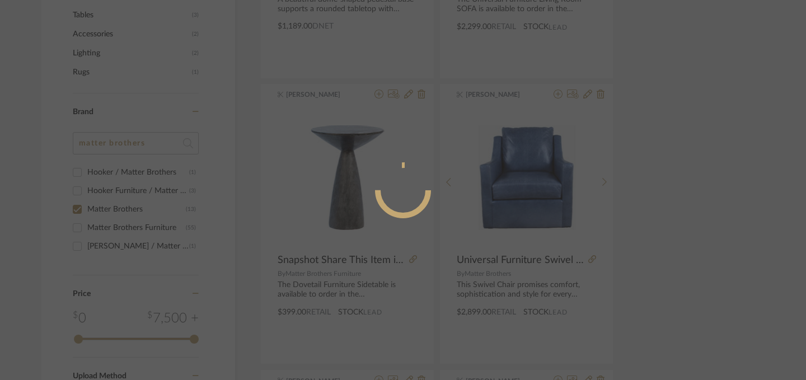
radio input "true"
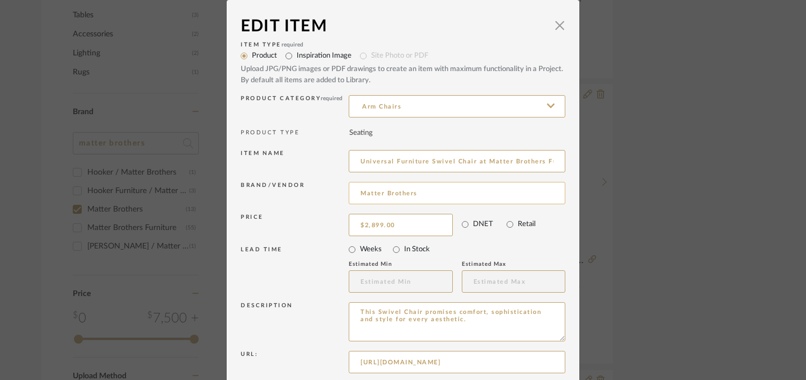
click at [425, 197] on input "Matter Brothers" at bounding box center [457, 193] width 217 height 22
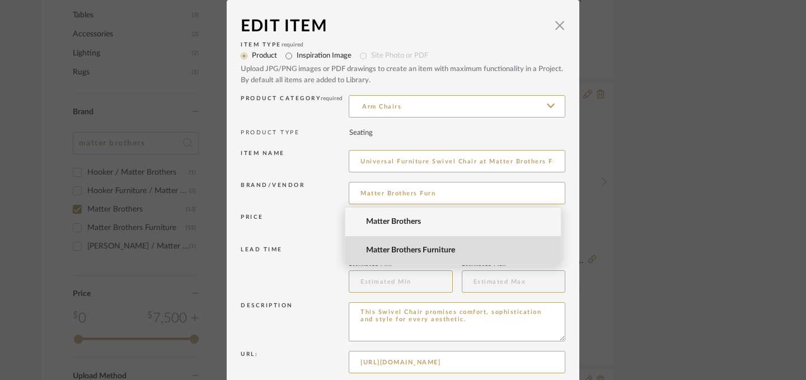
click at [397, 249] on span "Matter Brothers Furniture" at bounding box center [457, 251] width 183 height 10
type input "Matter Brothers Furniture"
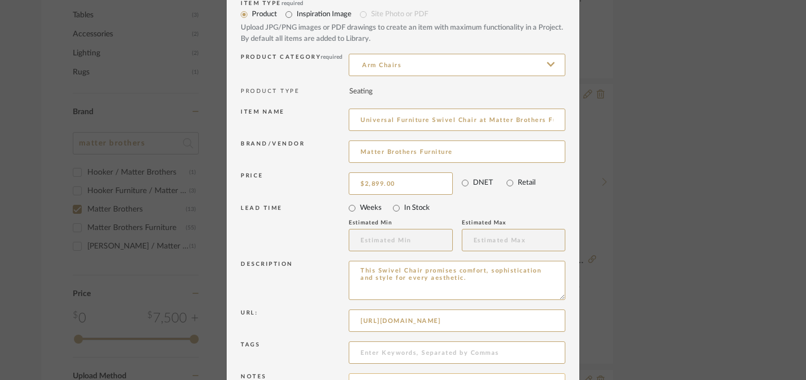
scroll to position [130, 0]
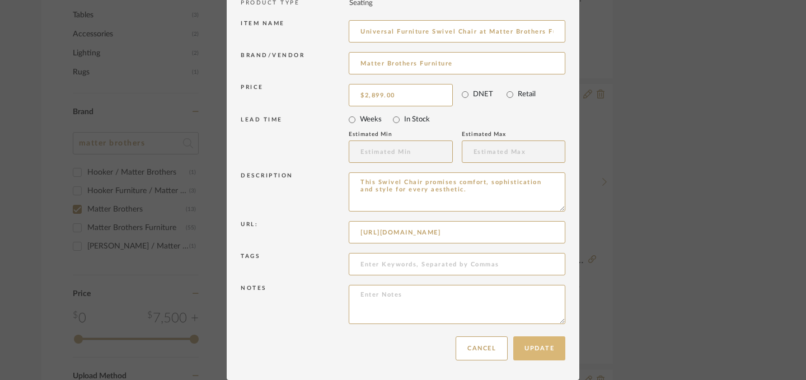
click at [544, 355] on button "Update" at bounding box center [539, 348] width 52 height 24
click at [472, 35] on sr-spinner at bounding box center [403, 125] width 352 height 510
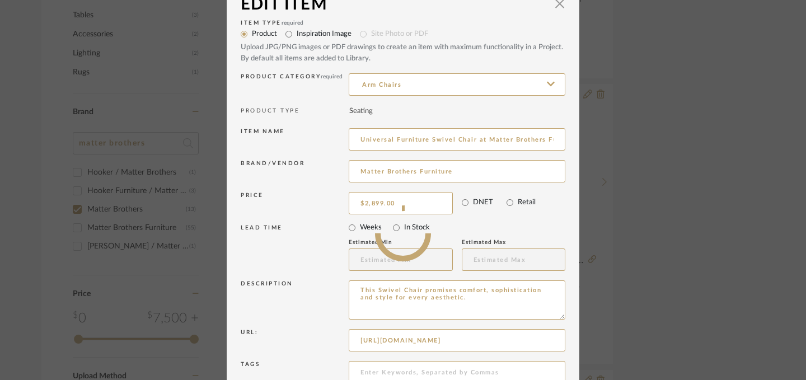
scroll to position [0, 0]
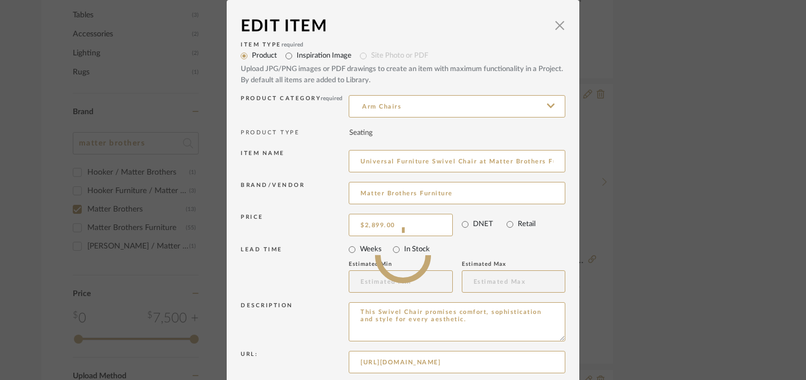
click at [548, 107] on sr-spinner at bounding box center [403, 255] width 352 height 510
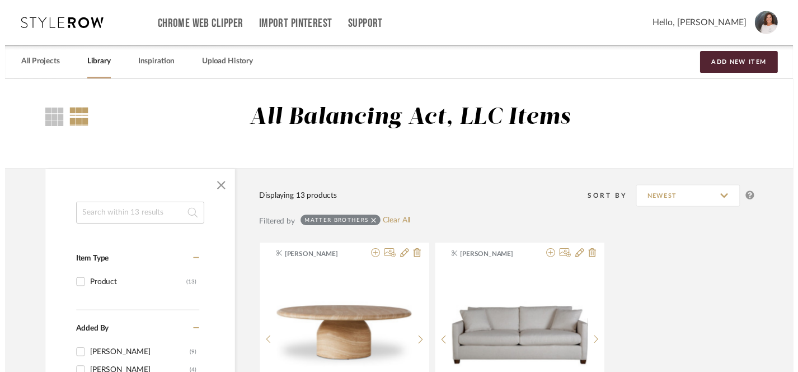
scroll to position [449, 0]
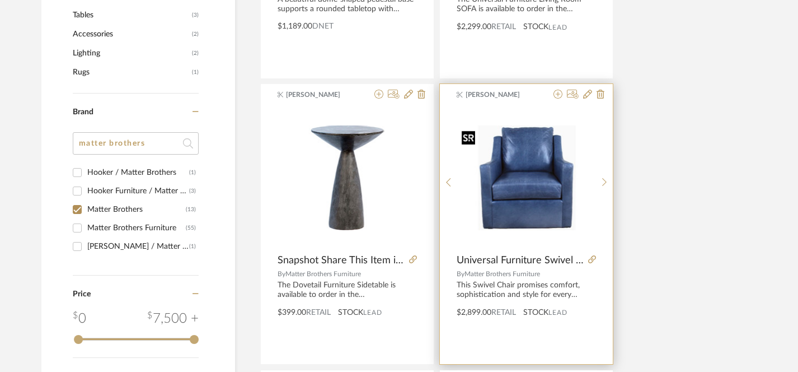
click at [540, 168] on img "0" at bounding box center [526, 177] width 139 height 104
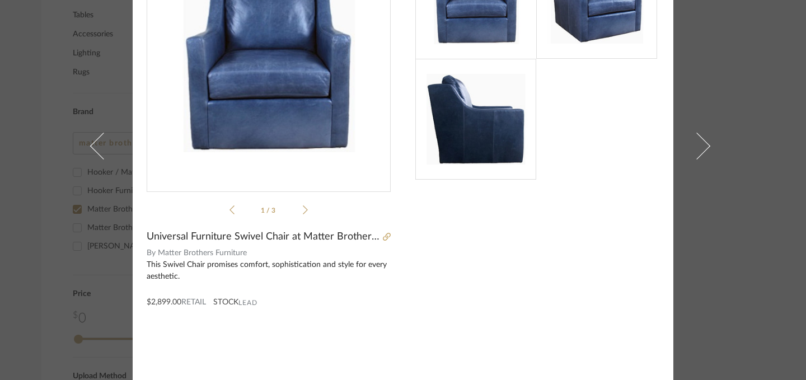
scroll to position [0, 0]
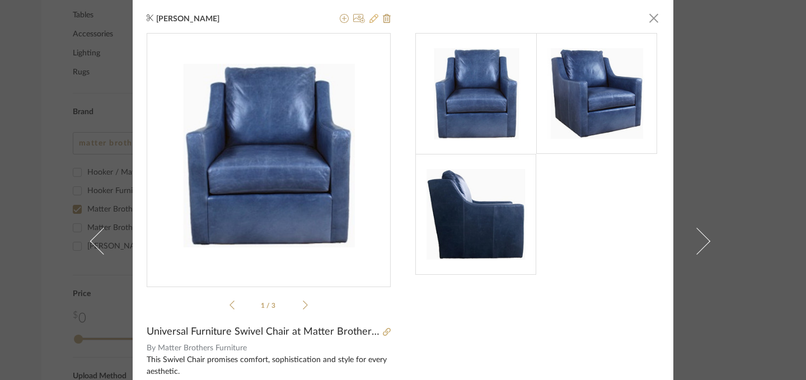
click at [370, 20] on icon at bounding box center [373, 18] width 9 height 9
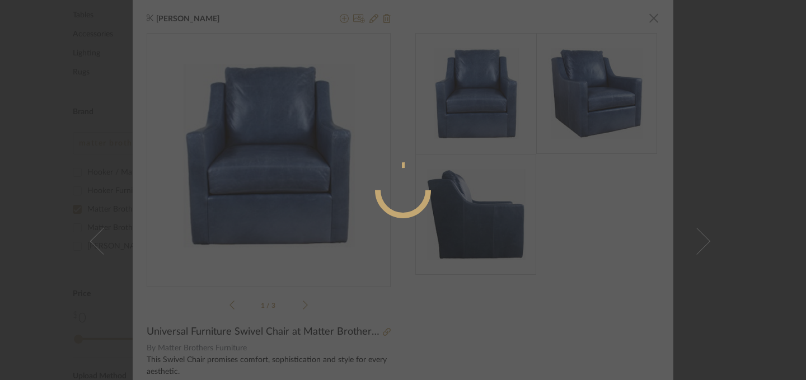
radio input "true"
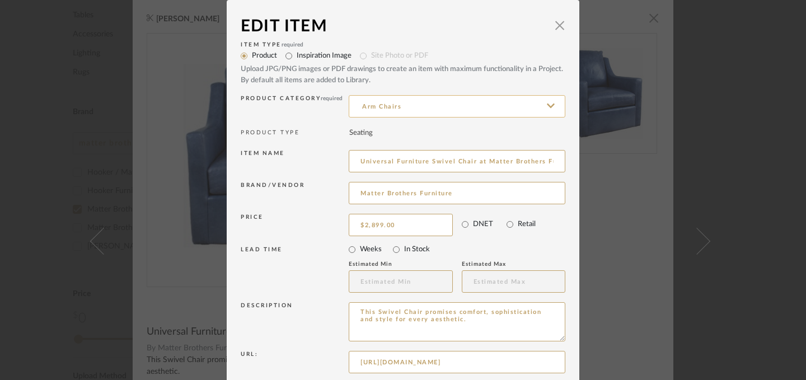
click at [417, 111] on input "Arm Chairs" at bounding box center [457, 106] width 217 height 22
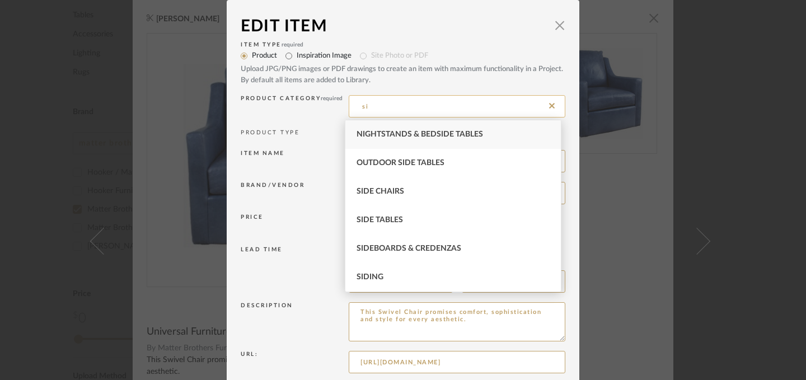
type input "s"
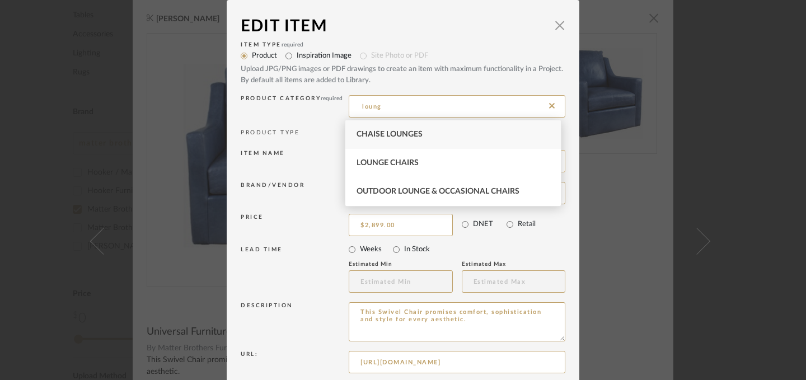
click at [391, 167] on span "Lounge Chairs" at bounding box center [387, 163] width 62 height 8
type input "Lounge Chairs"
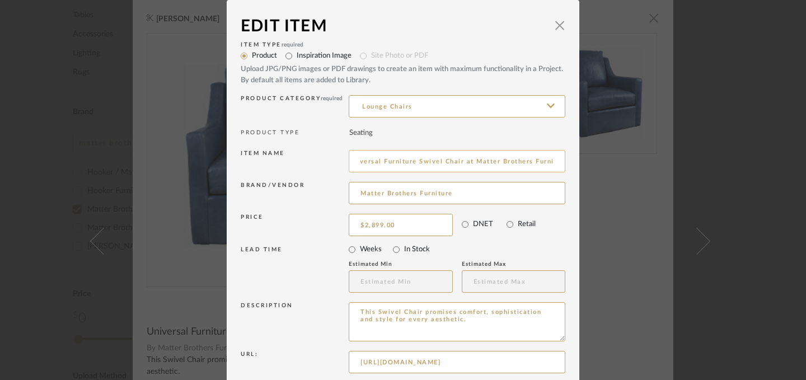
scroll to position [0, 25]
drag, startPoint x: 472, startPoint y: 163, endPoint x: 553, endPoint y: 164, distance: 81.1
click at [553, 164] on input "Universal Furniture Swivel Chair at Matter Brothers Furniture" at bounding box center [457, 161] width 217 height 22
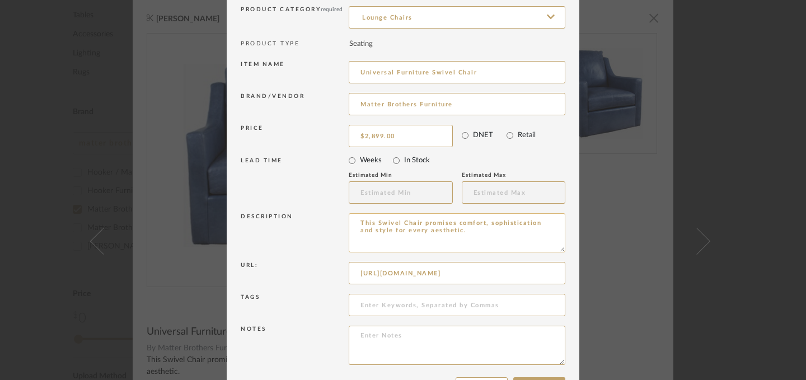
scroll to position [100, 0]
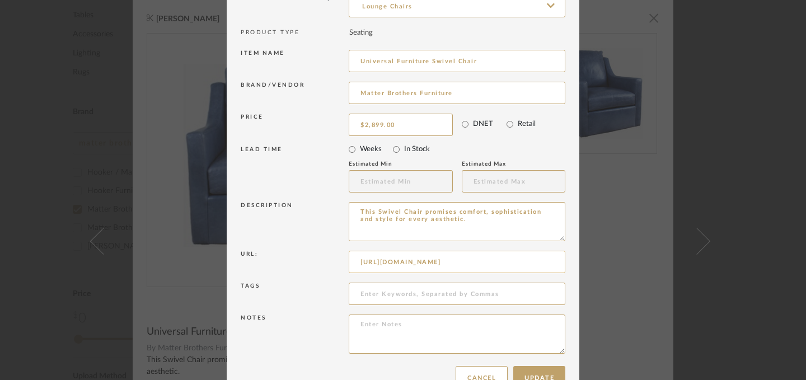
type input "Universal Furniture Swivel Chair"
drag, startPoint x: 355, startPoint y: 264, endPoint x: 537, endPoint y: 259, distance: 181.9
click at [537, 259] on input "https://app.stylerow.com/projects/RkjG9P/items" at bounding box center [457, 262] width 217 height 22
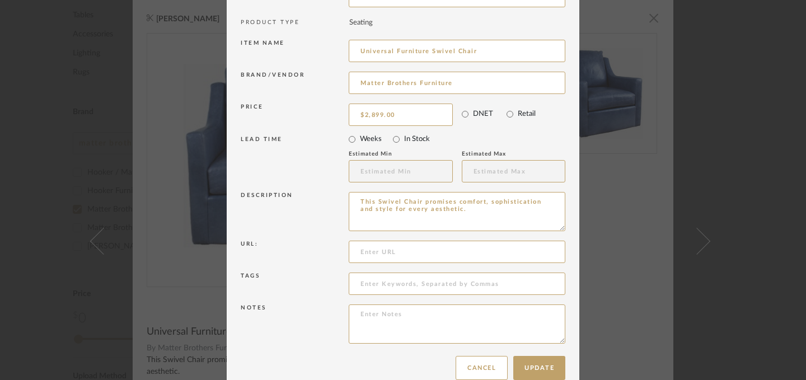
scroll to position [130, 0]
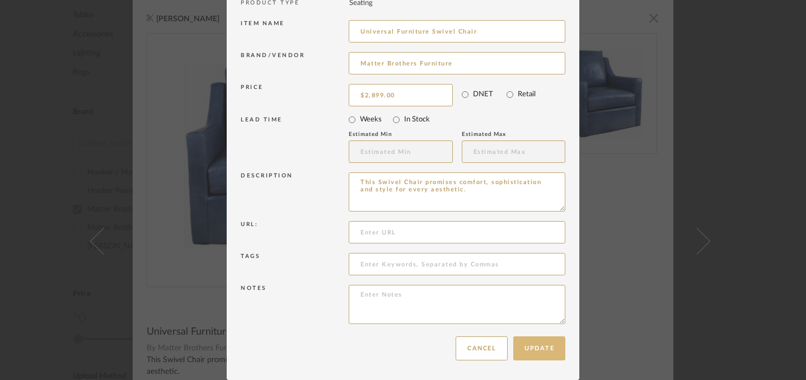
click at [536, 349] on button "Update" at bounding box center [539, 348] width 52 height 24
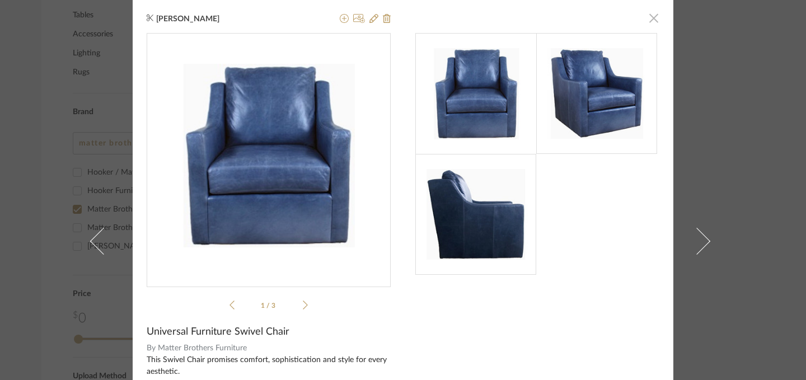
click at [650, 18] on span "button" at bounding box center [653, 18] width 22 height 22
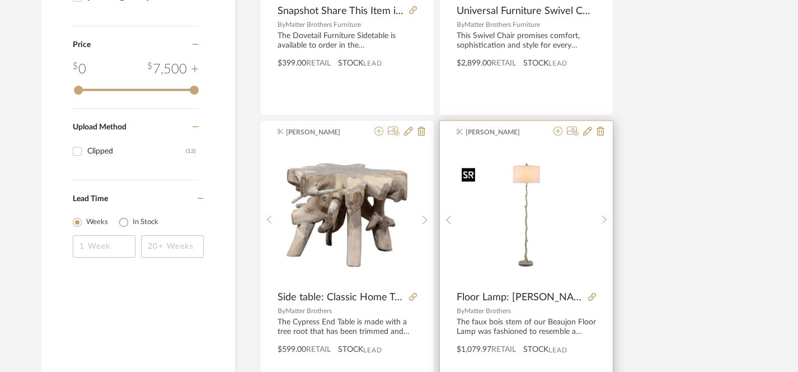
scroll to position [735, 0]
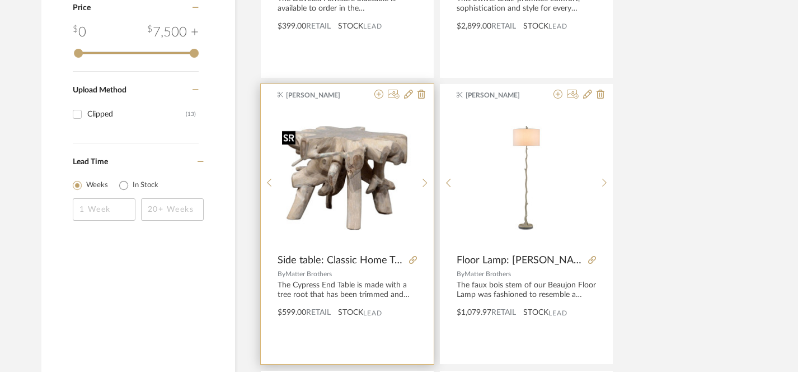
click at [352, 198] on img "0" at bounding box center [347, 178] width 139 height 104
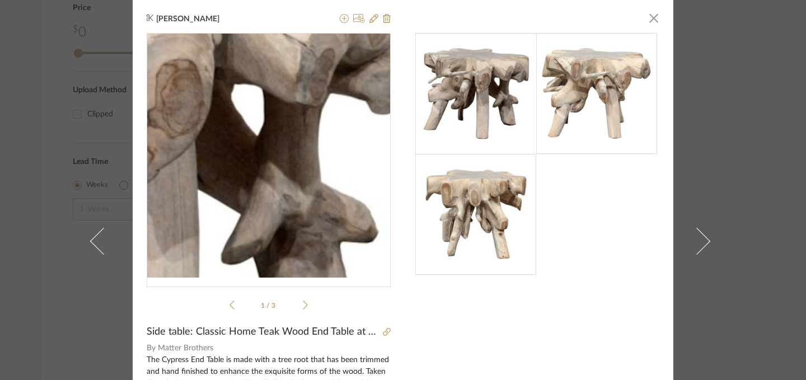
scroll to position [0, 0]
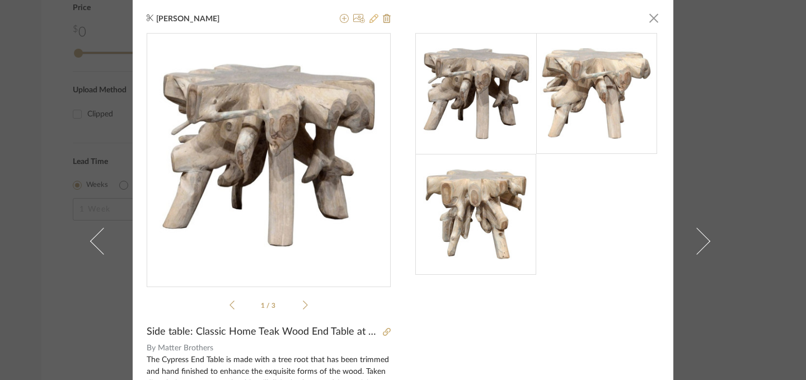
click at [371, 18] on icon at bounding box center [373, 18] width 9 height 9
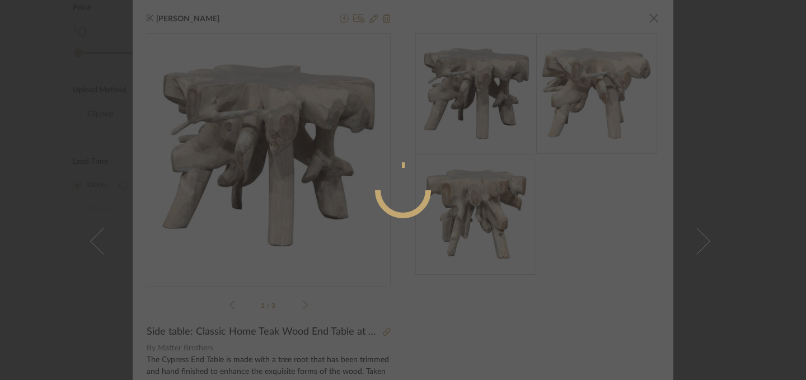
radio input "true"
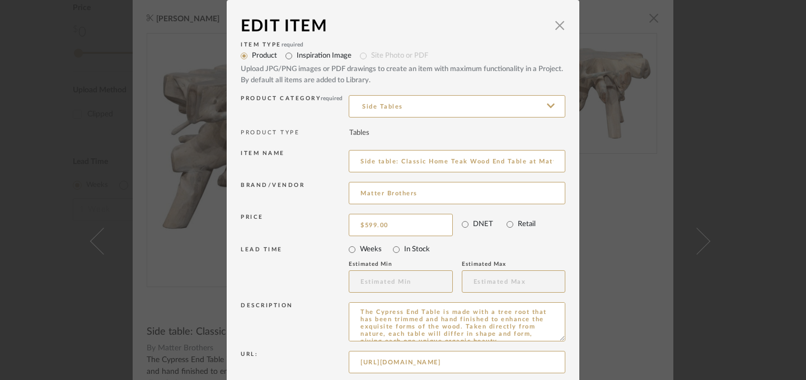
scroll to position [0, 74]
drag, startPoint x: 523, startPoint y: 164, endPoint x: 579, endPoint y: 163, distance: 56.0
click at [579, 163] on div "Edit Item × Item Type required Product Inspiration Image Site Photo or PDF Uplo…" at bounding box center [403, 190] width 806 height 380
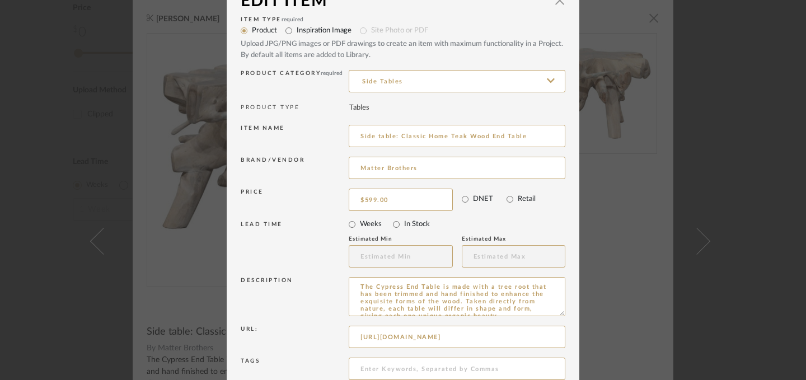
scroll to position [42, 0]
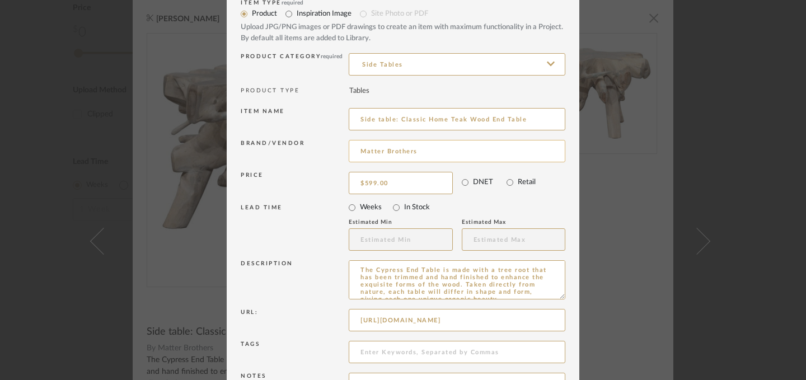
type input "Side table: Classic Home Teak Wood End Table"
click at [434, 153] on input "Matter Brothers" at bounding box center [457, 151] width 217 height 22
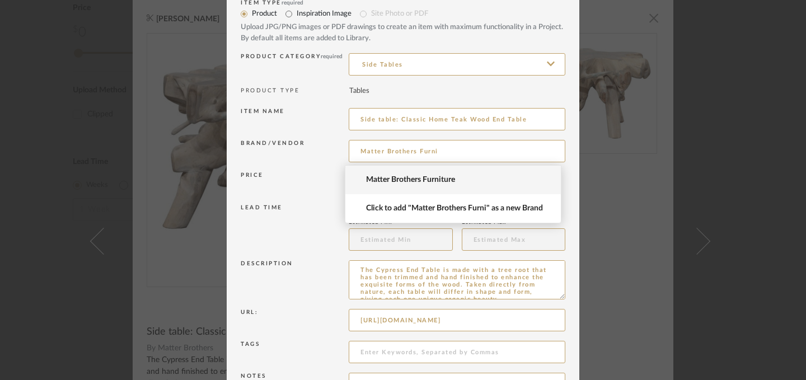
click at [440, 178] on span "Matter Brothers Furniture" at bounding box center [457, 180] width 183 height 10
type input "Matter Brothers Furniture"
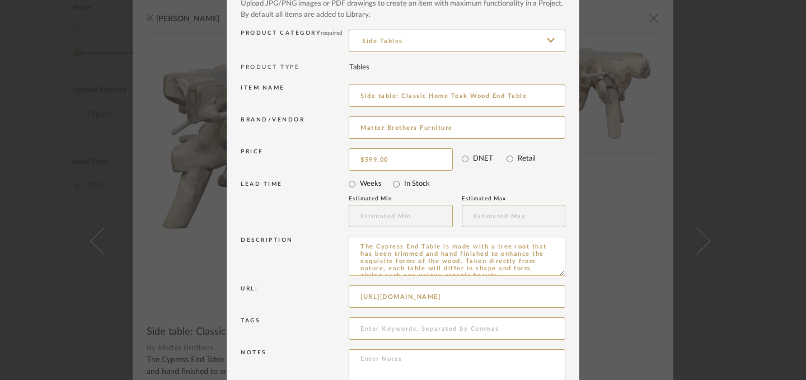
scroll to position [130, 0]
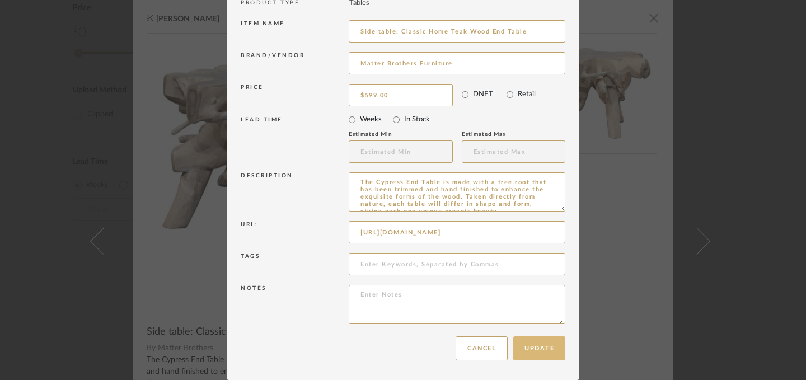
click at [537, 355] on button "Update" at bounding box center [539, 348] width 52 height 24
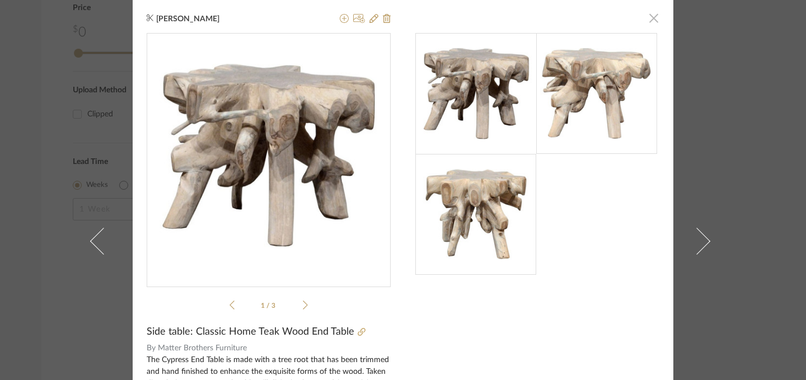
click at [651, 21] on span "button" at bounding box center [653, 18] width 22 height 22
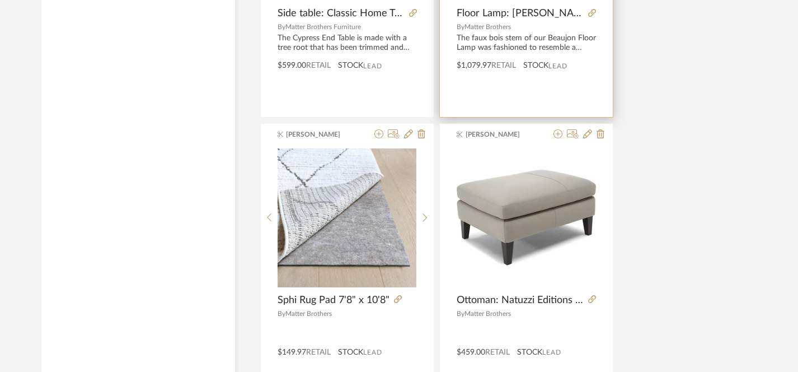
scroll to position [991, 0]
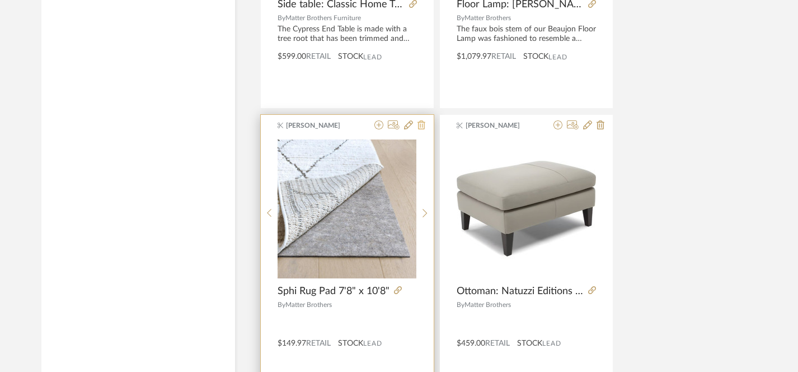
click at [421, 126] on icon at bounding box center [421, 124] width 8 height 9
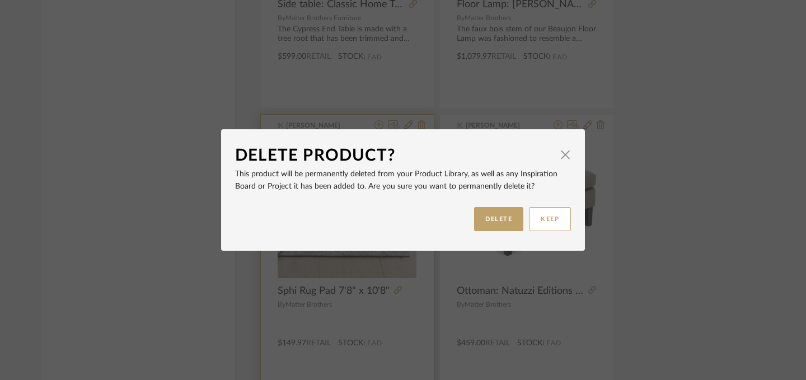
click at [421, 126] on div "Delete Product? × This product will be permanently deleted from your Product Li…" at bounding box center [403, 190] width 806 height 380
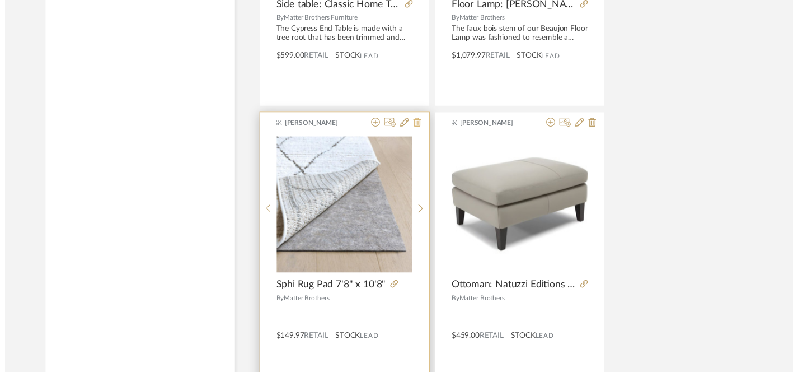
scroll to position [991, 0]
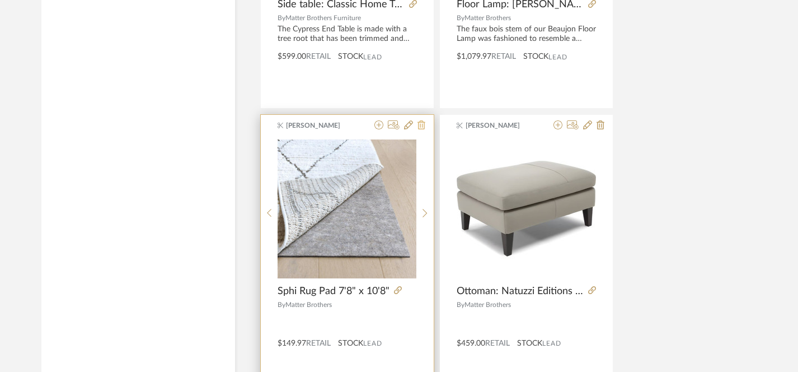
click at [421, 126] on icon at bounding box center [421, 124] width 8 height 9
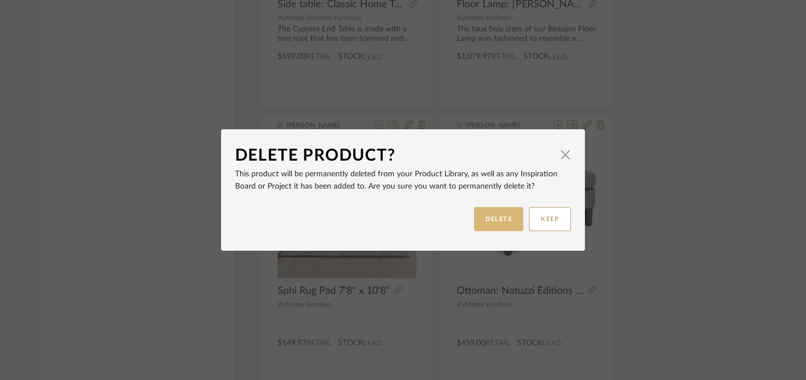
click at [492, 220] on button "DELETE" at bounding box center [498, 219] width 49 height 24
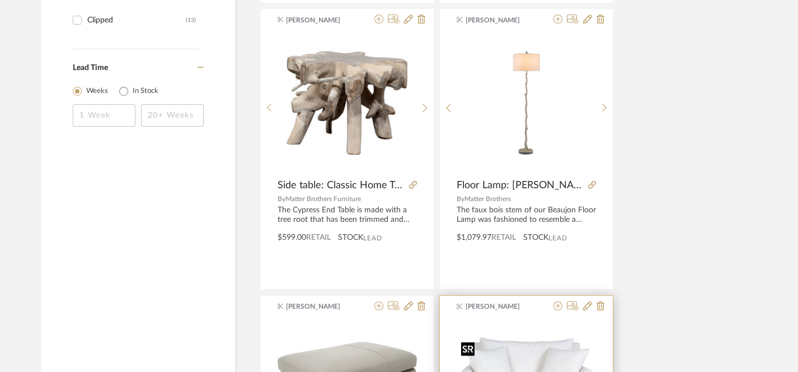
scroll to position [805, 0]
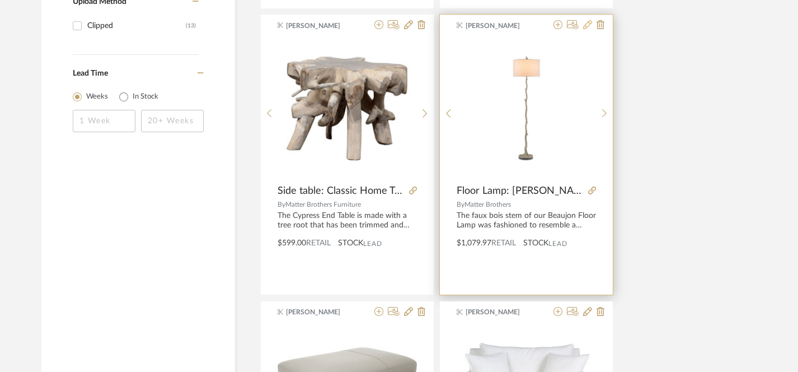
click at [586, 29] on icon at bounding box center [587, 24] width 9 height 9
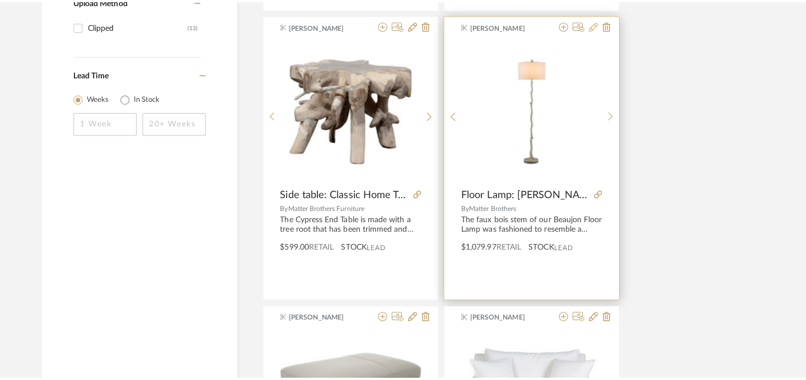
scroll to position [0, 0]
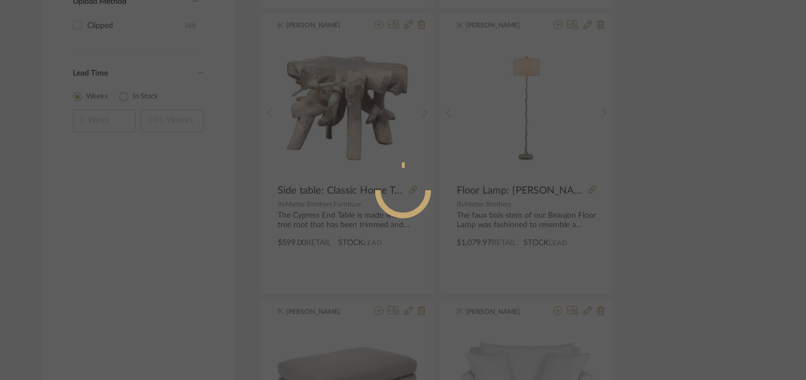
radio input "true"
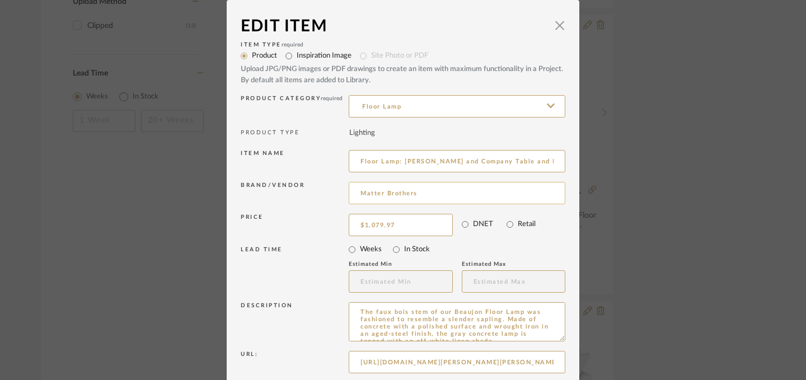
click at [422, 195] on input "Matter Brothers" at bounding box center [457, 193] width 217 height 22
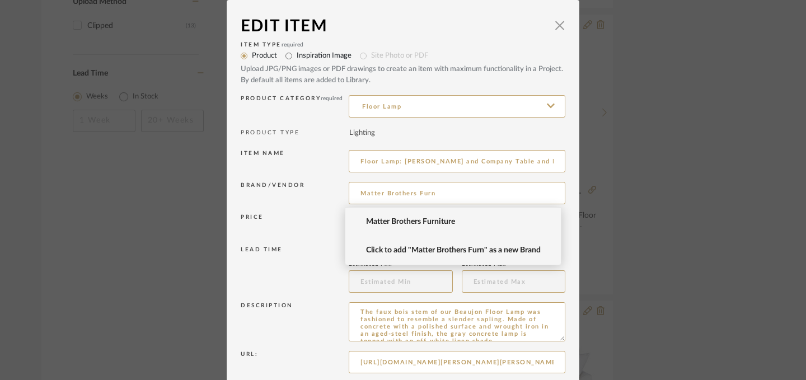
type input "Matter Brothers Furn"
click at [422, 253] on span "Click to add "Matter Brothers Furn" as a new Brand" at bounding box center [457, 251] width 183 height 10
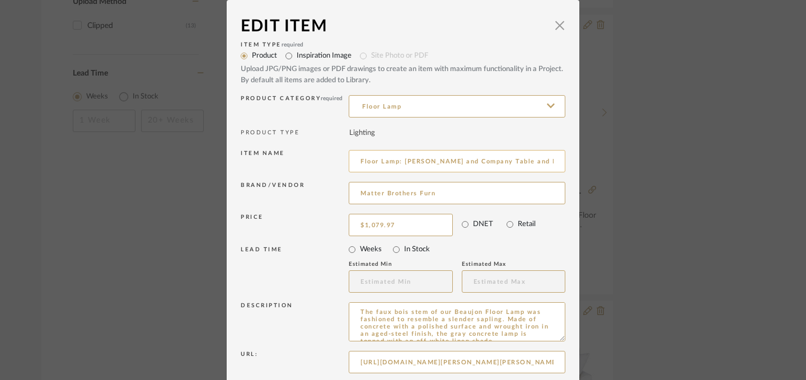
drag, startPoint x: 500, startPoint y: 166, endPoint x: 438, endPoint y: 164, distance: 62.1
click at [438, 164] on input "Floor Lamp: Currey and Company Table and Floor Lamps Beaujon Gray Floor Lamp at…" at bounding box center [457, 161] width 217 height 22
click at [450, 167] on input "Floor Lamp: Currey and Company Table and Floor Lamps Beaujon Gray Floor Lamp at…" at bounding box center [457, 161] width 217 height 22
drag, startPoint x: 399, startPoint y: 164, endPoint x: 346, endPoint y: 160, distance: 53.9
click at [349, 160] on input "Floor Lamp: Currey and Company Table and Floor Lamps Beaujon Gray Floor Lamp at…" at bounding box center [457, 161] width 217 height 22
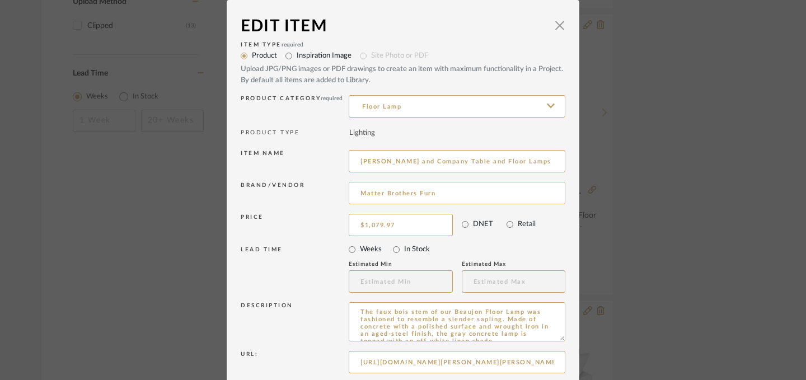
scroll to position [2, 0]
type input "Currey and Company Table and Floor Lamps Beaujon Gray Floor Lamp at Matter Brot…"
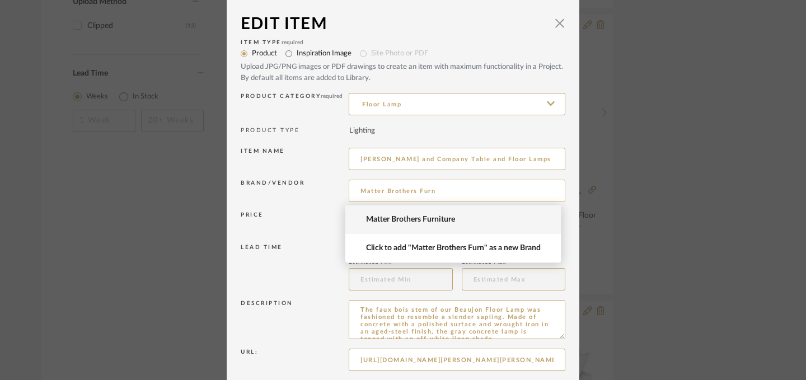
click at [434, 194] on input "Matter Brothers Furn" at bounding box center [457, 191] width 217 height 22
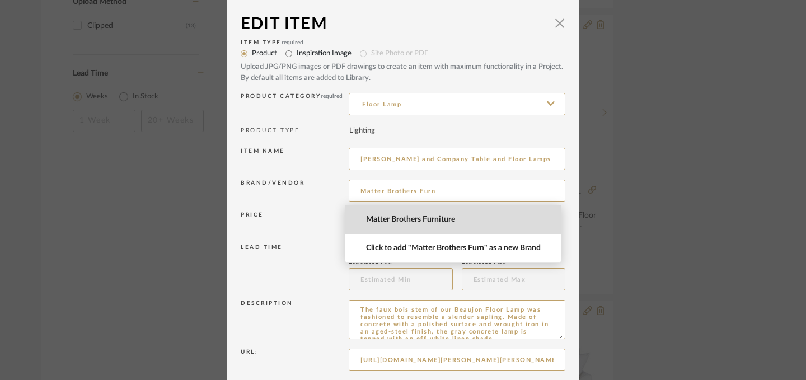
click at [438, 220] on span "Matter Brothers Furniture" at bounding box center [457, 220] width 183 height 10
type input "Matter Brothers Furniture"
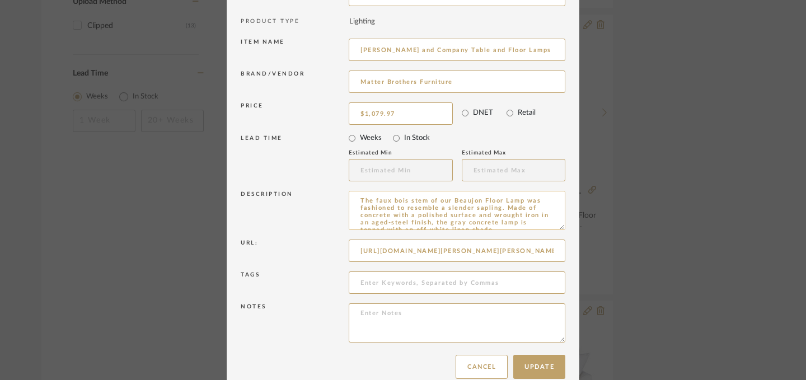
scroll to position [130, 0]
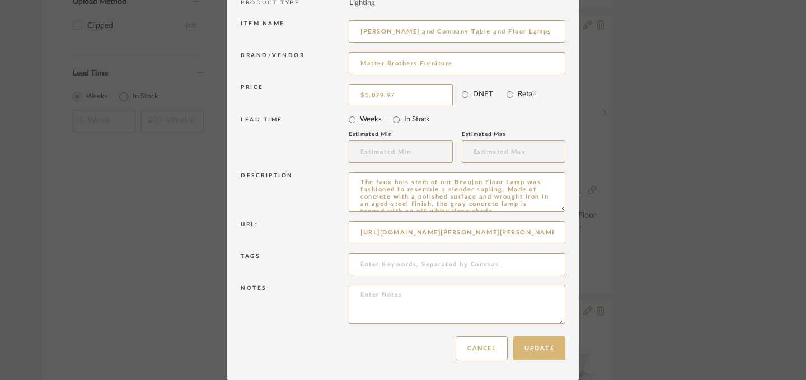
click at [534, 349] on button "Update" at bounding box center [539, 348] width 52 height 24
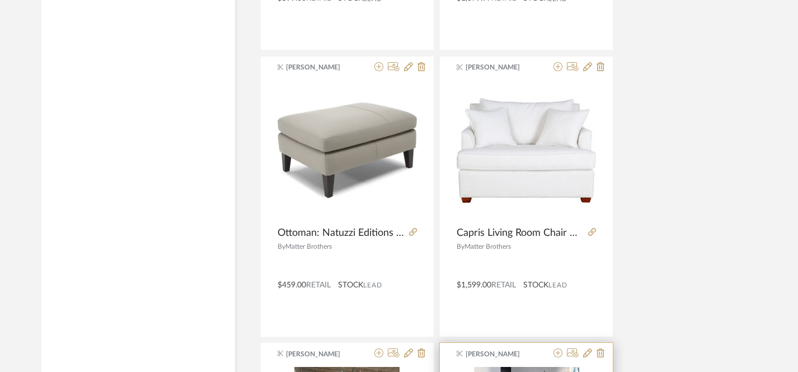
scroll to position [1050, 0]
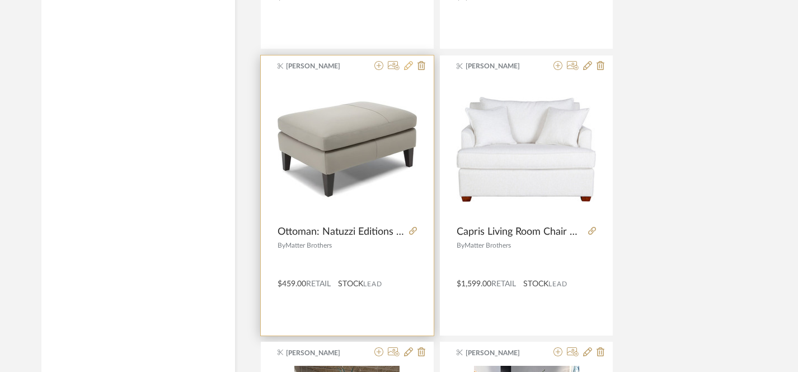
click at [408, 68] on icon at bounding box center [408, 65] width 9 height 9
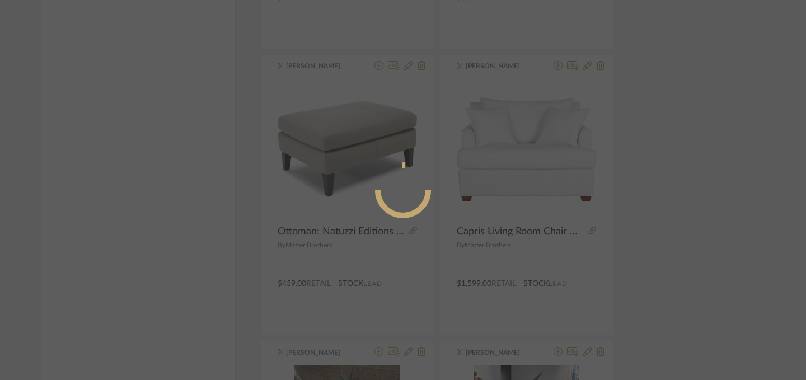
radio input "true"
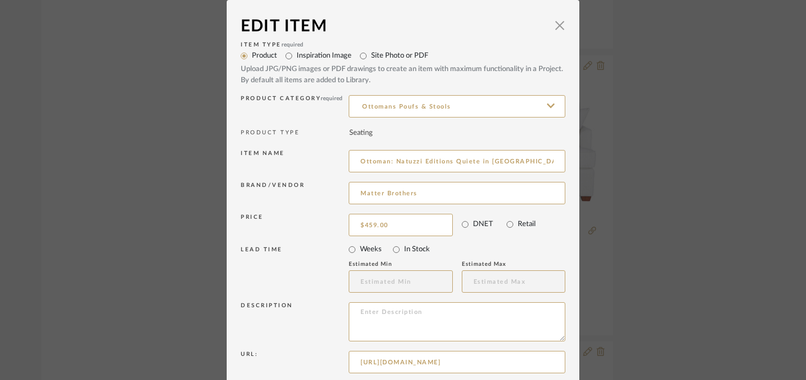
drag, startPoint x: 392, startPoint y: 164, endPoint x: 342, endPoint y: 161, distance: 49.3
click at [342, 161] on div "Item name Ottoman: Natuzzi Editions Quiete in LE MANS 1582 blue/gray leather" at bounding box center [403, 163] width 325 height 32
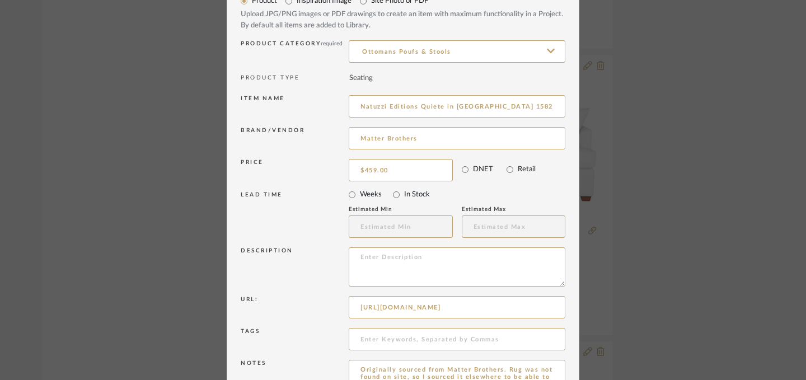
scroll to position [110, 0]
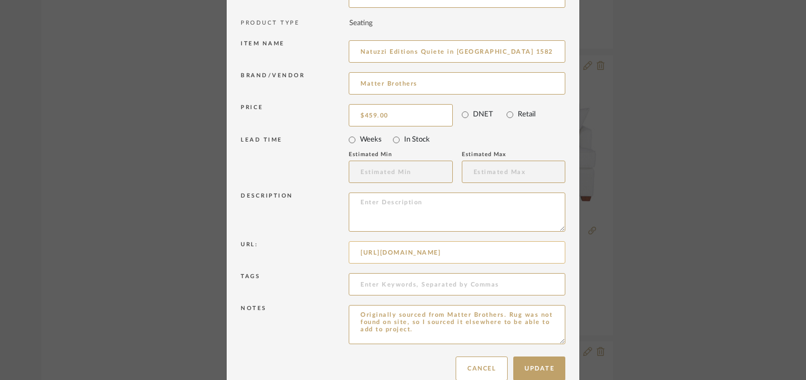
type input "Natuzzi Editions Quiete in LE MANS 1582 blue/gray leather"
drag, startPoint x: 356, startPoint y: 251, endPoint x: 321, endPoint y: 246, distance: 35.0
click at [321, 246] on div "Url: https://www.patioliving.com/natuzzi-editions-quiete-casual-leather-ottoman…" at bounding box center [403, 254] width 325 height 32
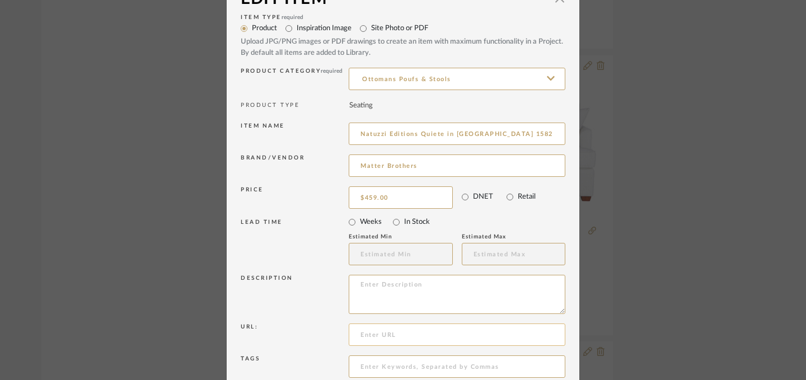
scroll to position [27, 0]
click at [426, 162] on input "Matter Brothers" at bounding box center [457, 166] width 217 height 22
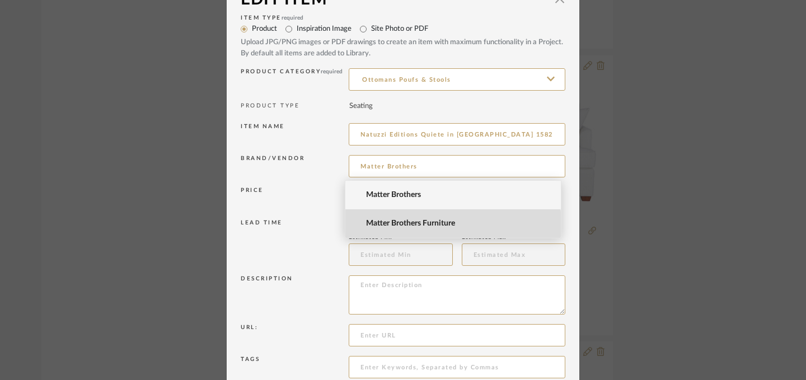
click at [431, 224] on span "Matter Brothers Furniture" at bounding box center [457, 224] width 183 height 10
type input "Matter Brothers Furniture"
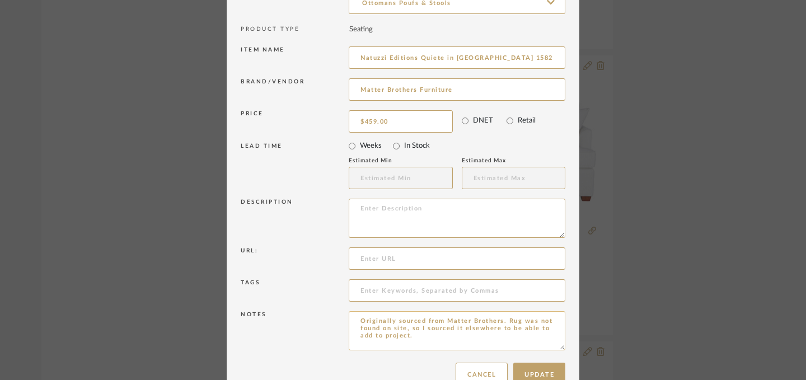
scroll to position [130, 0]
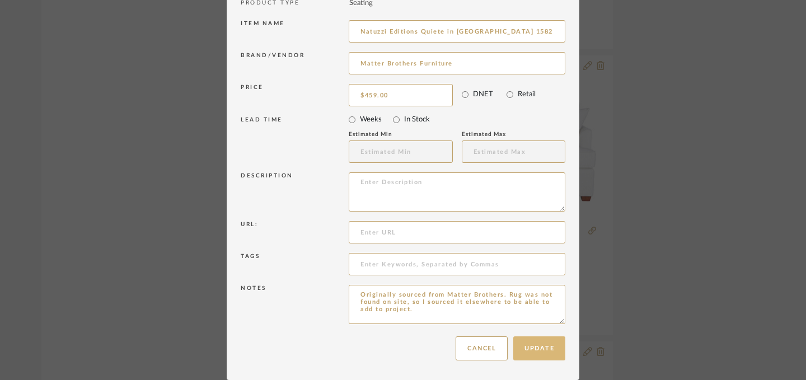
click at [543, 357] on button "Update" at bounding box center [539, 348] width 52 height 24
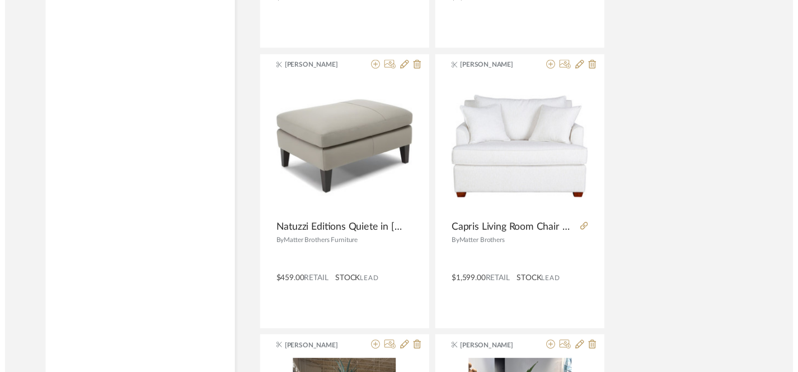
scroll to position [1050, 0]
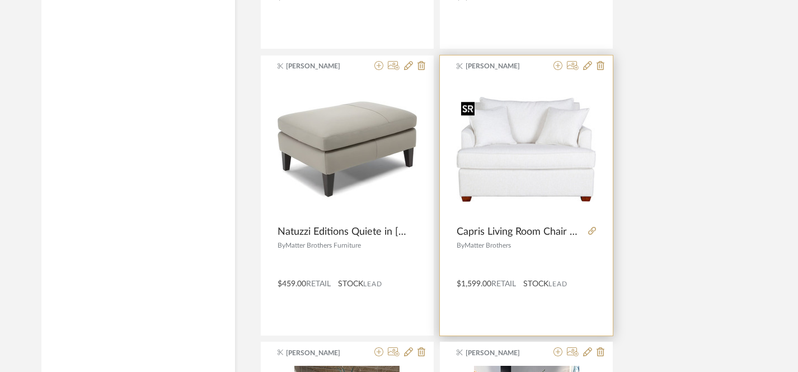
click at [533, 167] on img "0" at bounding box center [526, 149] width 139 height 105
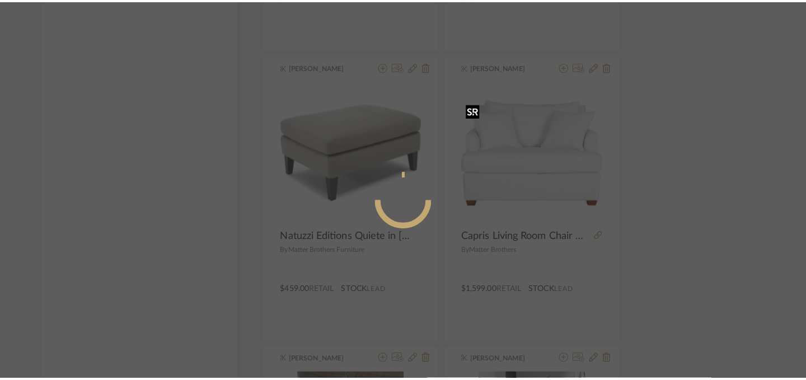
scroll to position [0, 0]
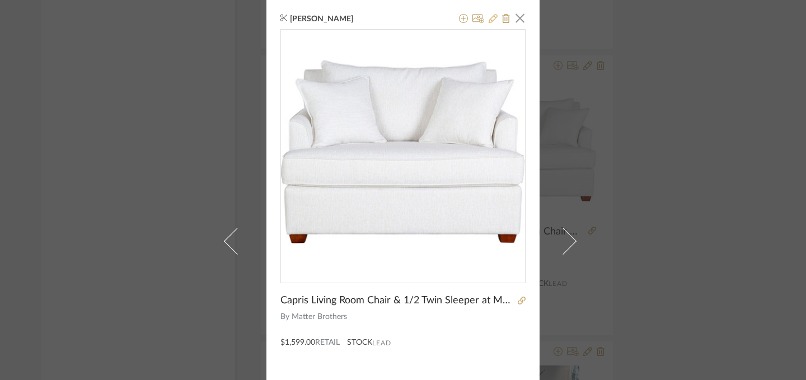
click at [488, 19] on icon at bounding box center [492, 18] width 9 height 9
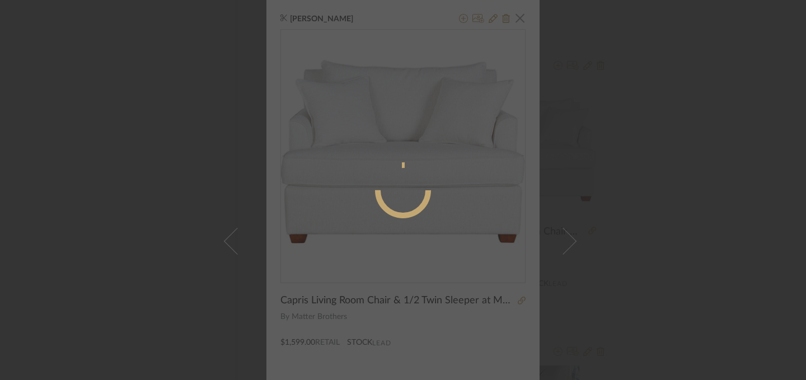
radio input "true"
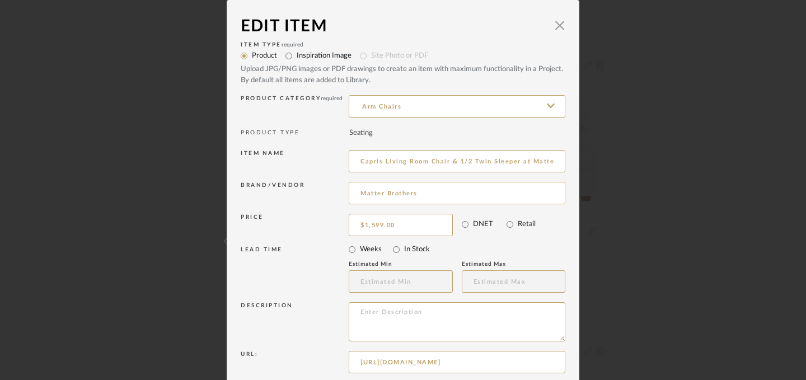
click at [425, 193] on input "Matter Brothers" at bounding box center [457, 193] width 217 height 22
click at [432, 250] on span "Matter Brothers Furniture" at bounding box center [457, 251] width 183 height 10
type input "Matter Brothers Furniture"
click at [479, 106] on input "Arm Chairs" at bounding box center [457, 106] width 217 height 22
click at [479, 105] on input "Arm Chairs" at bounding box center [457, 106] width 217 height 22
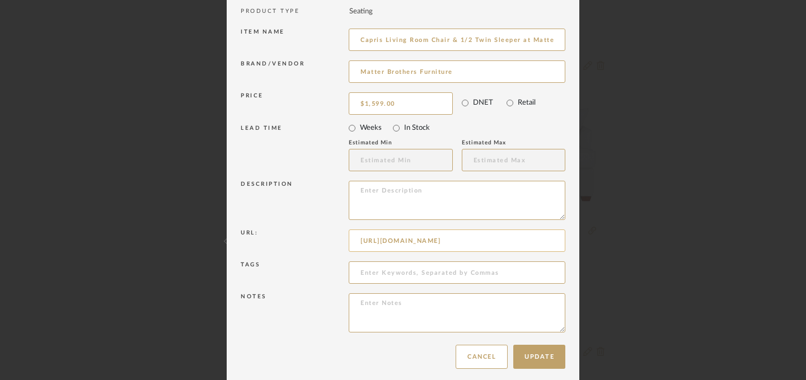
scroll to position [130, 0]
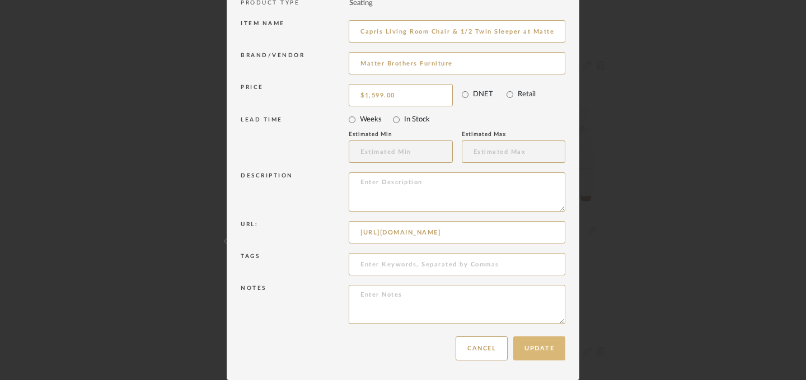
click at [537, 347] on button "Update" at bounding box center [539, 348] width 52 height 24
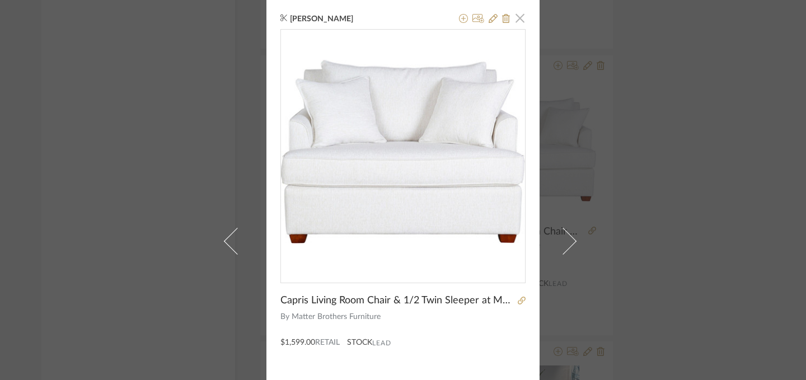
click at [514, 17] on span "button" at bounding box center [520, 18] width 22 height 22
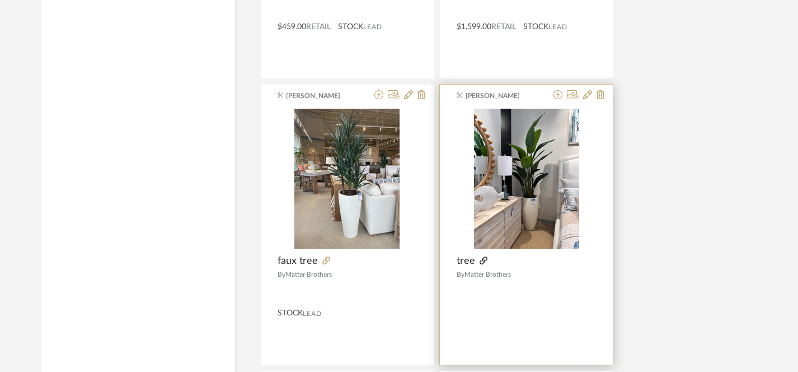
scroll to position [1326, 0]
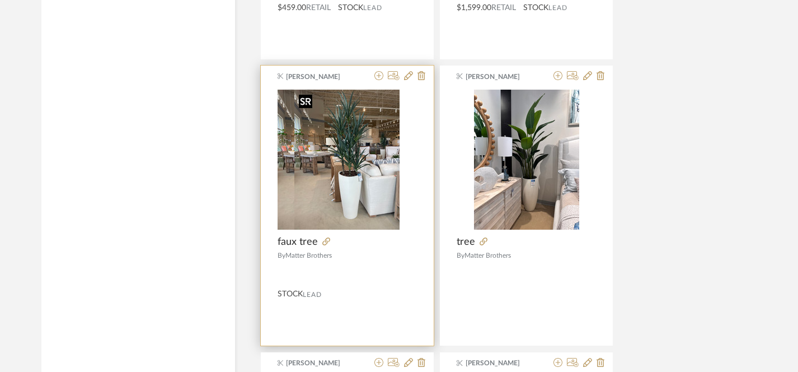
click at [334, 185] on div at bounding box center [347, 160] width 139 height 140
click at [410, 77] on icon at bounding box center [408, 75] width 9 height 9
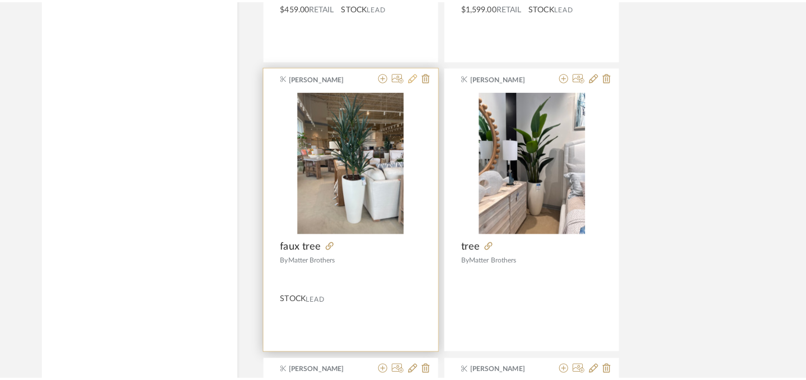
scroll to position [0, 0]
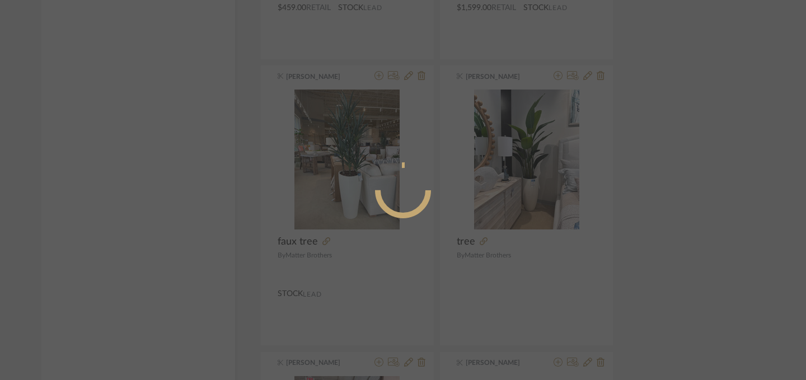
radio input "true"
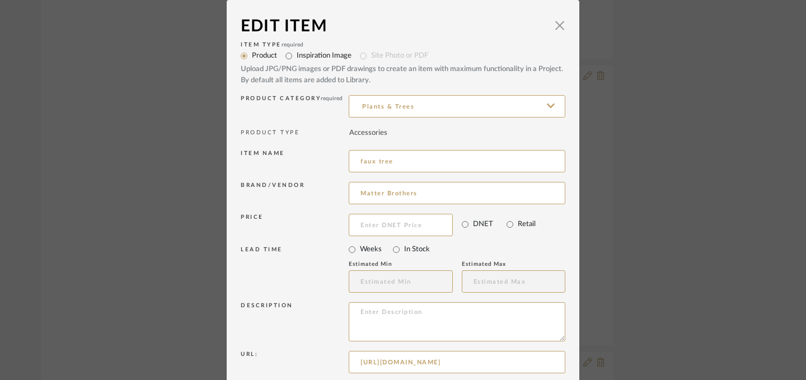
scroll to position [0, 98]
drag, startPoint x: 356, startPoint y: 363, endPoint x: 568, endPoint y: 365, distance: 212.1
click at [568, 365] on dialog-content "Edit Item × Item Type required Product Inspiration Image Site Photo or PDF Uplo…" at bounding box center [403, 255] width 352 height 510
click at [421, 195] on input "Matter Brothers" at bounding box center [457, 193] width 217 height 22
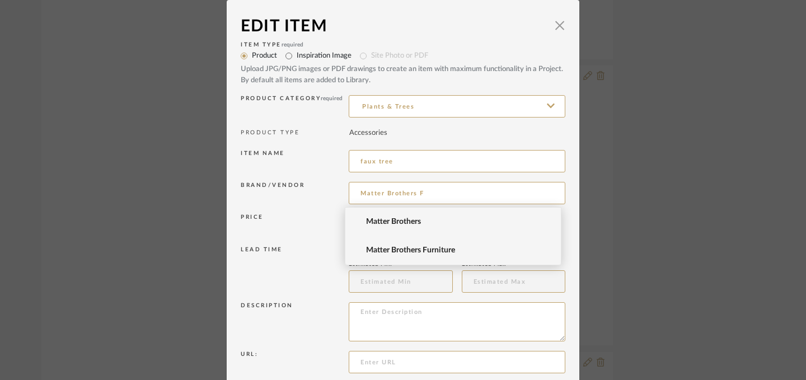
click at [437, 250] on span "Matter Brothers Furniture" at bounding box center [457, 251] width 183 height 10
type input "Matter Brothers Furniture"
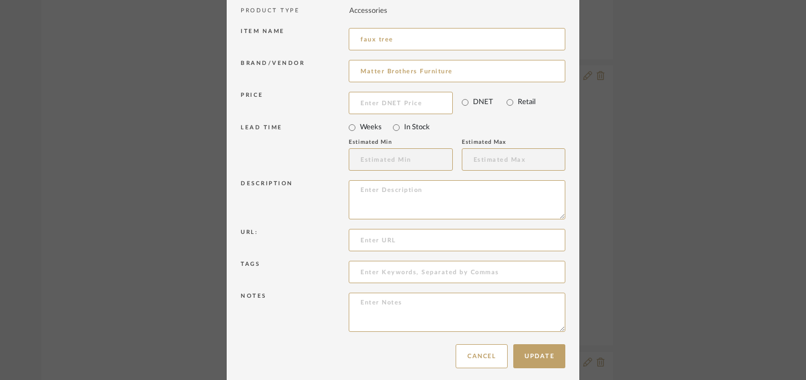
scroll to position [130, 0]
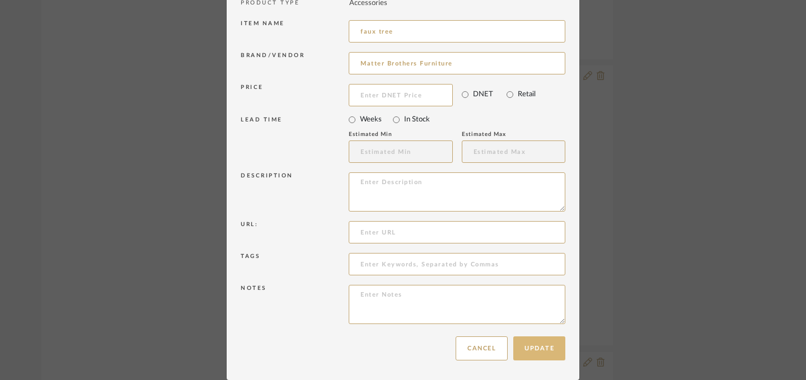
click at [537, 347] on button "Update" at bounding box center [539, 348] width 52 height 24
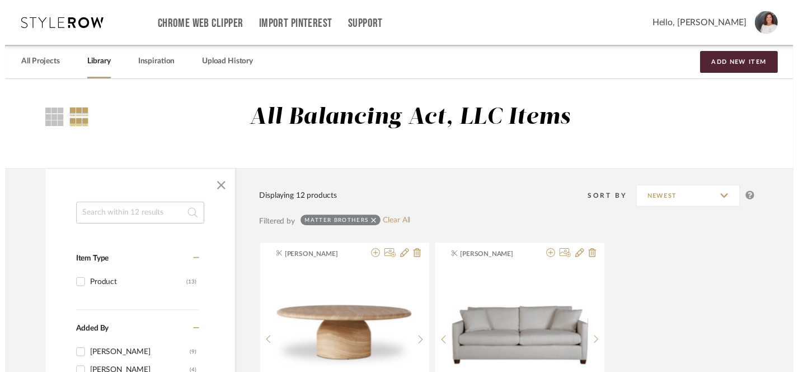
scroll to position [1326, 0]
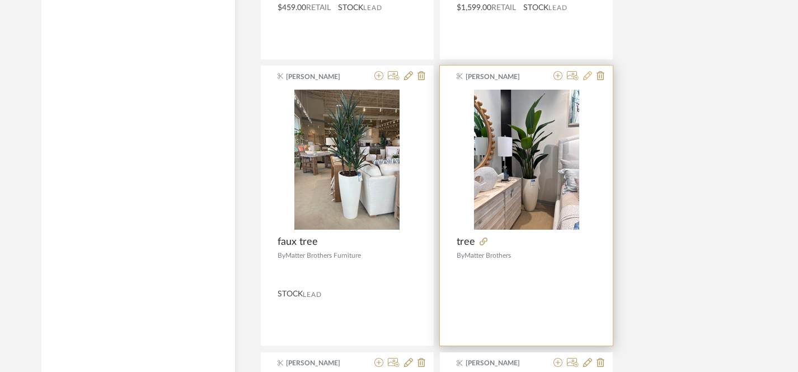
click at [586, 77] on icon at bounding box center [587, 75] width 9 height 9
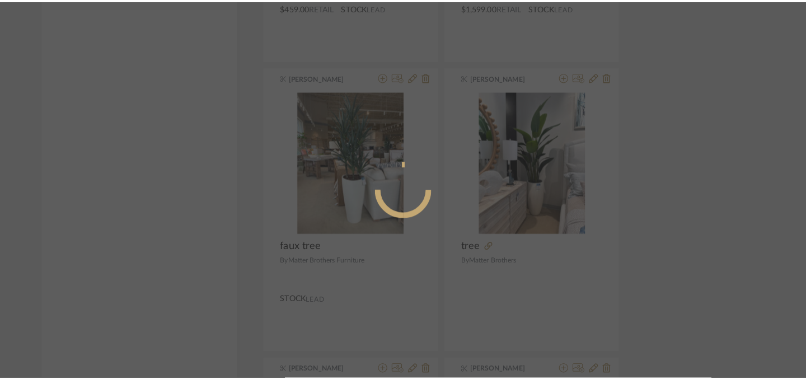
scroll to position [0, 0]
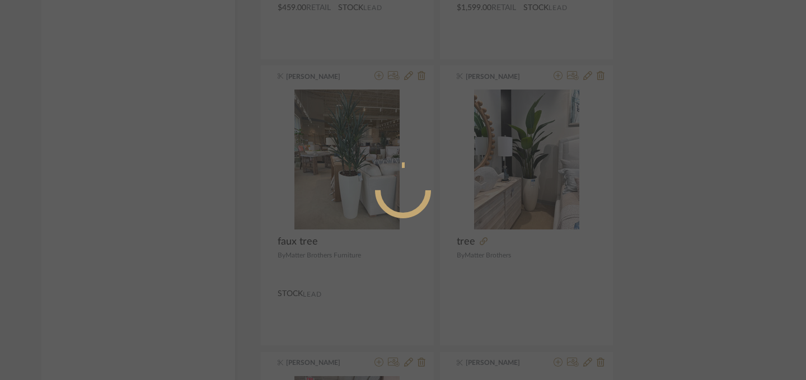
radio input "true"
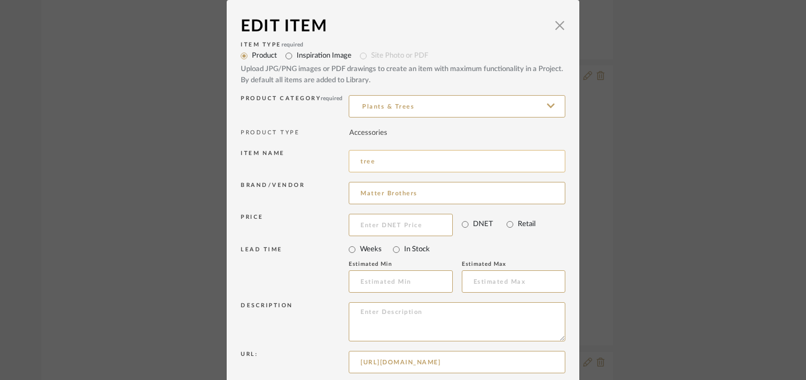
click at [354, 163] on input "tree" at bounding box center [457, 161] width 217 height 22
click at [376, 163] on input "Faux tree" at bounding box center [457, 161] width 217 height 22
click at [378, 164] on input "Faux tree" at bounding box center [457, 161] width 217 height 22
type input "Faux Tree"
click at [419, 194] on input "Matter Brothers" at bounding box center [457, 193] width 217 height 22
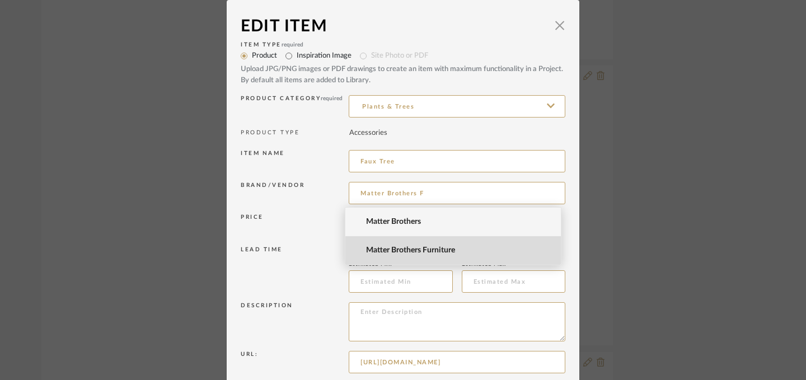
click at [419, 248] on span "Matter Brothers Furniture" at bounding box center [457, 251] width 183 height 10
type input "Matter Brothers Furniture"
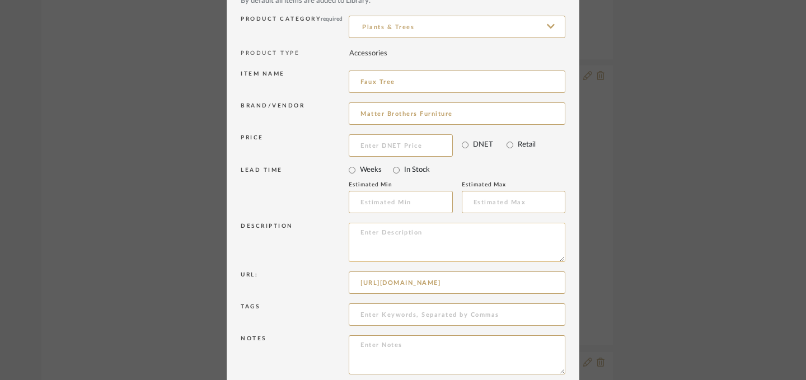
scroll to position [130, 0]
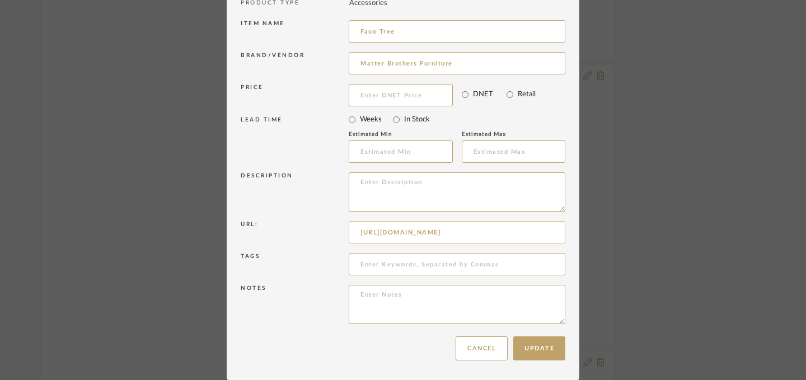
drag, startPoint x: 531, startPoint y: 237, endPoint x: 353, endPoint y: 233, distance: 178.0
click at [353, 233] on input "https://mail.google.com/mail/u/3/?ogbl#inbox" at bounding box center [457, 232] width 217 height 22
click at [537, 350] on button "Update" at bounding box center [539, 348] width 52 height 24
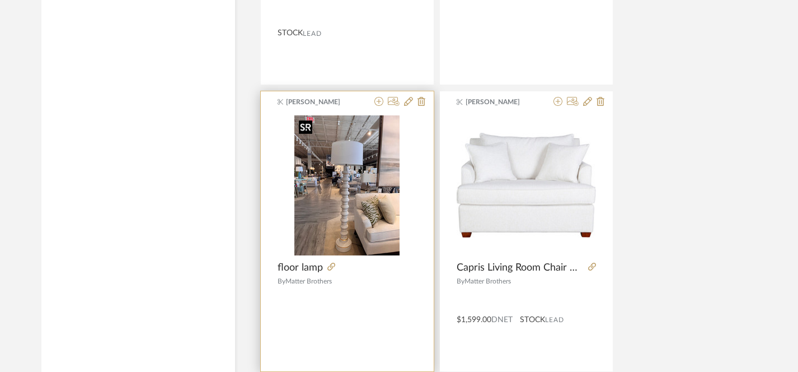
scroll to position [1631, 0]
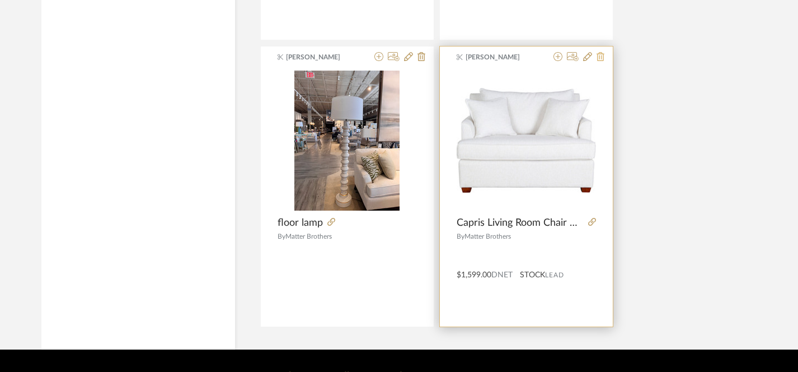
click at [599, 58] on icon at bounding box center [600, 56] width 8 height 9
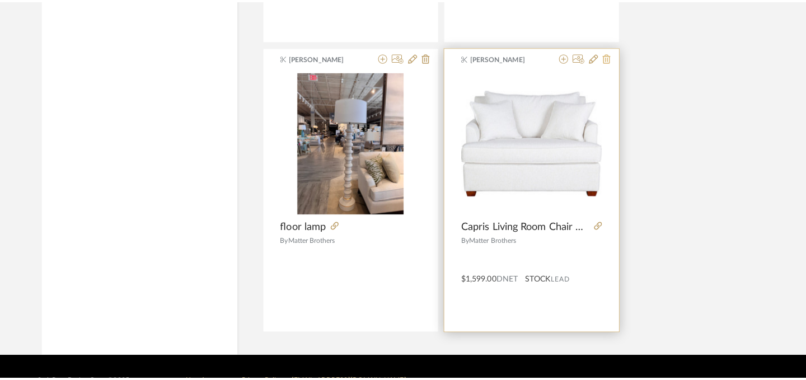
scroll to position [0, 0]
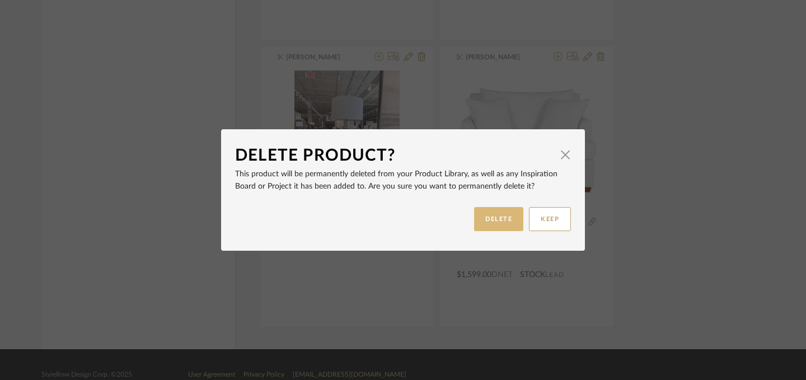
click at [493, 223] on button "DELETE" at bounding box center [498, 219] width 49 height 24
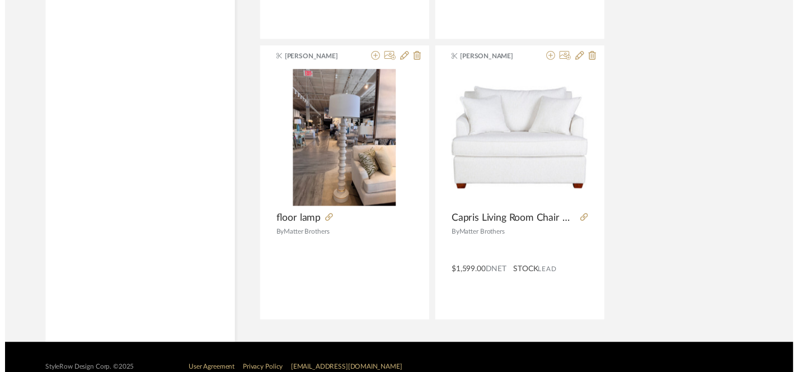
scroll to position [1631, 0]
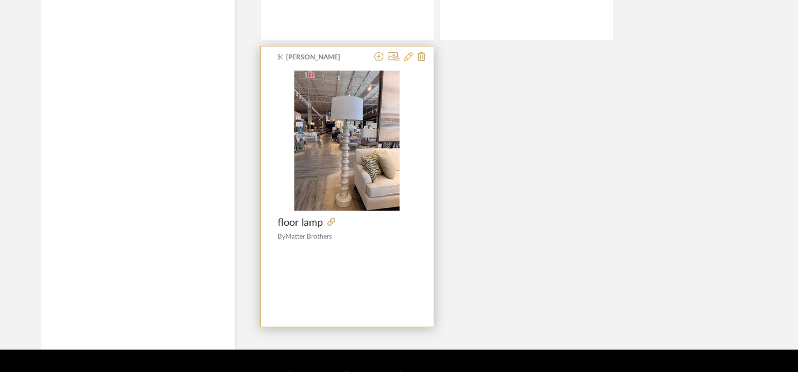
click at [409, 57] on icon at bounding box center [408, 56] width 9 height 9
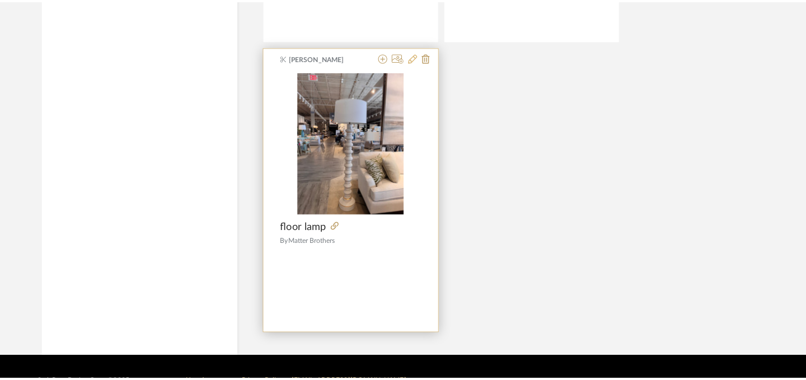
scroll to position [0, 0]
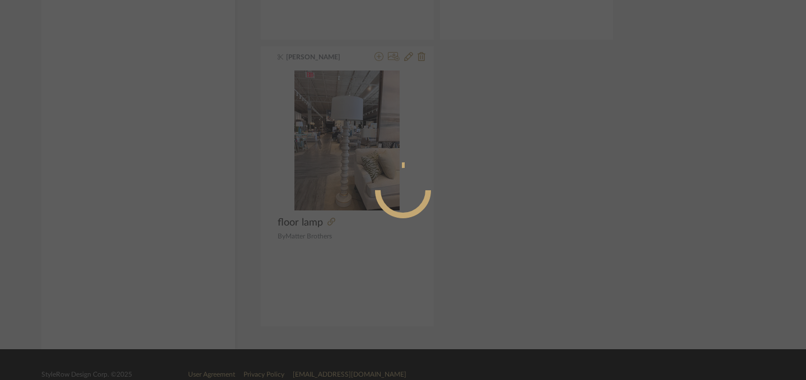
radio input "true"
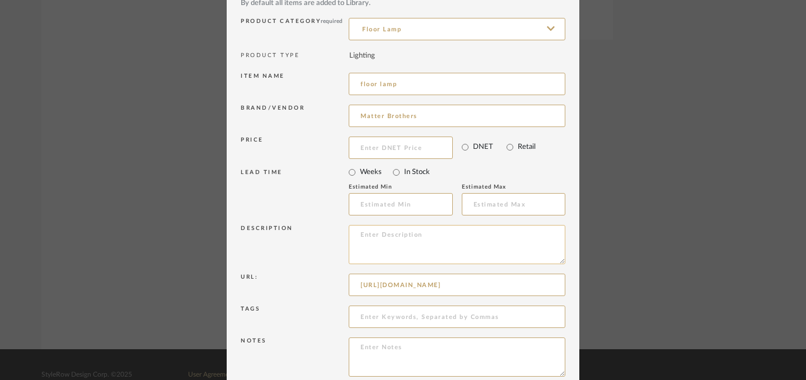
scroll to position [85, 0]
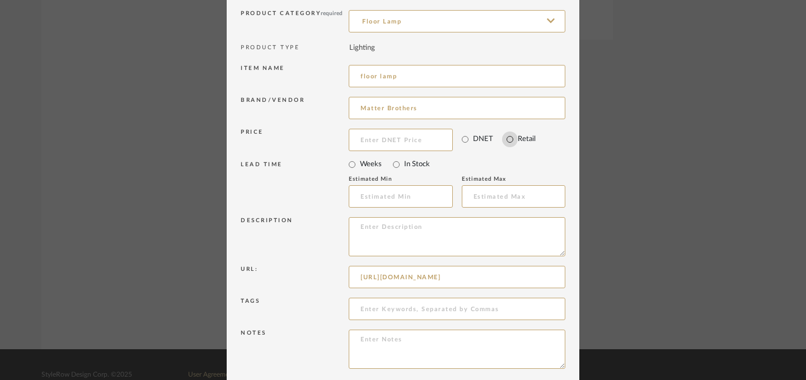
click at [507, 140] on input "Retail" at bounding box center [510, 139] width 16 height 16
radio input "true"
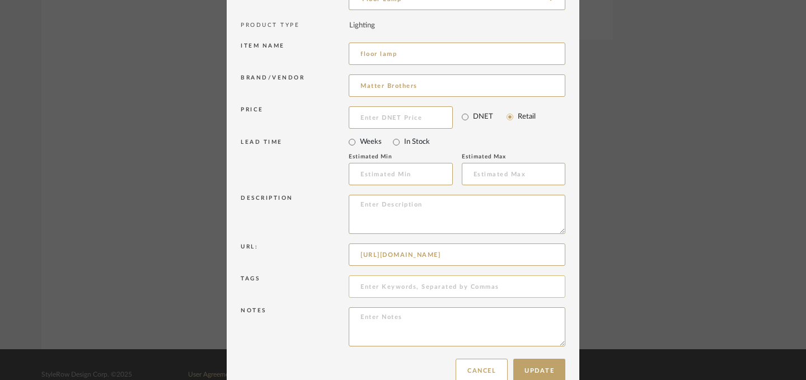
scroll to position [128, 0]
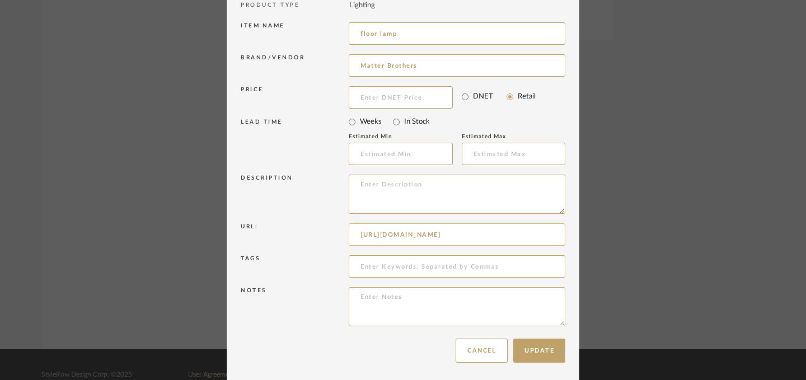
drag, startPoint x: 355, startPoint y: 236, endPoint x: 530, endPoint y: 242, distance: 175.2
click at [530, 242] on input "https://mail.google.com/mail/u/3/?ogbl#inbox" at bounding box center [457, 234] width 217 height 22
click at [460, 67] on input "Matter Brothers" at bounding box center [457, 65] width 217 height 22
click at [463, 68] on input "Matter Brothers Furniture" at bounding box center [457, 65] width 217 height 22
type input "Matter Brothers Furniture"
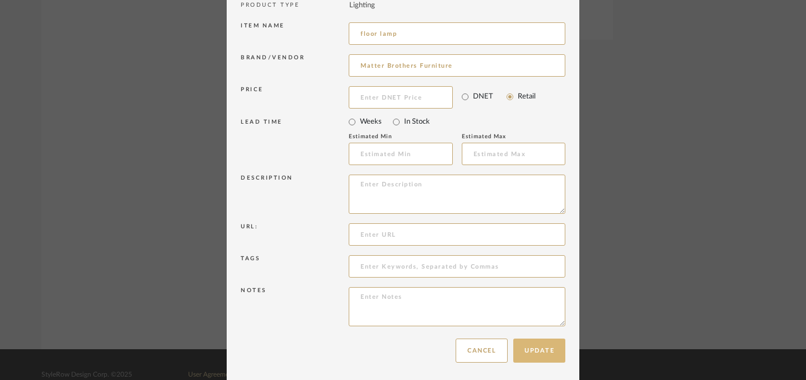
click at [537, 352] on button "Update" at bounding box center [539, 350] width 52 height 24
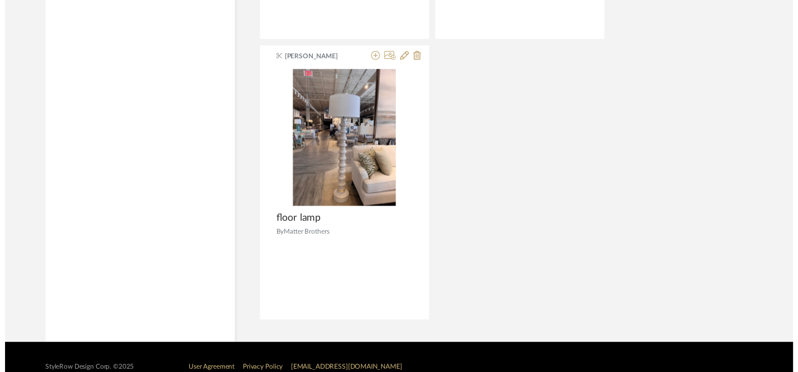
scroll to position [1631, 0]
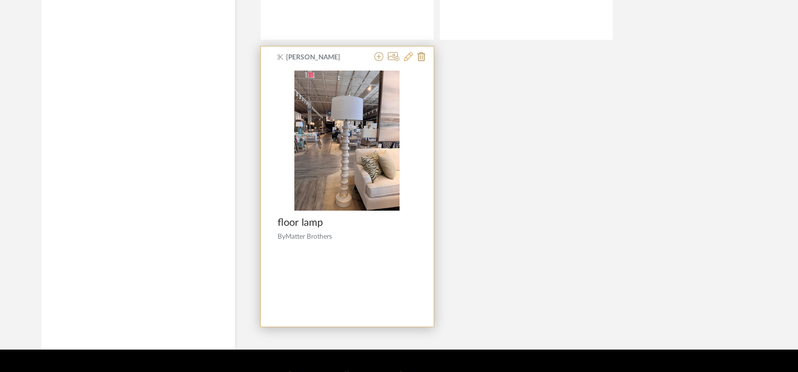
click at [408, 54] on icon at bounding box center [408, 56] width 9 height 9
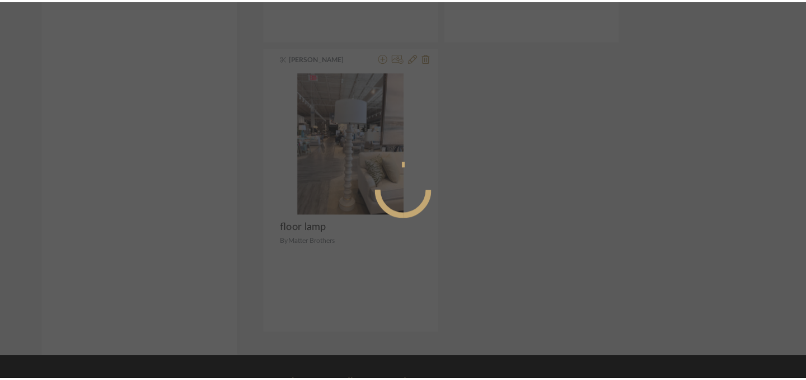
scroll to position [0, 0]
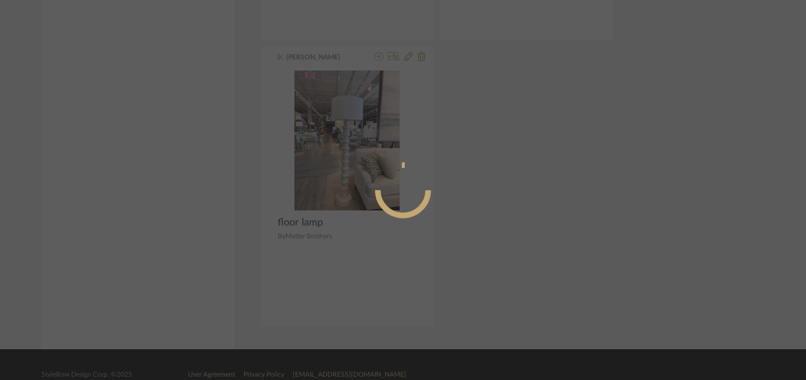
radio input "true"
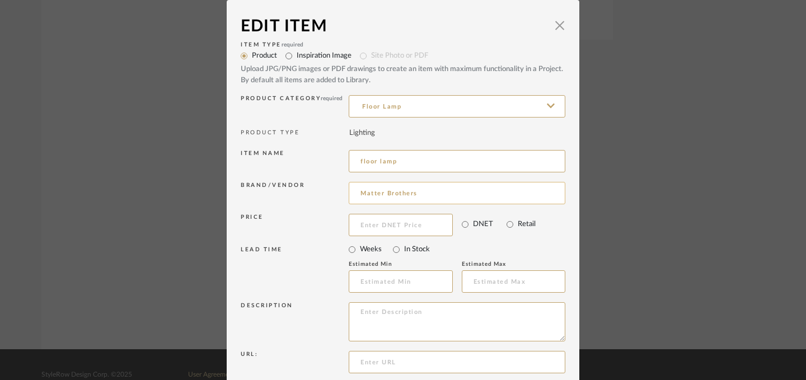
click at [421, 196] on input "Matter Brothers" at bounding box center [457, 193] width 217 height 22
click at [415, 196] on input "Matter Brothers" at bounding box center [457, 193] width 217 height 22
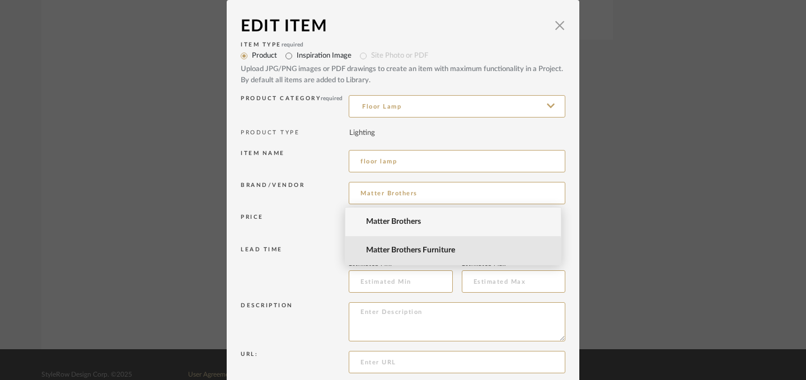
click at [413, 251] on span "Matter Brothers Furniture" at bounding box center [457, 251] width 183 height 10
type input "Matter Brothers Furniture"
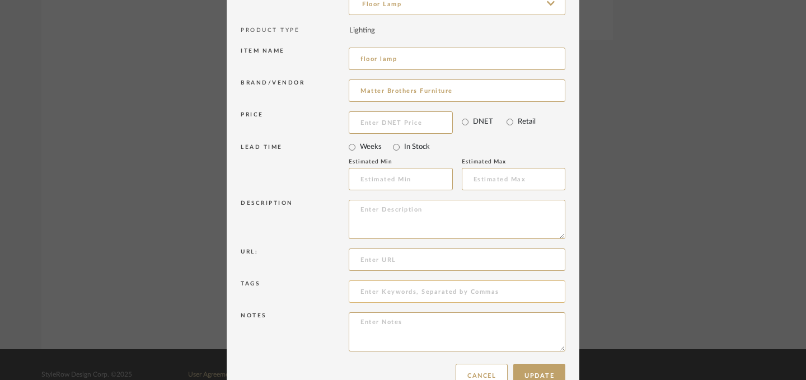
scroll to position [130, 0]
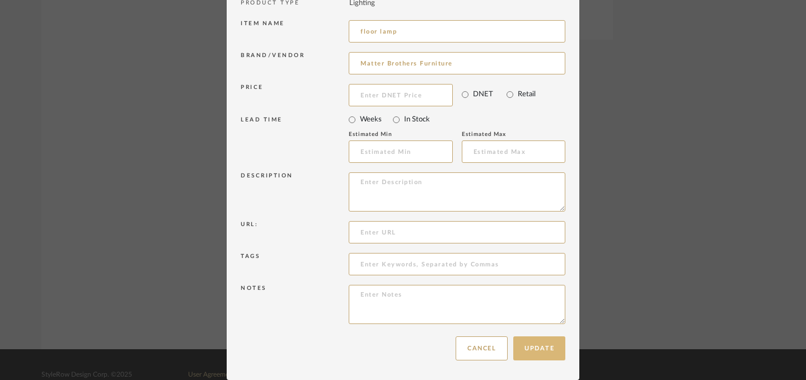
click at [536, 354] on button "Update" at bounding box center [539, 348] width 52 height 24
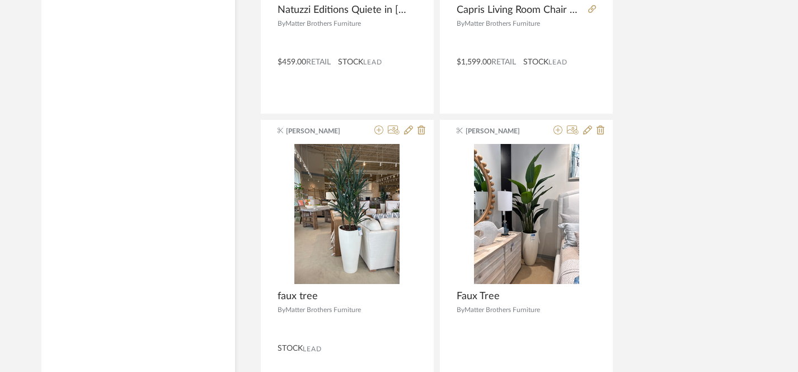
scroll to position [1189, 0]
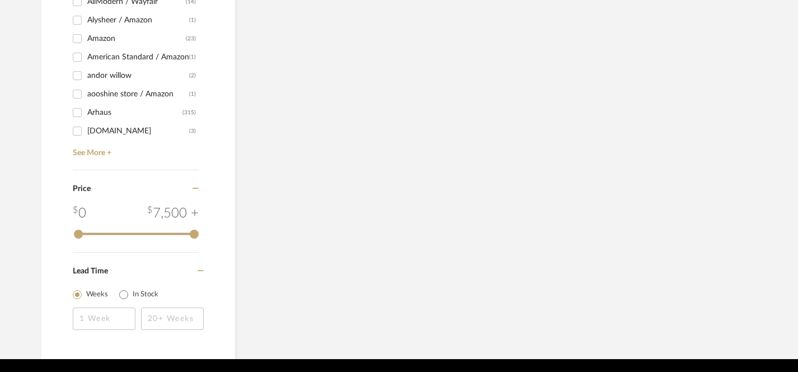
scroll to position [490, 0]
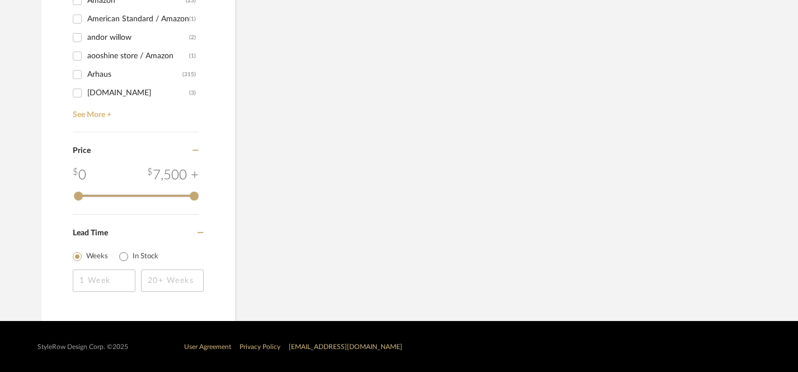
click at [90, 115] on link "See More +" at bounding box center [134, 111] width 129 height 18
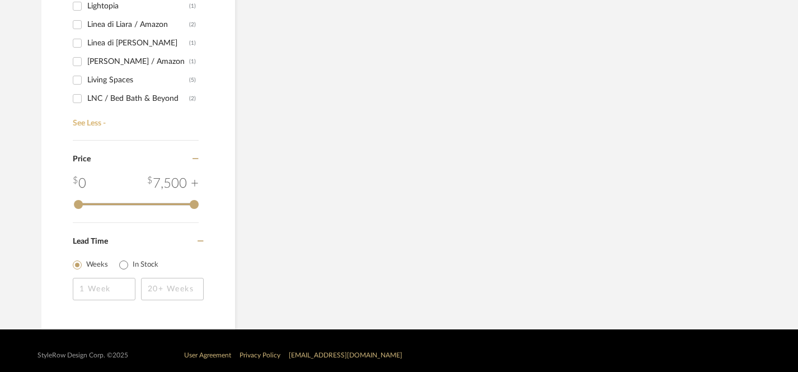
scroll to position [3336, 0]
click at [147, 64] on div "Lisa Cregan / Amazon" at bounding box center [138, 62] width 102 height 18
click at [86, 64] on input "Lisa Cregan / Amazon (1)" at bounding box center [77, 62] width 18 height 18
checkbox input "true"
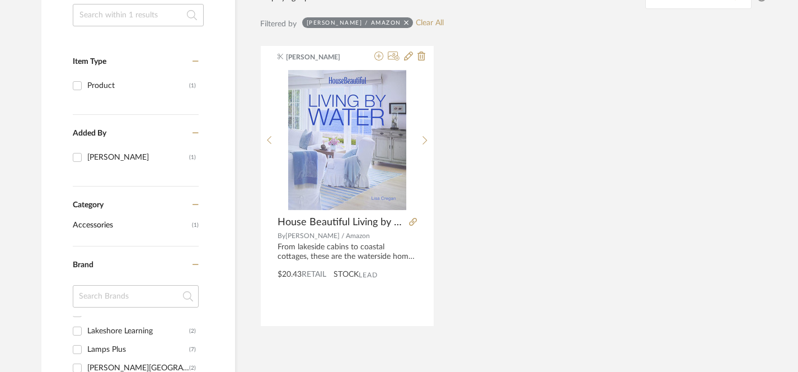
scroll to position [206, 0]
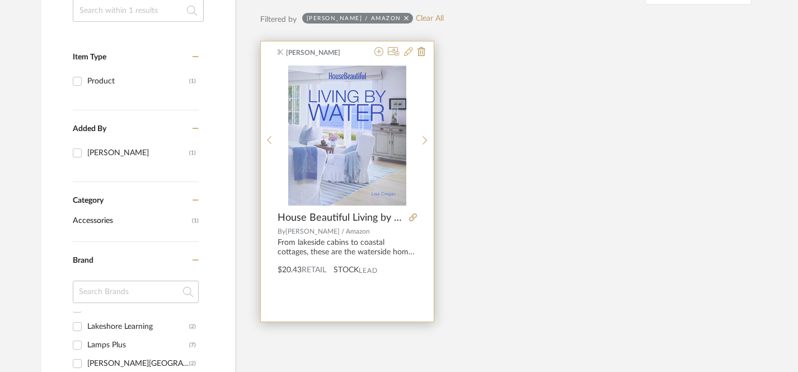
click at [408, 53] on icon at bounding box center [408, 51] width 9 height 9
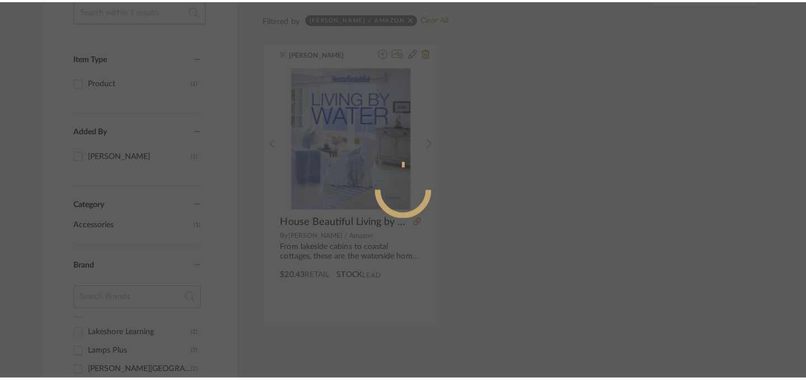
scroll to position [0, 0]
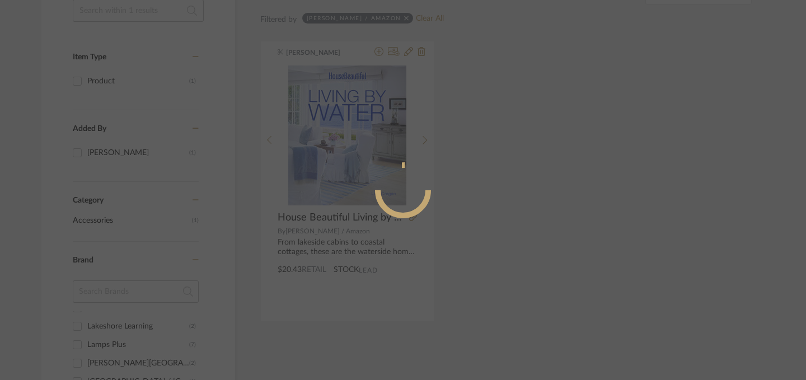
radio input "true"
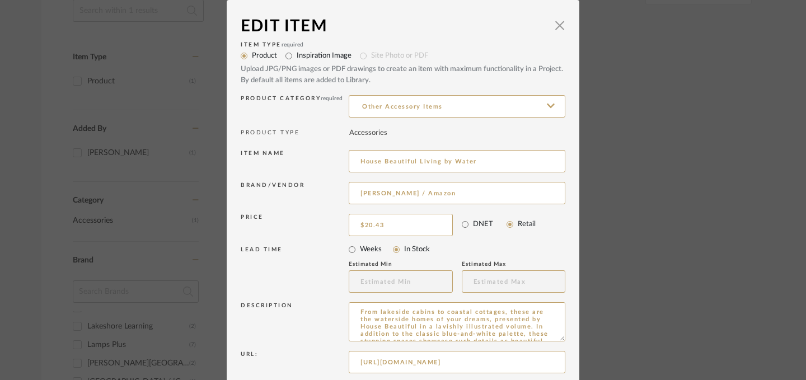
drag, startPoint x: 354, startPoint y: 162, endPoint x: 360, endPoint y: 176, distance: 15.1
click at [355, 162] on input "House Beautiful Living by Water" at bounding box center [457, 161] width 217 height 22
type input "Book House Beautiful Living by Water"
click at [405, 196] on input "Lisa Cregan / Amazon" at bounding box center [457, 193] width 217 height 22
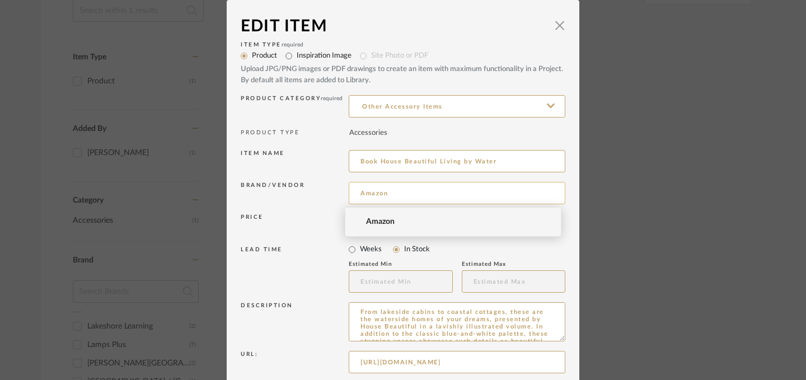
click at [389, 194] on input "Amazon" at bounding box center [457, 193] width 217 height 22
type input "Amazon"
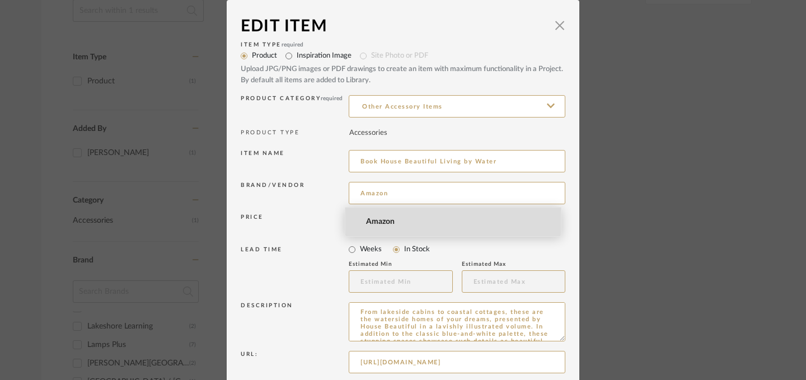
click at [380, 219] on span "Amazon" at bounding box center [457, 222] width 183 height 10
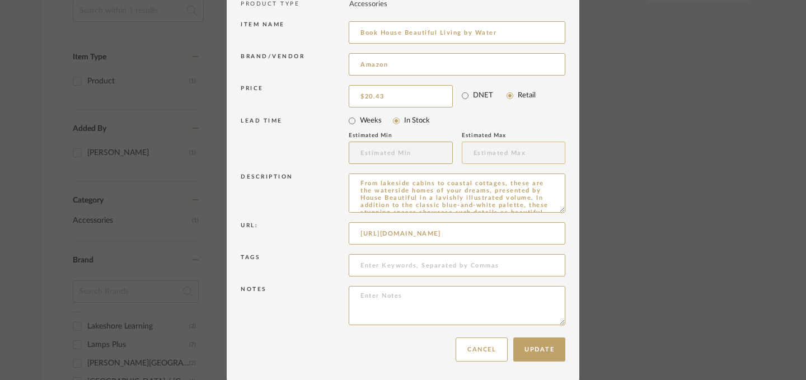
scroll to position [130, 0]
click at [537, 346] on button "Update" at bounding box center [539, 348] width 52 height 24
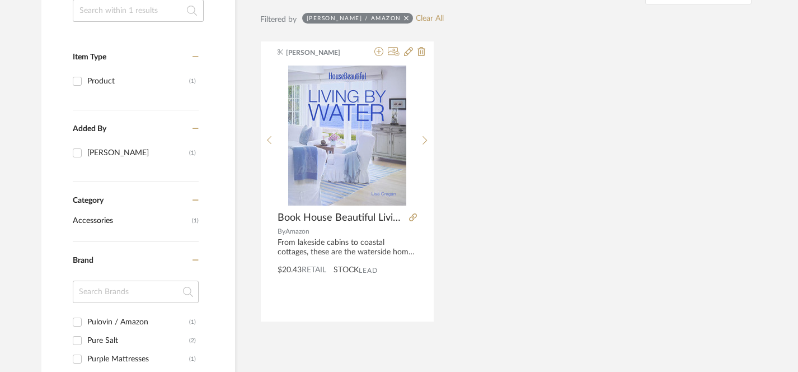
scroll to position [4948, 0]
click at [78, 359] on input "Pure Salt (2)" at bounding box center [77, 358] width 18 height 18
checkbox input "true"
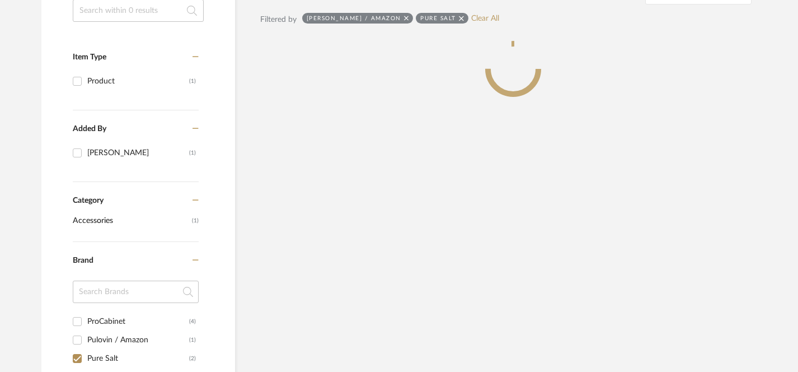
scroll to position [4929, 0]
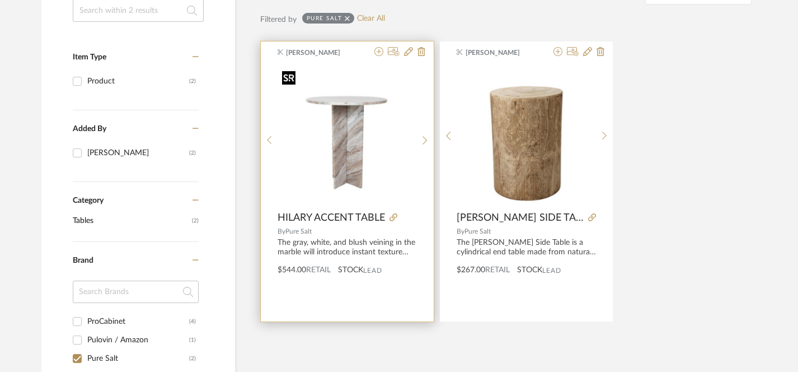
click at [357, 178] on img "0" at bounding box center [347, 135] width 139 height 139
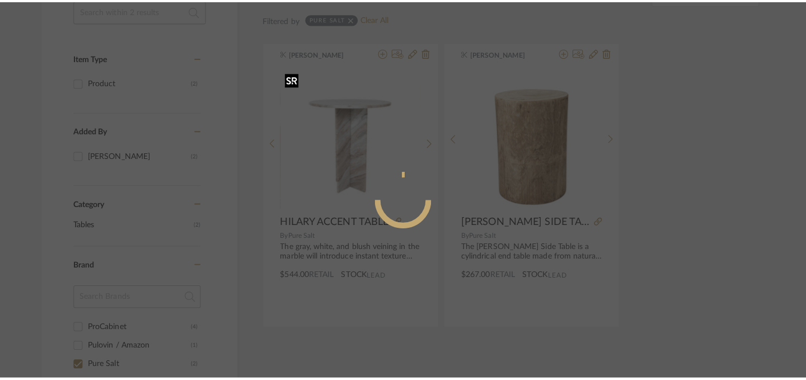
scroll to position [0, 0]
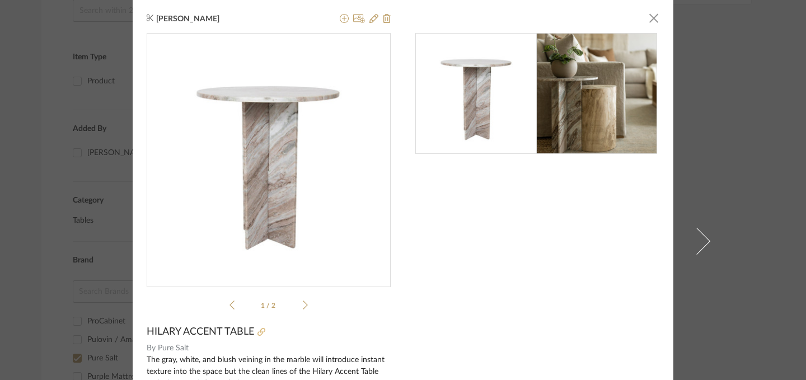
click at [257, 332] on icon at bounding box center [261, 332] width 8 height 8
click at [643, 21] on span "button" at bounding box center [653, 18] width 22 height 22
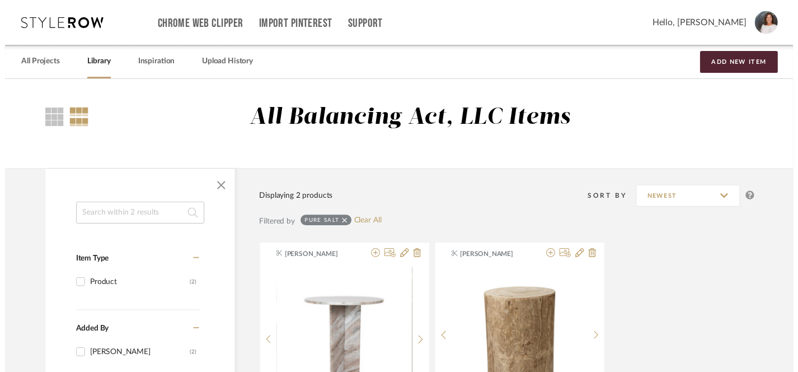
scroll to position [206, 0]
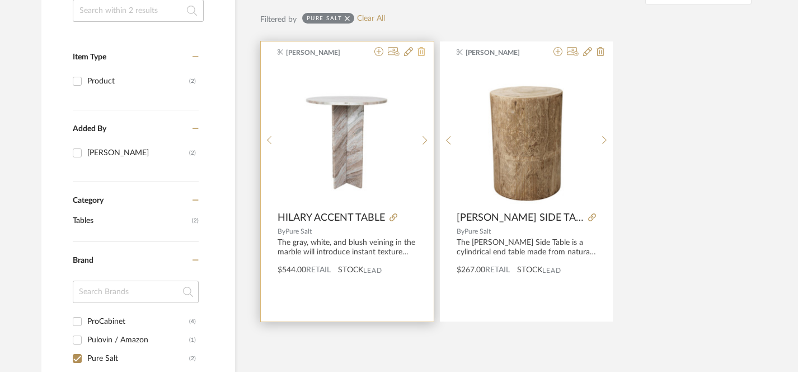
click at [422, 54] on icon at bounding box center [421, 51] width 8 height 9
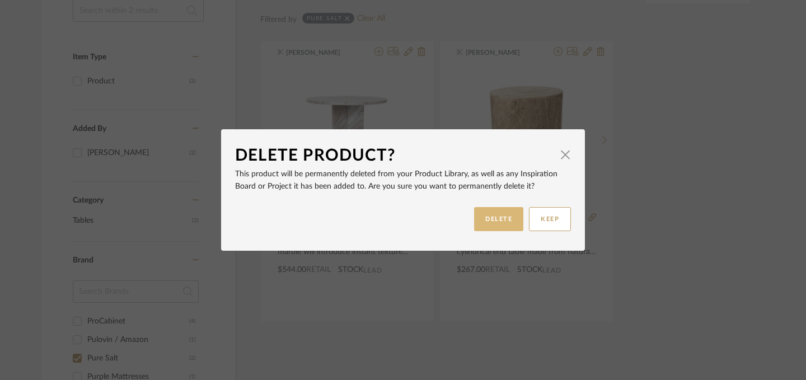
click at [487, 223] on button "DELETE" at bounding box center [498, 219] width 49 height 24
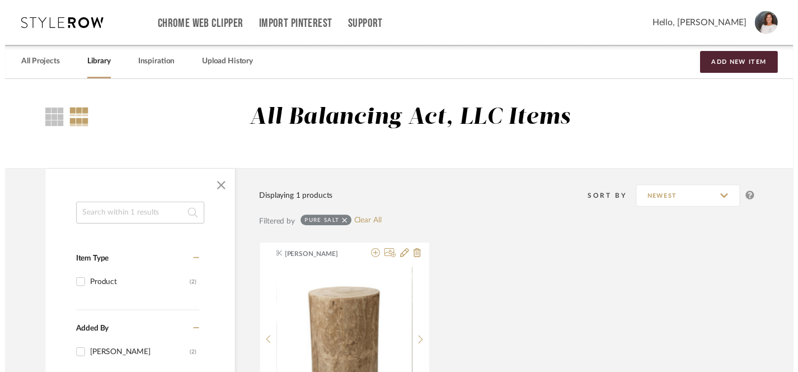
scroll to position [206, 0]
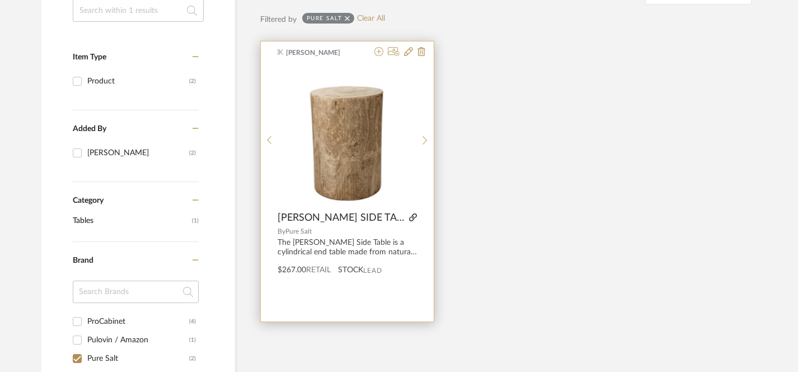
click at [409, 218] on icon at bounding box center [413, 217] width 8 height 8
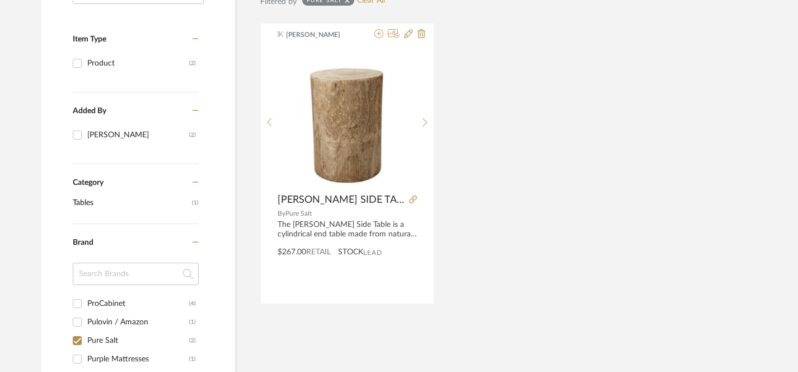
scroll to position [243, 0]
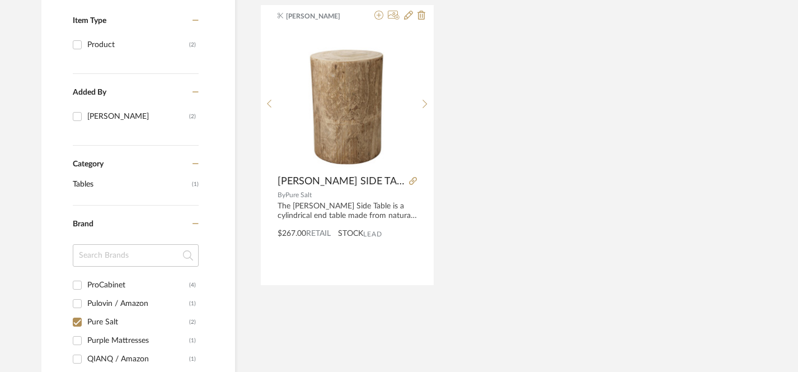
click at [532, 224] on div "Alyssa Crowe TIMOTHY SIDE TABLE By Pure Salt The Timothy Side Table is a cylind…" at bounding box center [513, 144] width 506 height 280
click at [81, 284] on input "ProCabinet (4)" at bounding box center [77, 285] width 18 height 18
checkbox input "true"
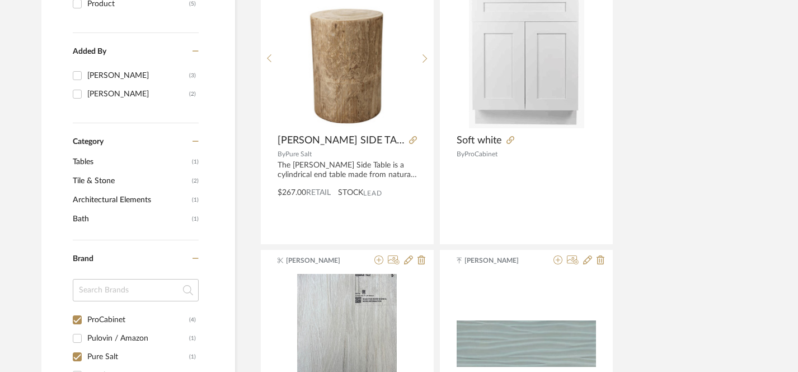
scroll to position [327, 0]
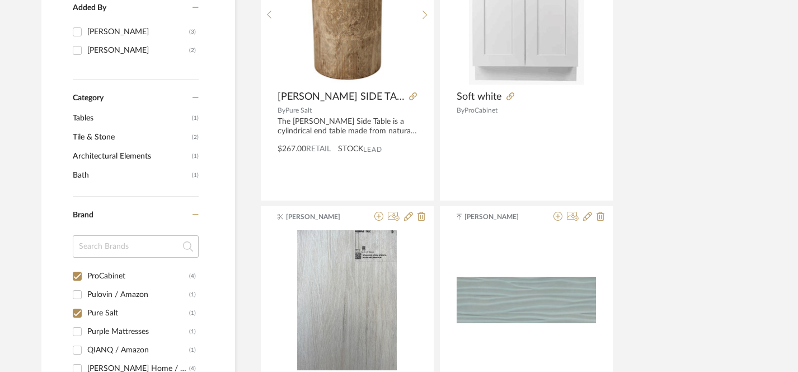
click at [78, 313] on input "Pure Salt (1)" at bounding box center [77, 313] width 18 height 18
checkbox input "false"
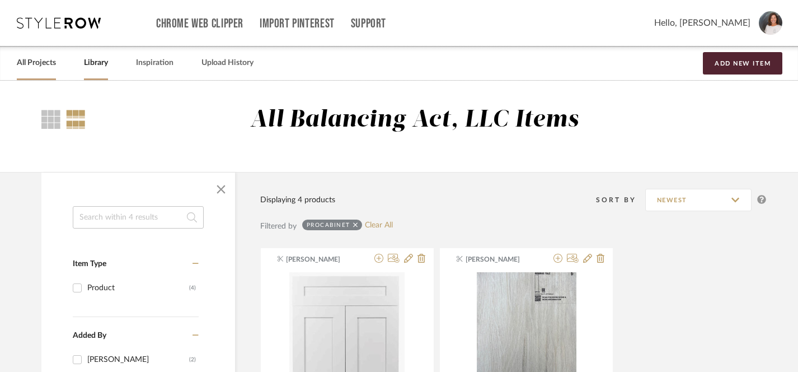
click at [33, 64] on link "All Projects" at bounding box center [36, 62] width 39 height 15
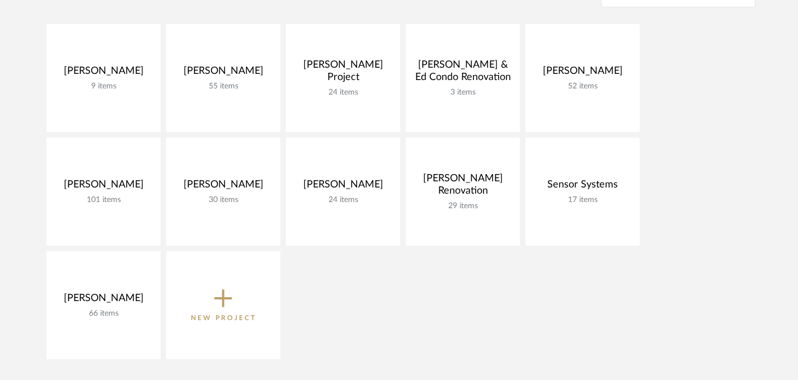
scroll to position [188, 0]
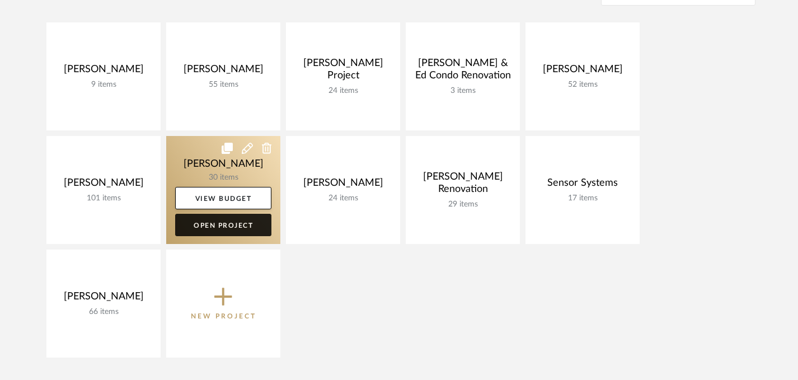
click at [223, 225] on link "Open Project" at bounding box center [223, 225] width 96 height 22
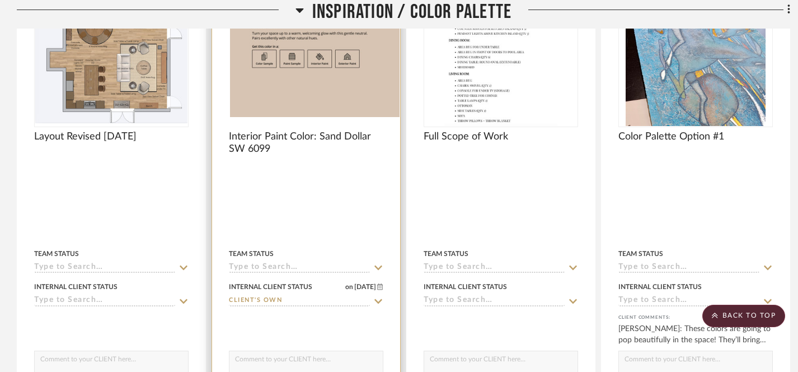
scroll to position [2579, 0]
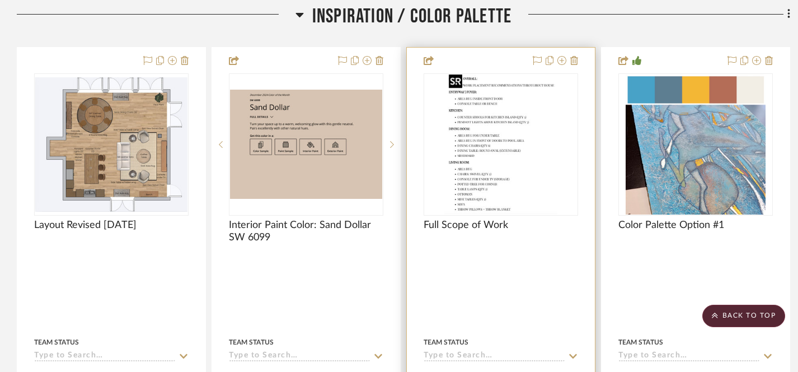
click at [0, 0] on img at bounding box center [0, 0] width 0 height 0
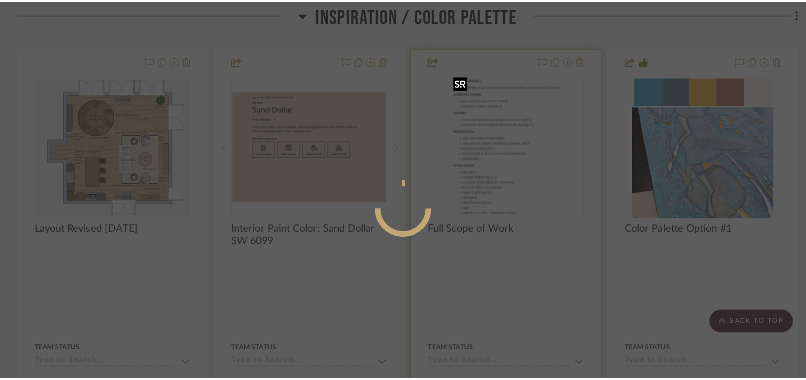
scroll to position [0, 0]
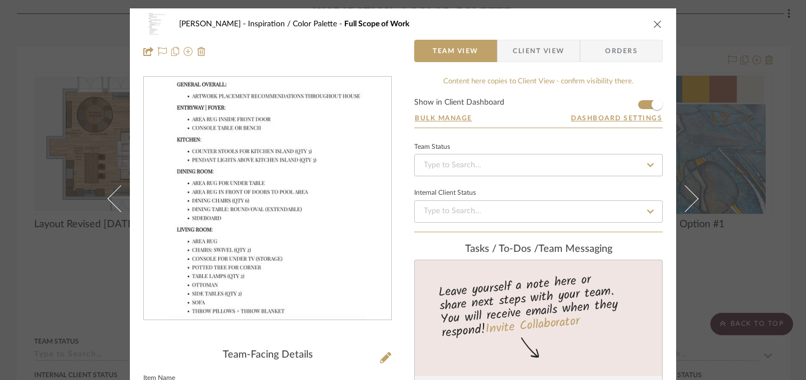
click at [653, 25] on icon "close" at bounding box center [657, 24] width 9 height 9
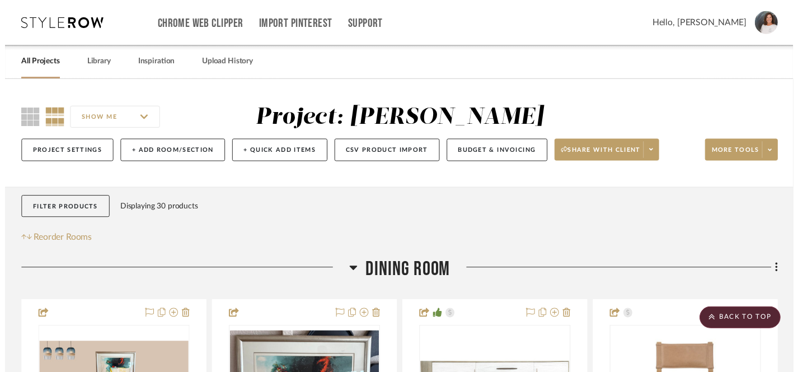
scroll to position [2579, 0]
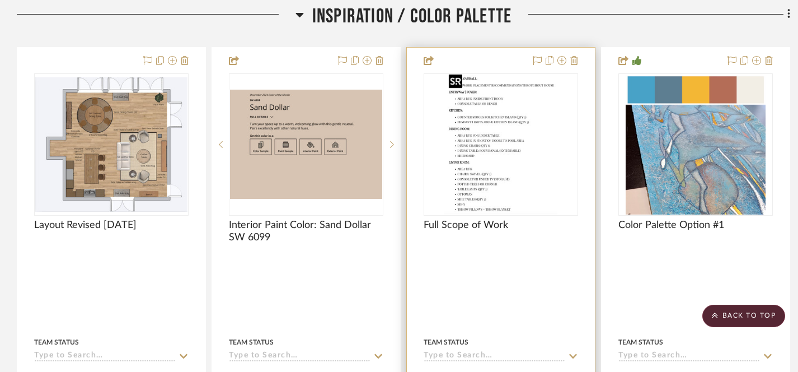
click at [494, 166] on img "0" at bounding box center [500, 144] width 113 height 140
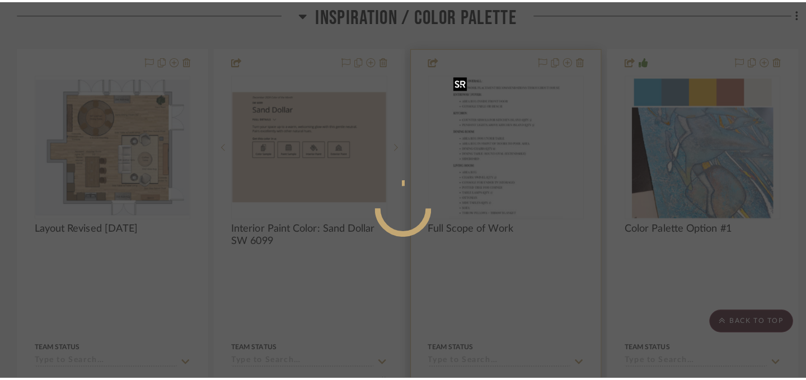
scroll to position [0, 0]
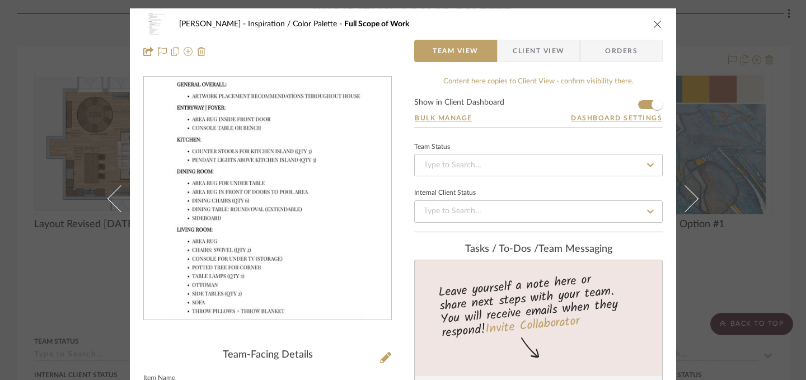
click at [655, 25] on icon "close" at bounding box center [657, 24] width 9 height 9
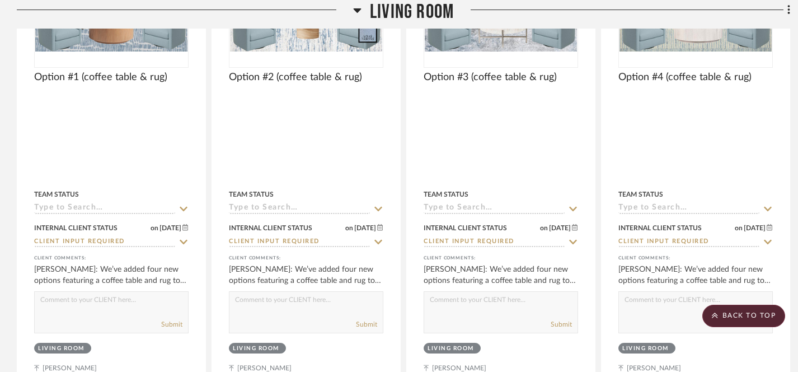
scroll to position [1206, 0]
